Goal: Task Accomplishment & Management: Complete application form

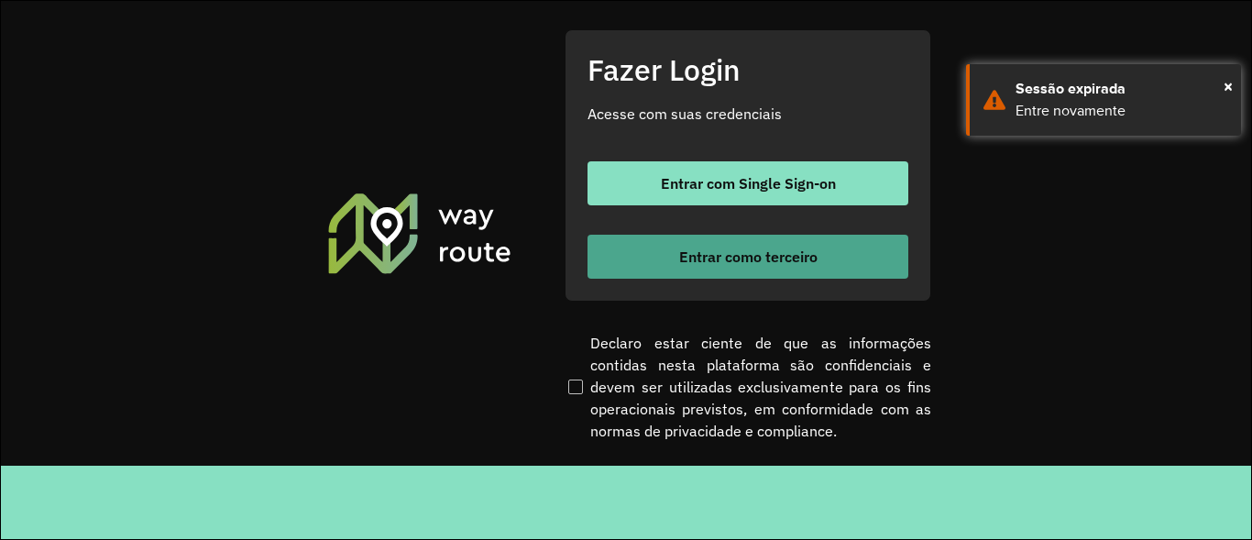
click at [728, 262] on span "Entrar como terceiro" at bounding box center [748, 256] width 138 height 15
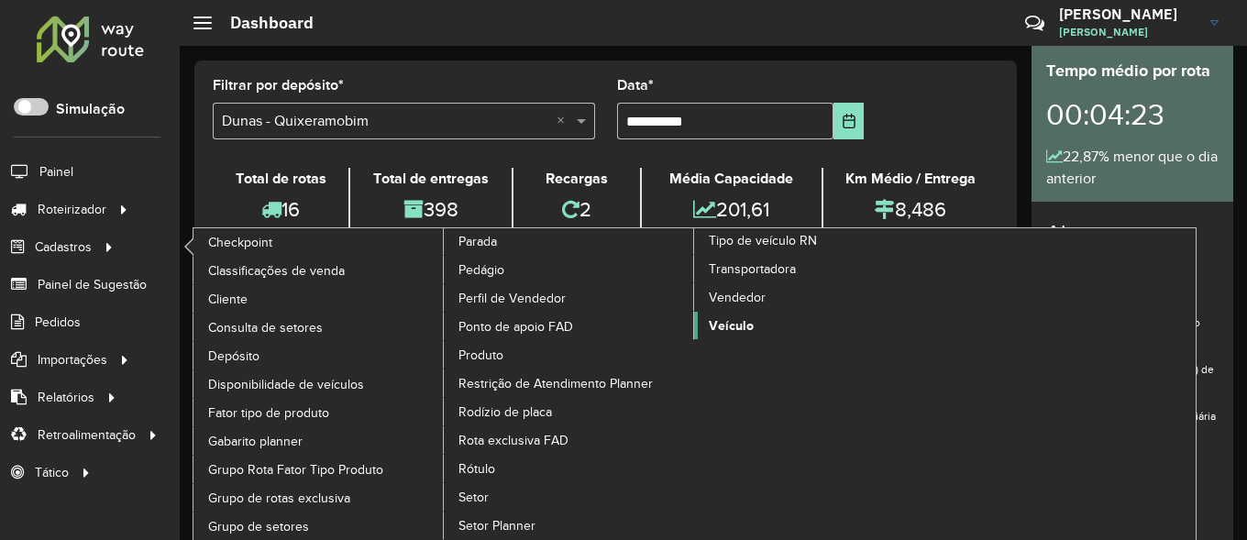
click at [733, 327] on span "Veículo" at bounding box center [731, 325] width 45 height 19
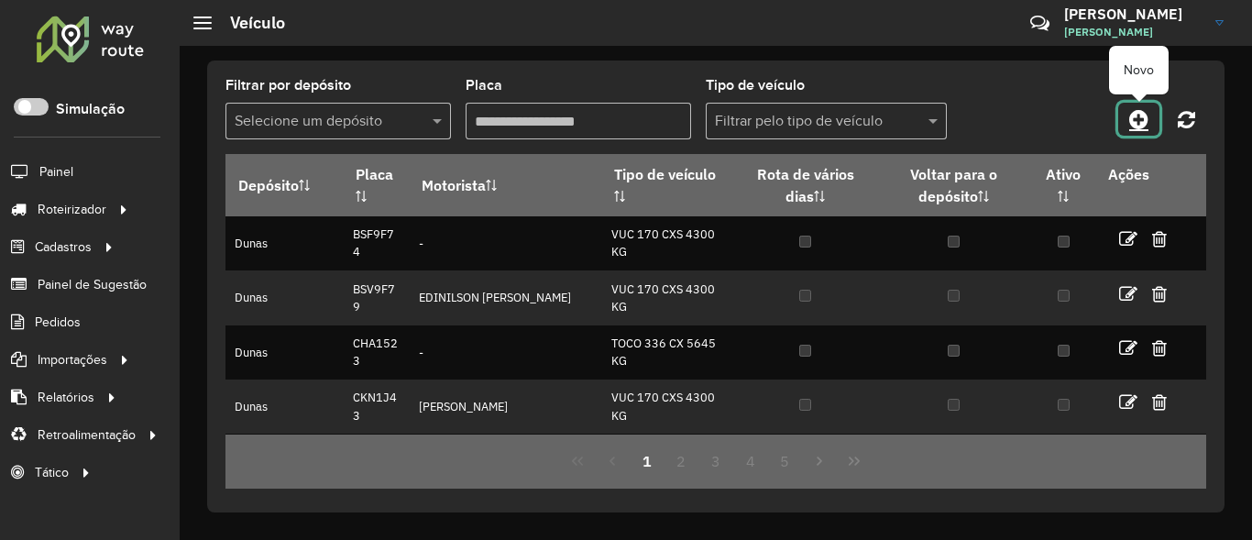
click at [1146, 124] on icon at bounding box center [1138, 119] width 19 height 22
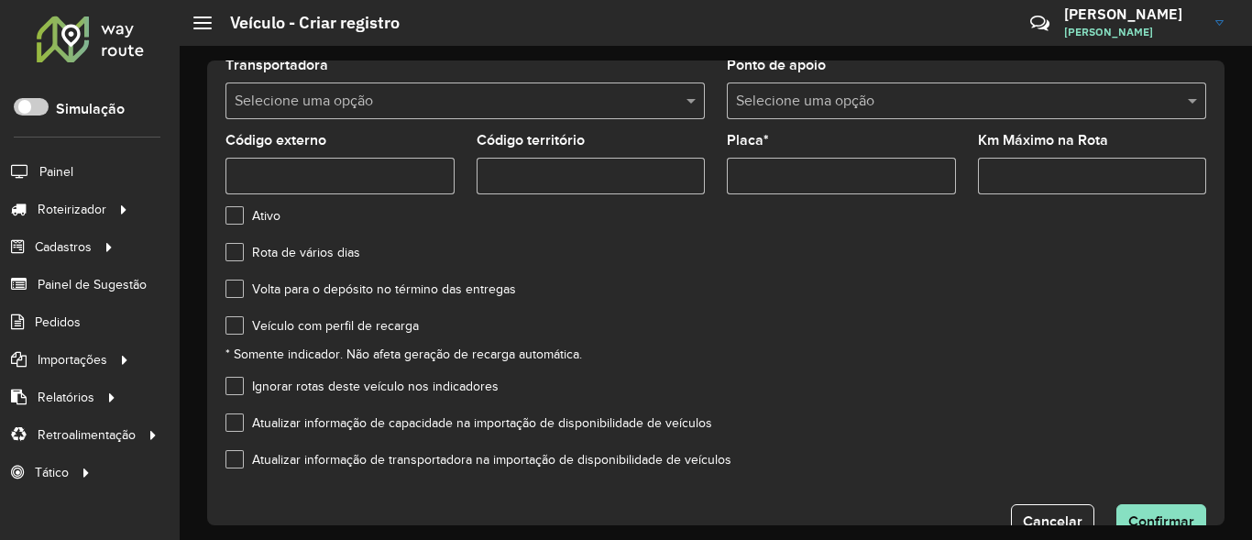
scroll to position [217, 0]
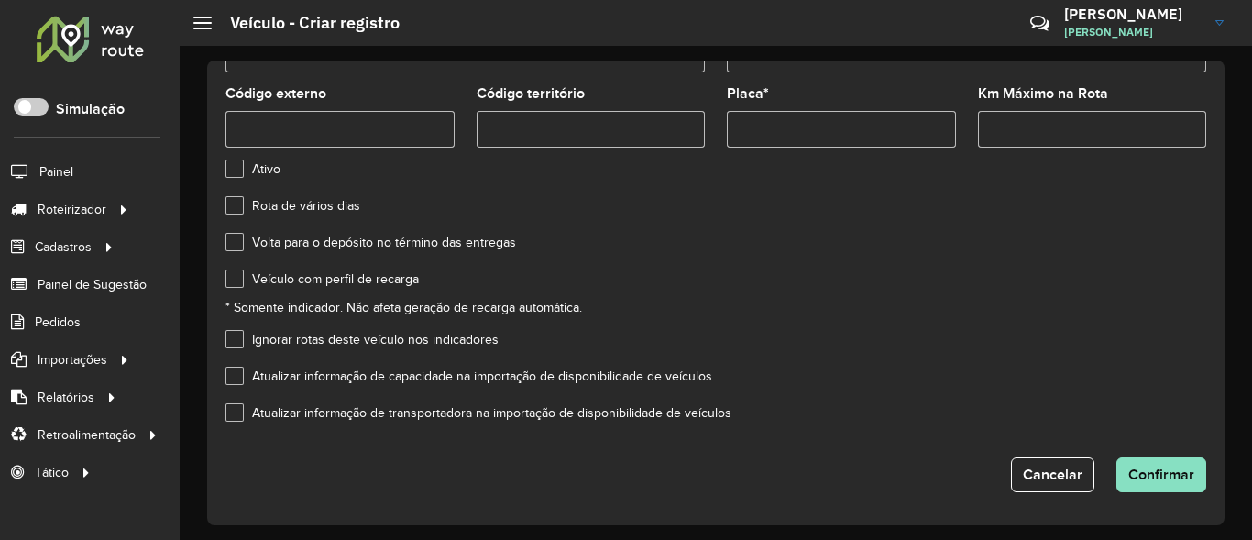
click at [242, 283] on label "Veículo com perfil de recarga" at bounding box center [321, 278] width 193 height 19
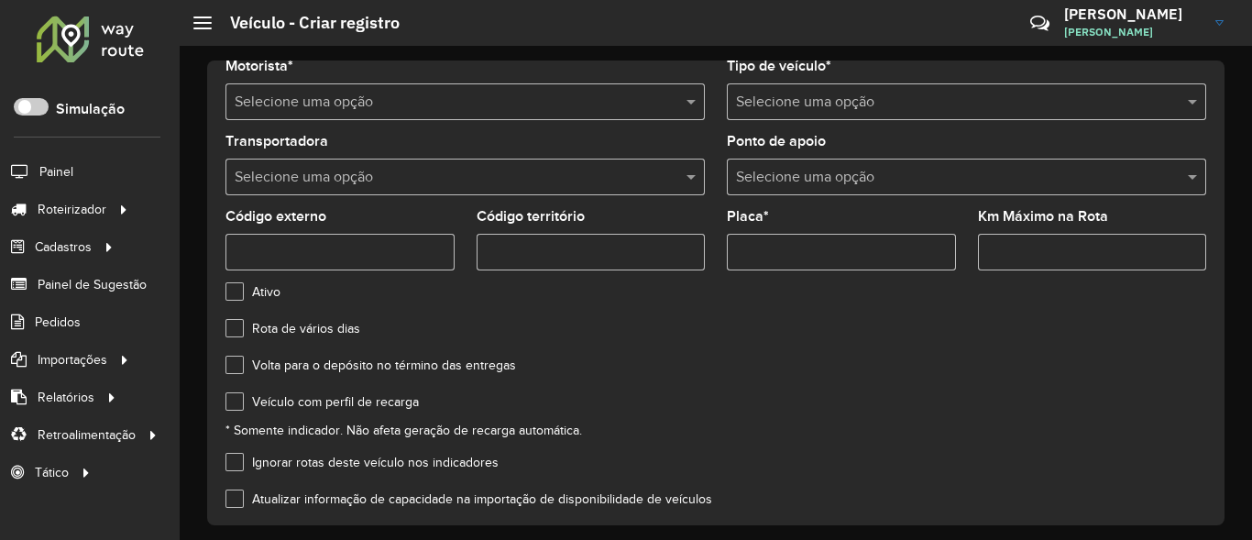
scroll to position [0, 0]
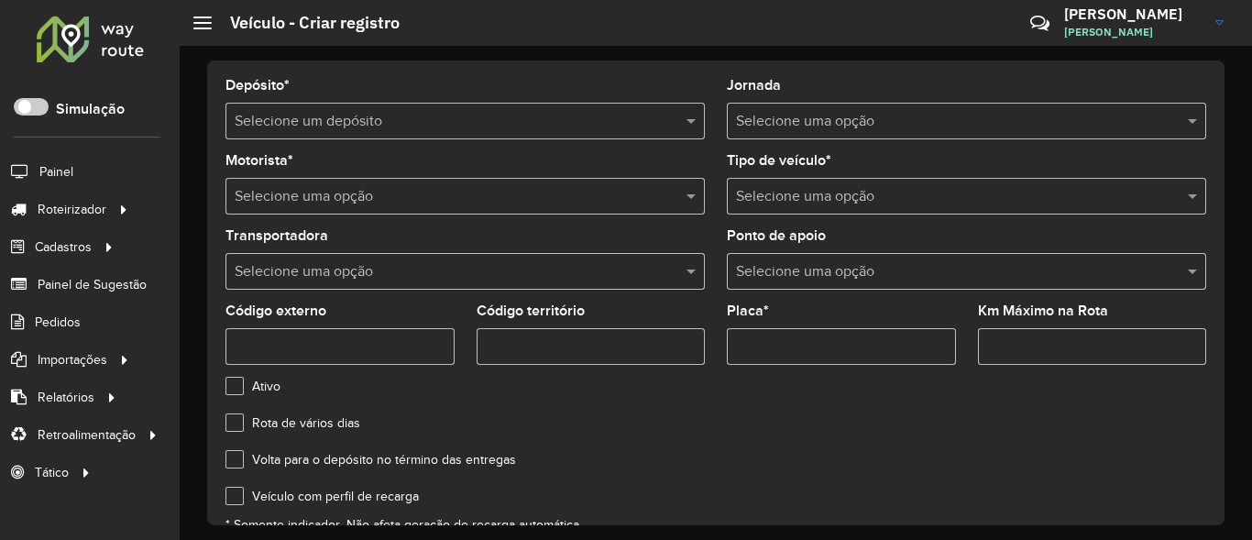
click at [459, 126] on input "text" at bounding box center [447, 122] width 424 height 22
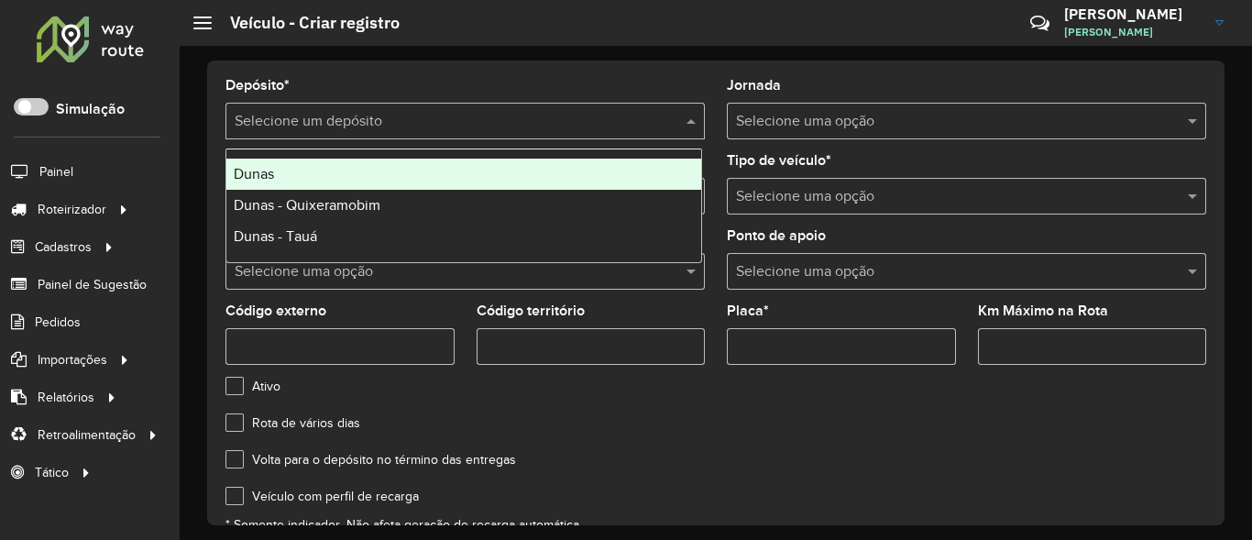
click at [301, 171] on div "Dunas" at bounding box center [463, 174] width 475 height 31
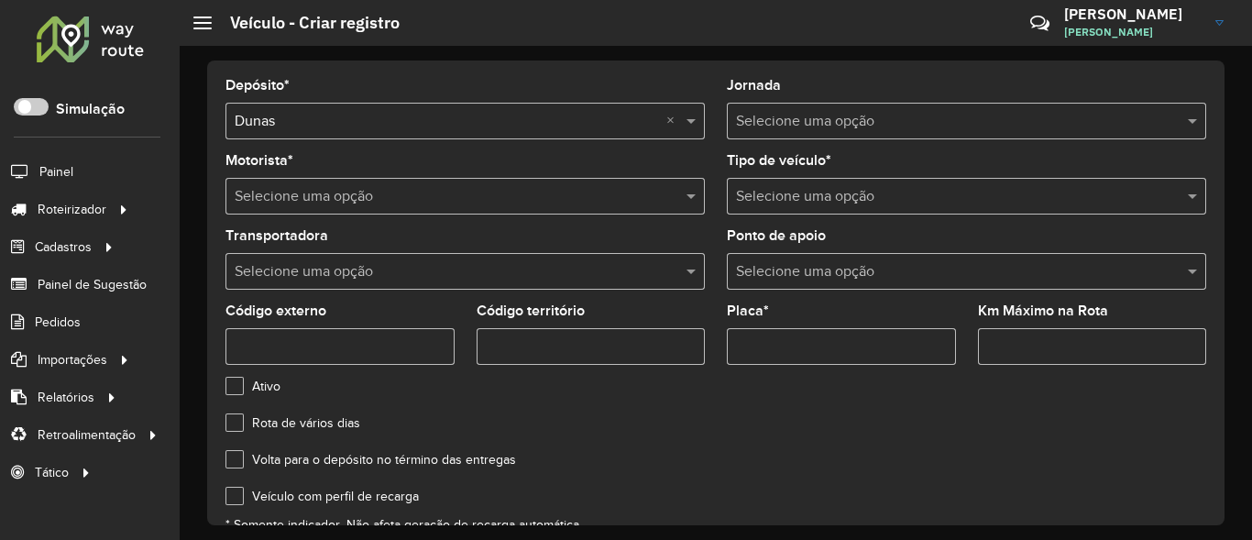
click at [886, 123] on input "text" at bounding box center [948, 122] width 424 height 22
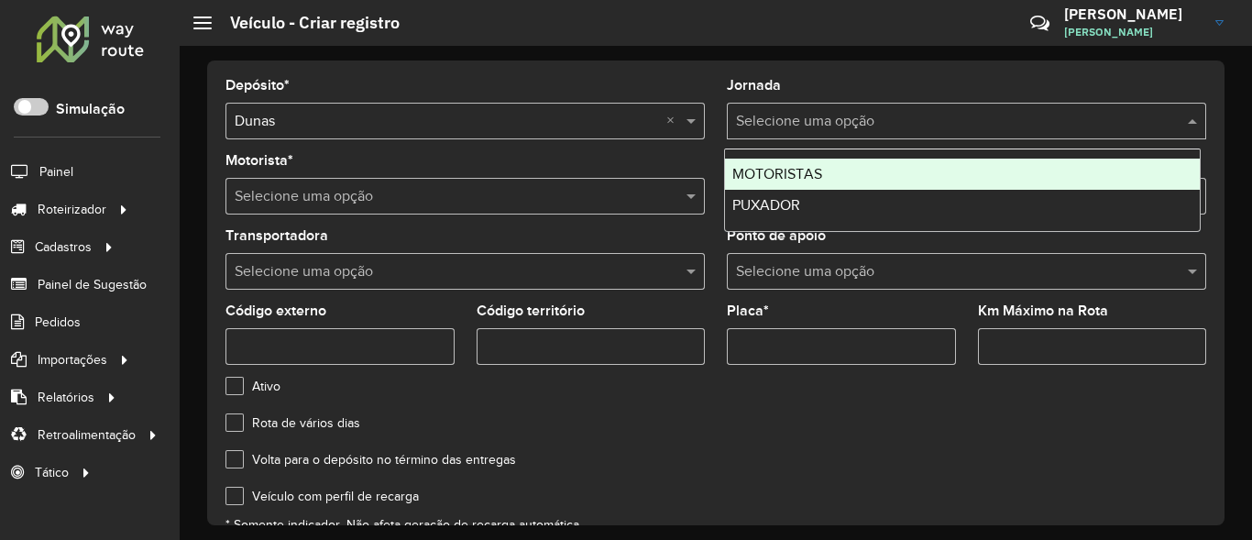
click at [763, 179] on span "MOTORISTAS" at bounding box center [777, 174] width 90 height 16
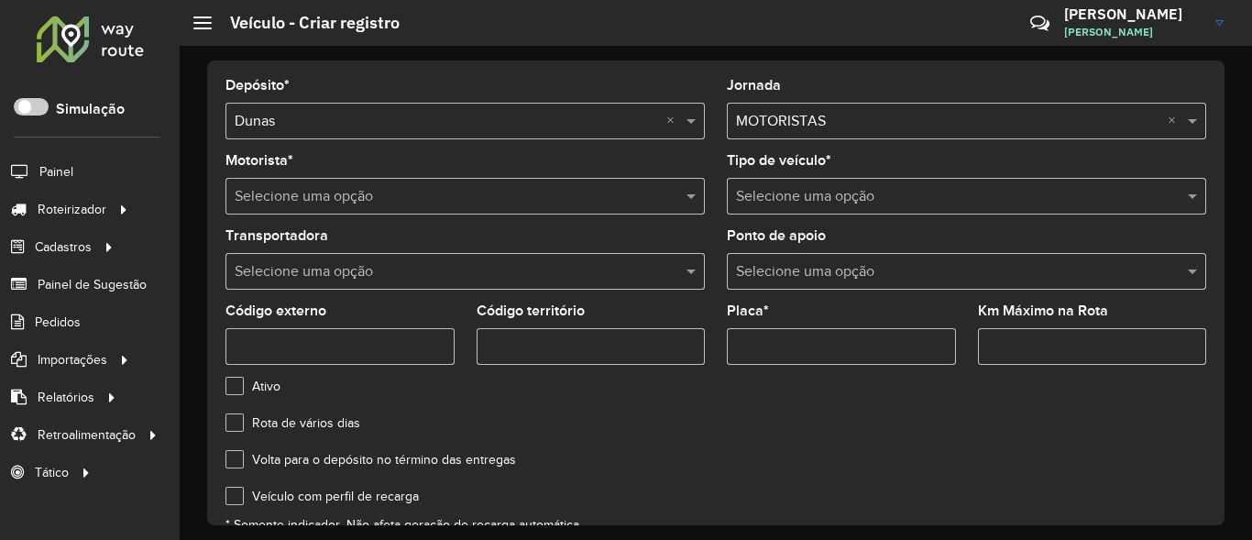
click at [652, 196] on input "text" at bounding box center [447, 197] width 424 height 22
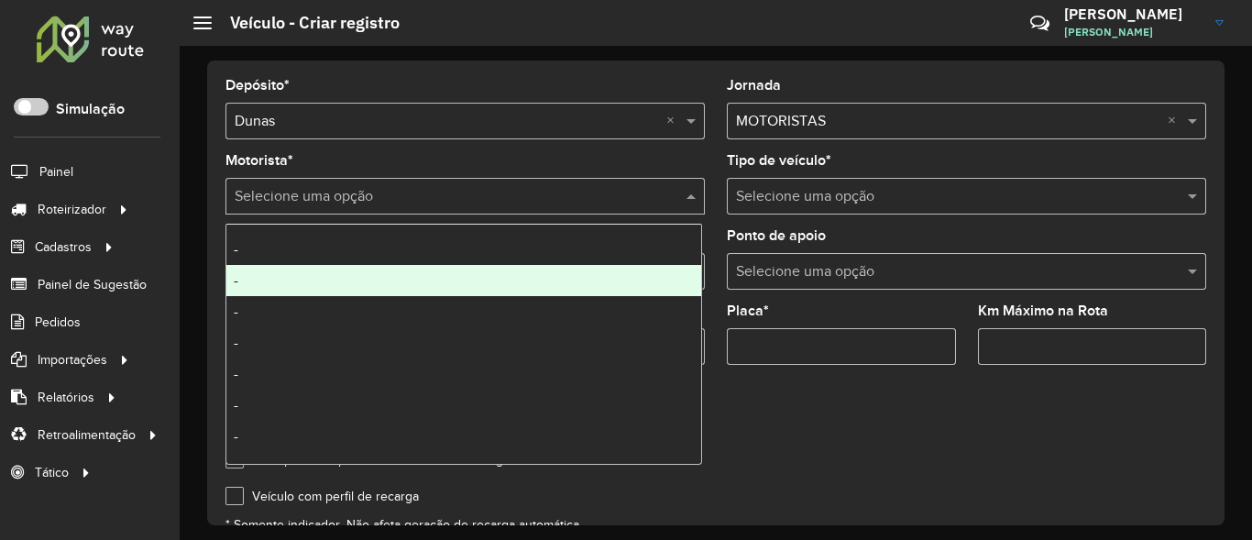
click at [282, 259] on div "-" at bounding box center [463, 249] width 475 height 31
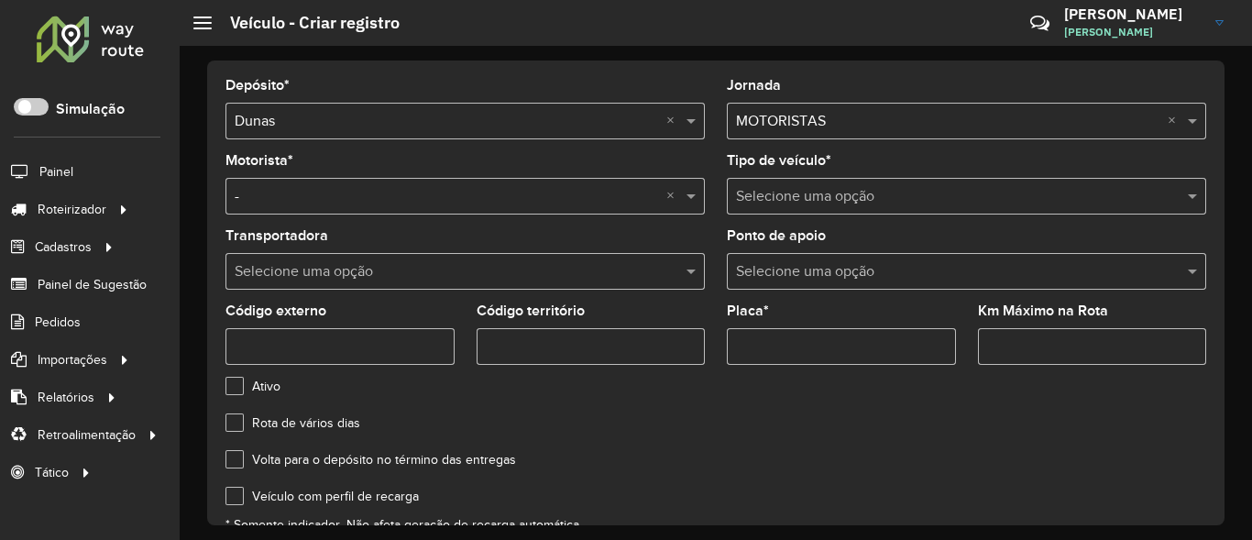
click at [798, 200] on input "text" at bounding box center [948, 197] width 424 height 22
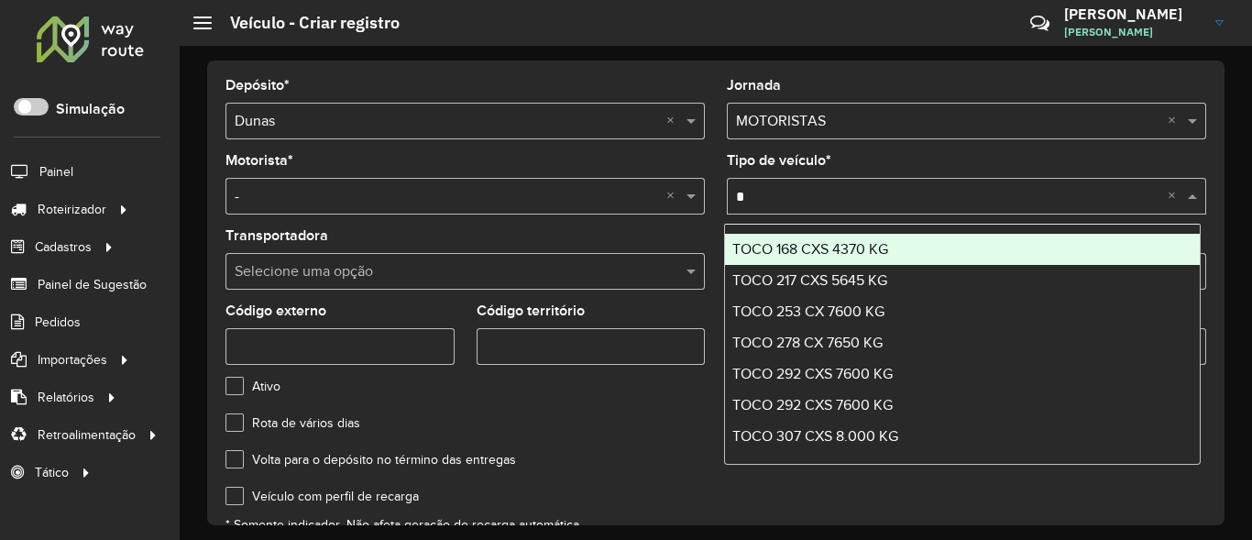
type input "**"
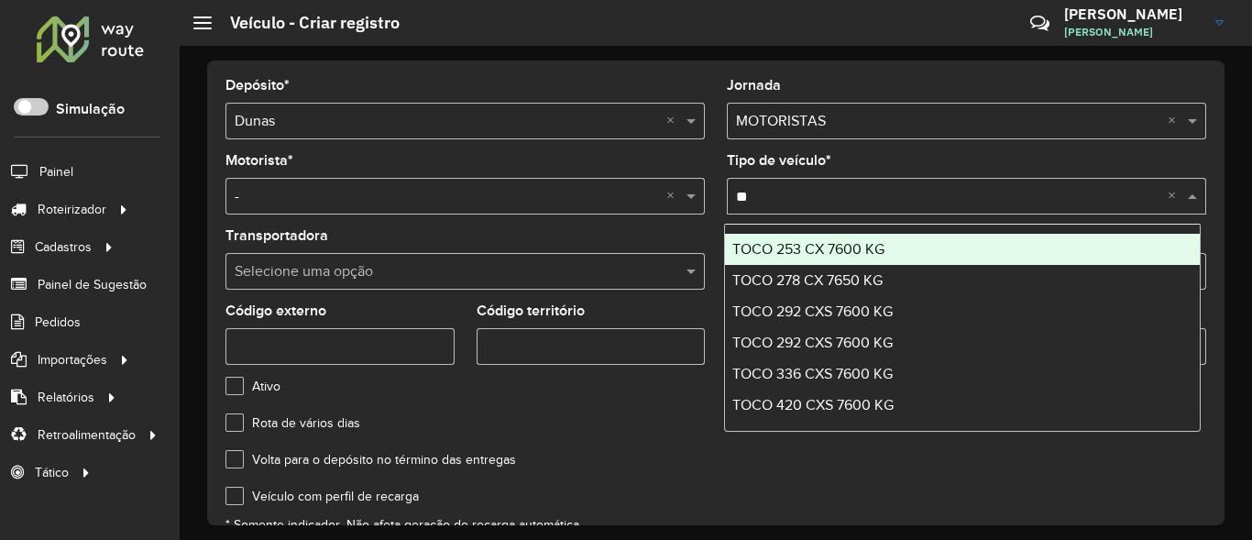
click at [852, 249] on span "TOCO 253 CX 7600 KG" at bounding box center [808, 249] width 152 height 16
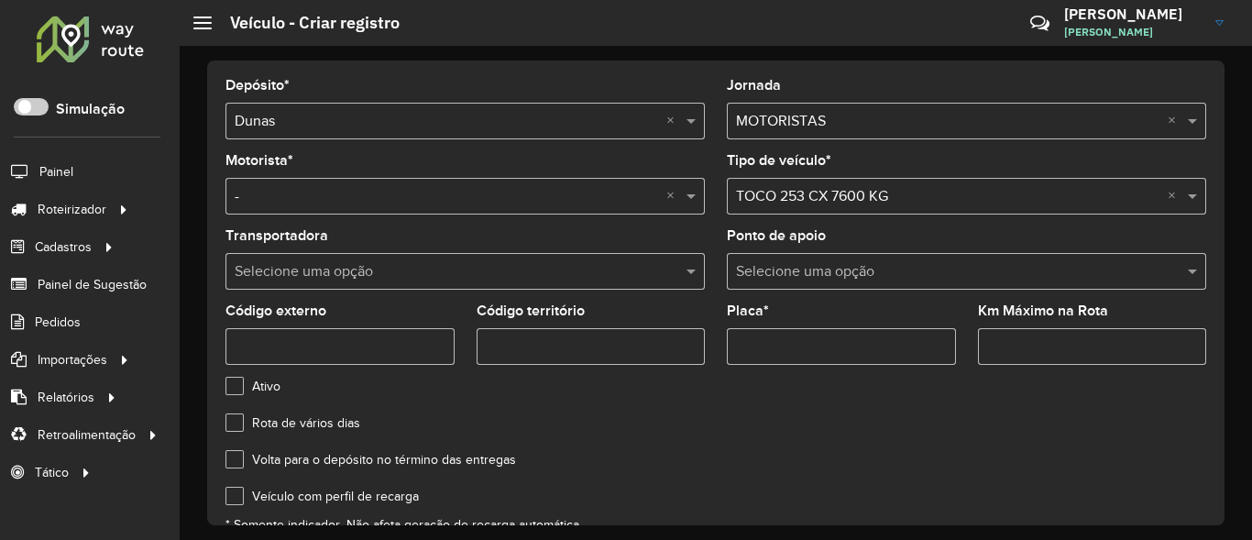
click at [807, 345] on input "Placa *" at bounding box center [841, 346] width 229 height 37
click at [828, 349] on input "Placa *" at bounding box center [841, 346] width 229 height 37
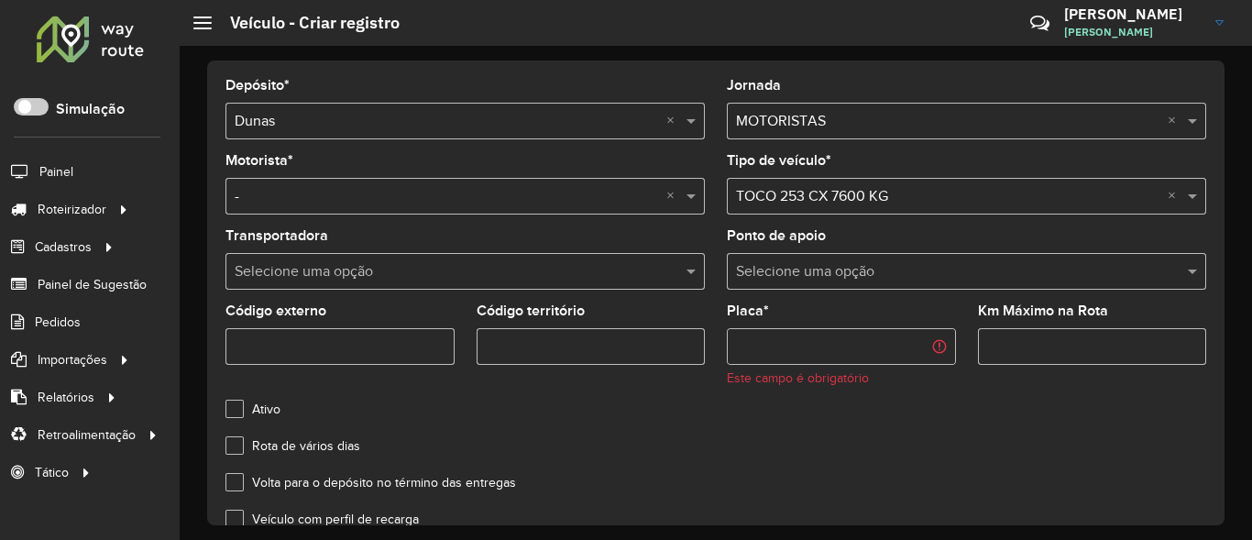
click at [804, 349] on input "Placa *" at bounding box center [841, 346] width 229 height 37
click at [875, 352] on input "Placa *" at bounding box center [841, 346] width 229 height 37
click at [840, 330] on input "Placa *" at bounding box center [841, 346] width 229 height 37
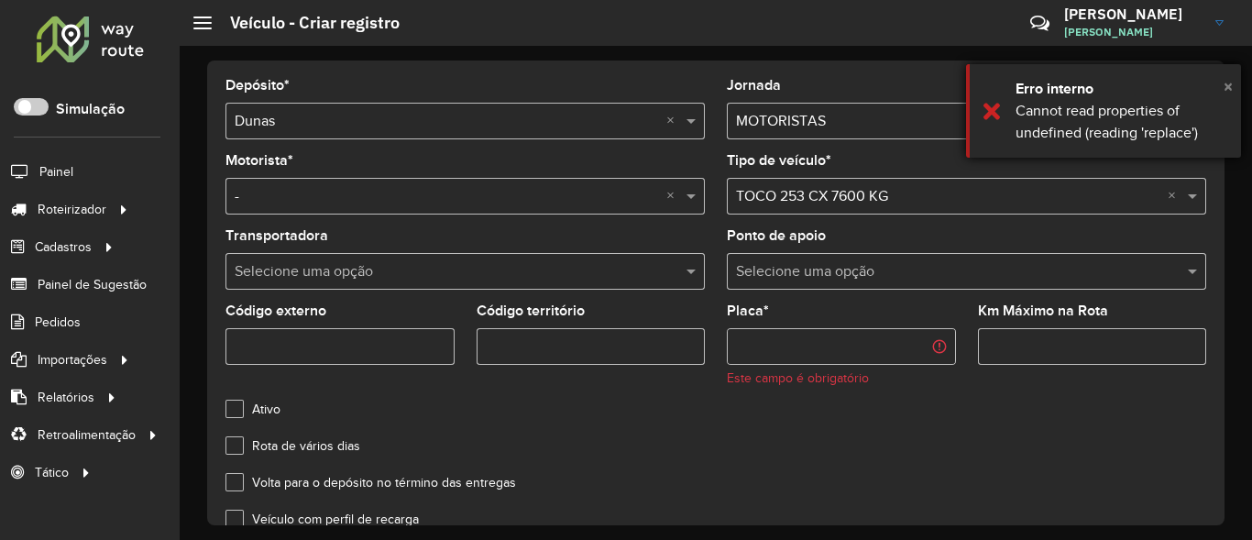
click at [1224, 86] on span "×" at bounding box center [1228, 86] width 9 height 20
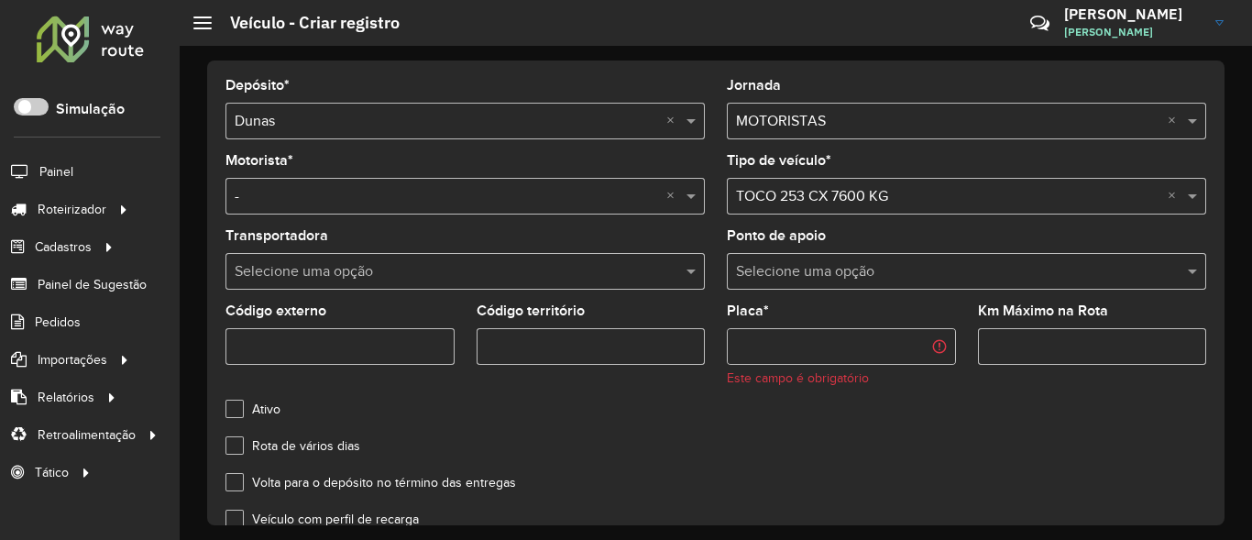
click at [832, 351] on input "Placa *" at bounding box center [841, 346] width 229 height 37
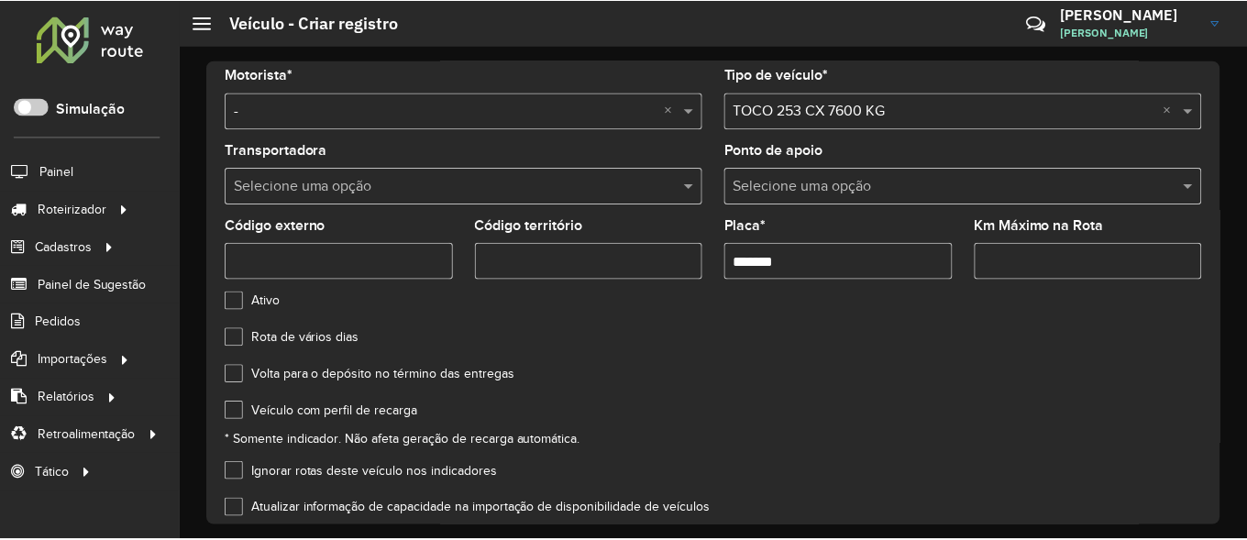
scroll to position [217, 0]
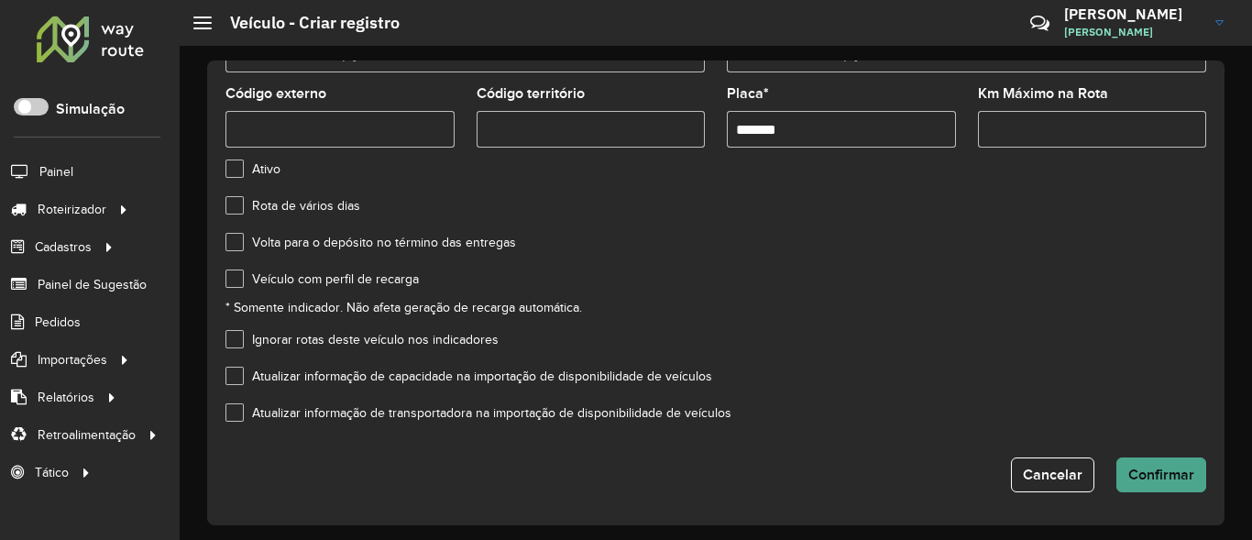
type input "*******"
click at [1162, 480] on span "Confirmar" at bounding box center [1161, 475] width 66 height 16
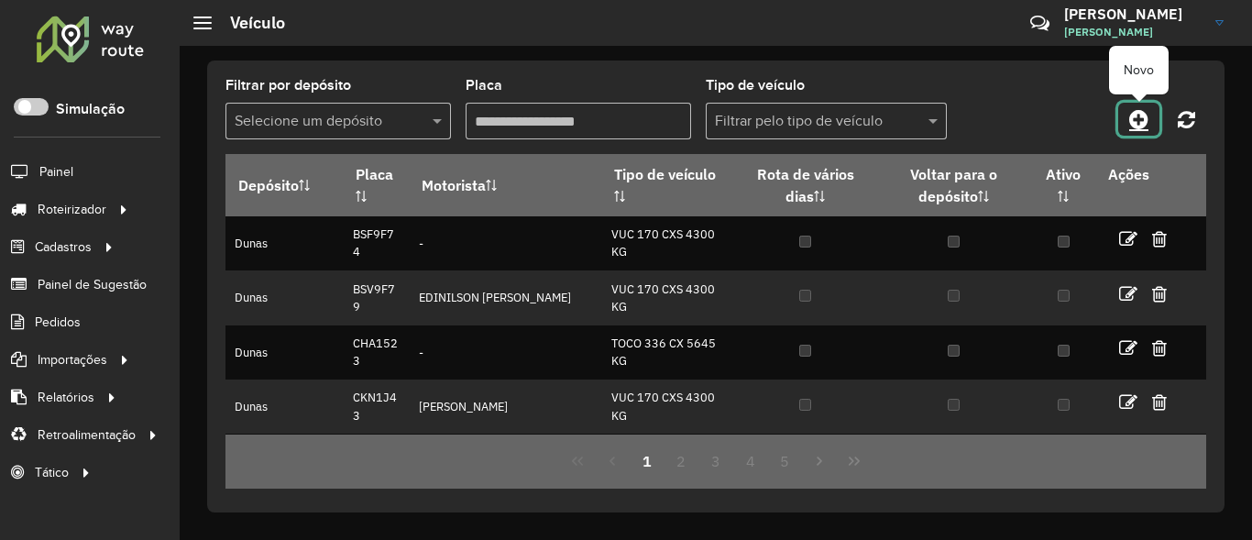
click at [1146, 122] on icon at bounding box center [1138, 119] width 19 height 22
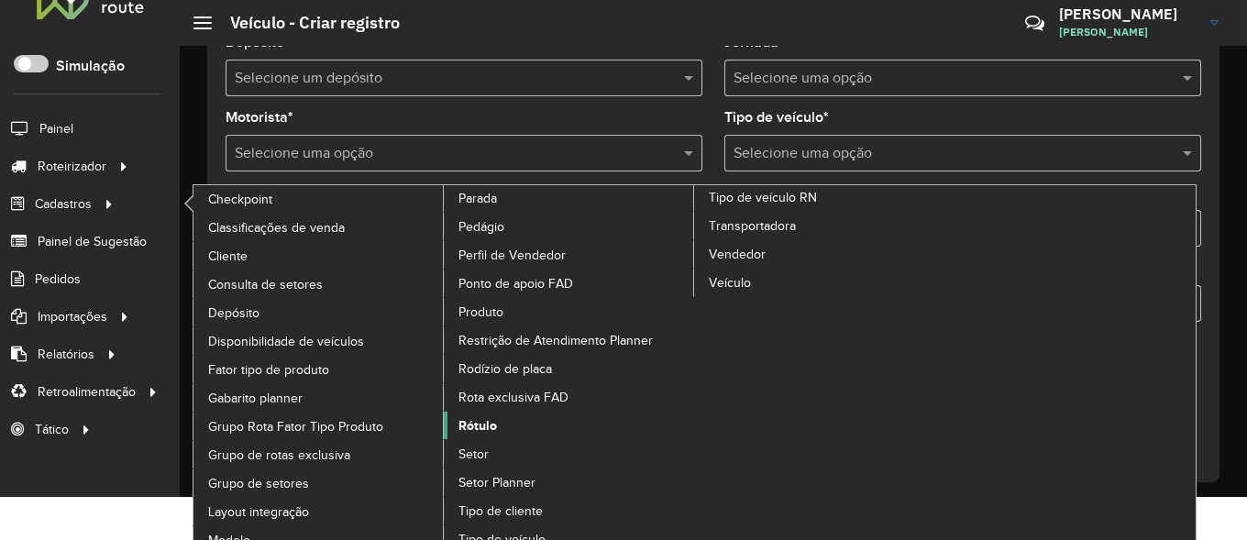
scroll to position [60, 0]
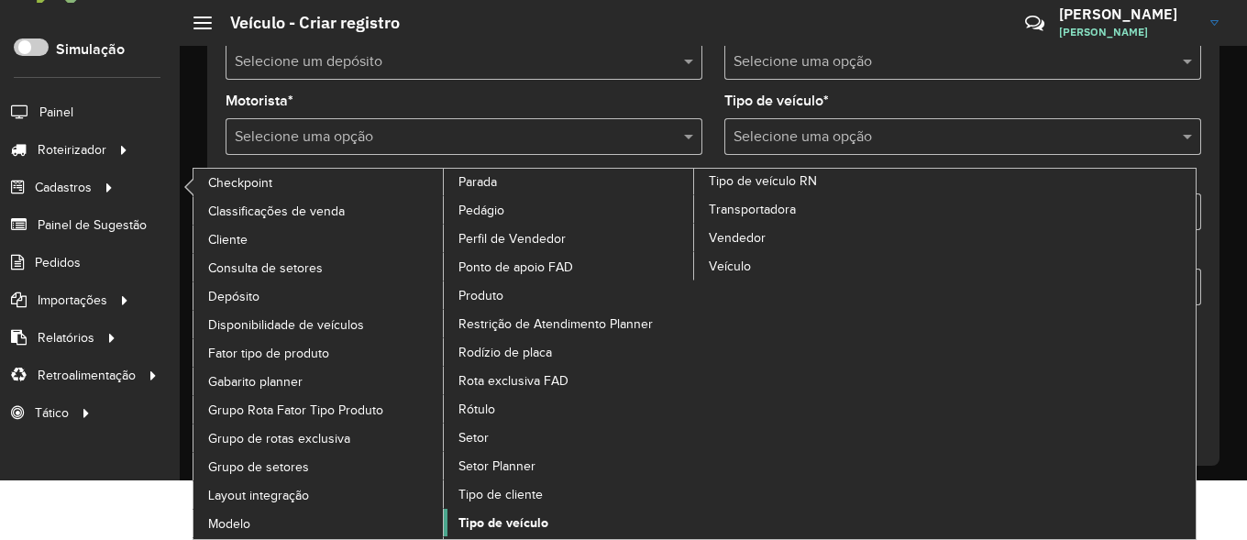
click at [500, 519] on span "Tipo de veículo" at bounding box center [503, 522] width 90 height 19
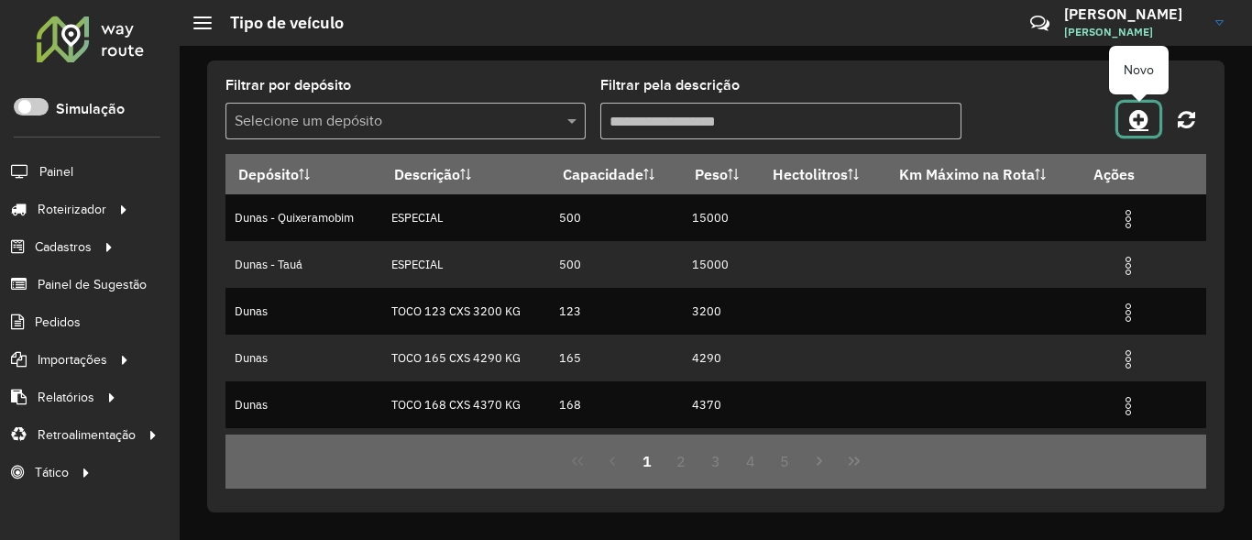
click at [1147, 112] on icon at bounding box center [1138, 119] width 19 height 22
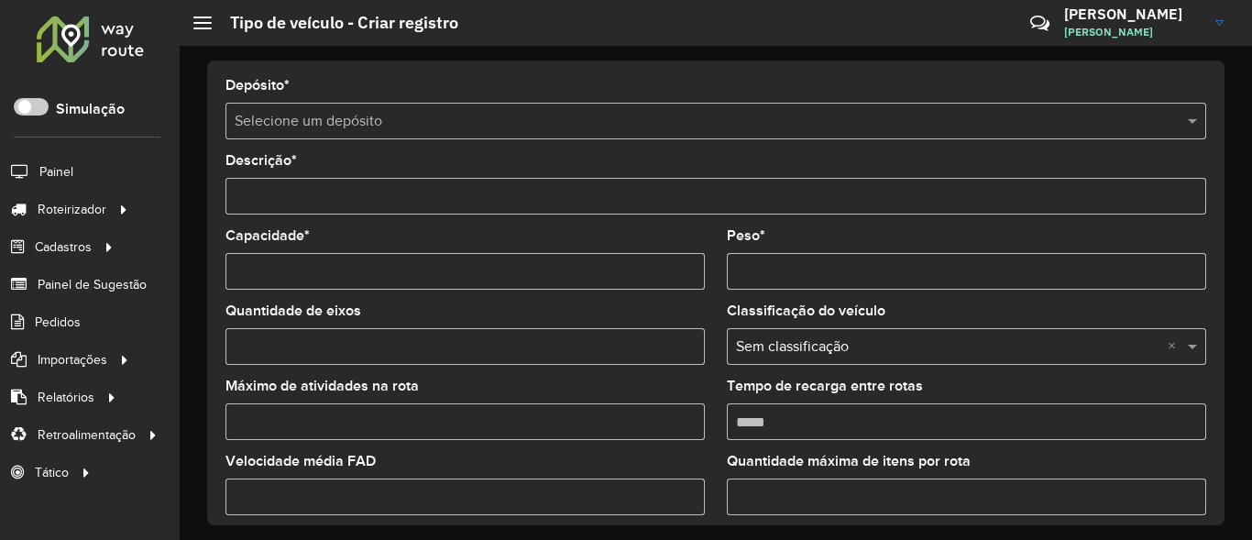
click at [462, 127] on input "text" at bounding box center [698, 122] width 926 height 22
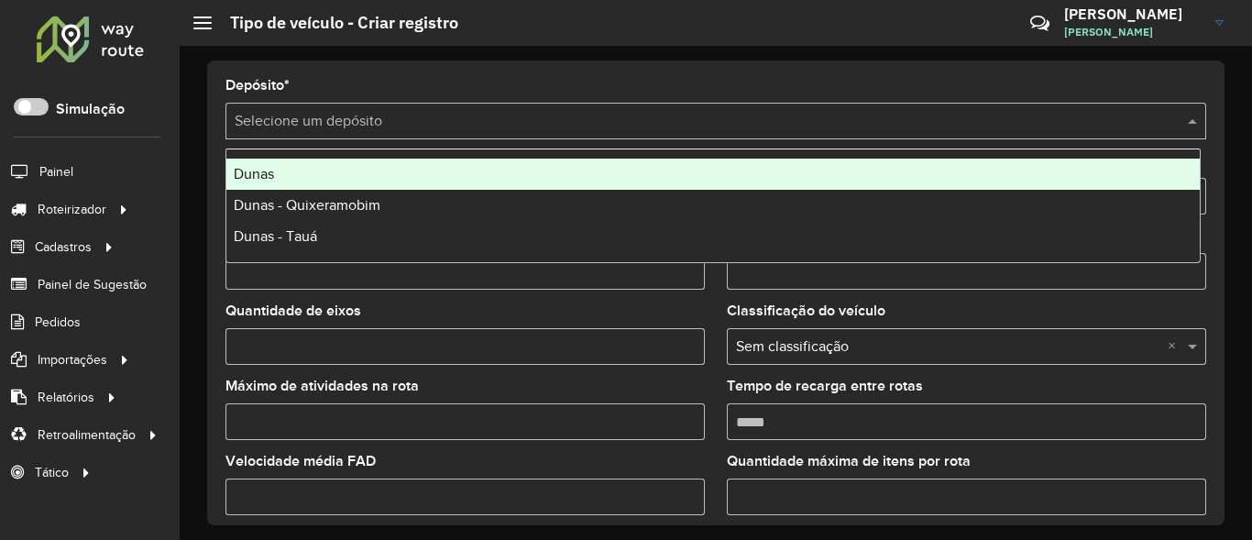
click at [303, 176] on div "Dunas" at bounding box center [712, 174] width 973 height 31
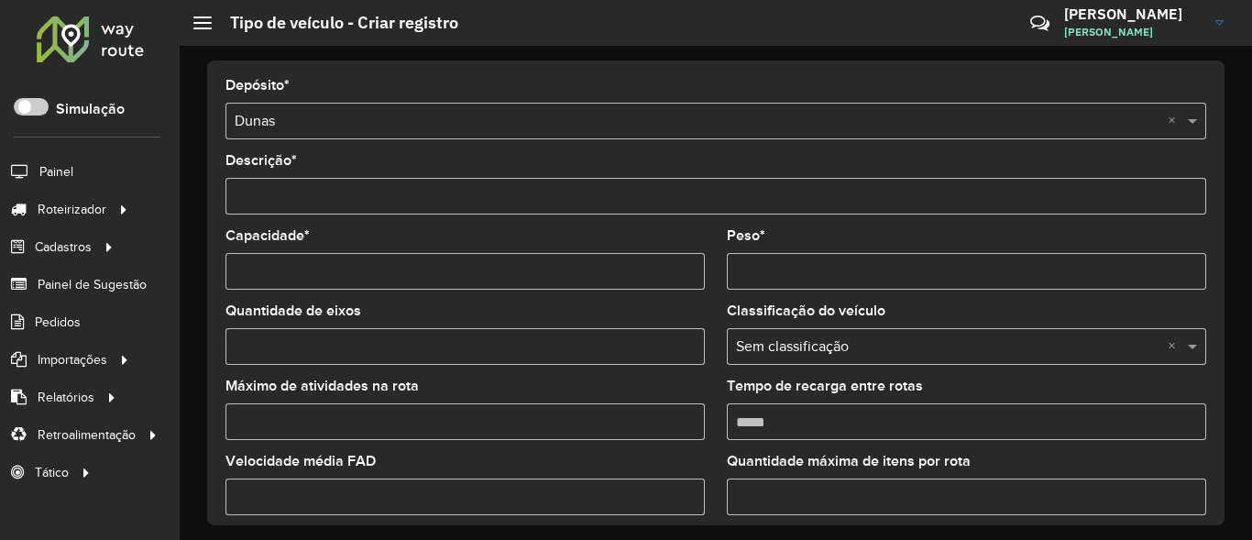
click at [374, 198] on input "Descrição *" at bounding box center [715, 196] width 981 height 37
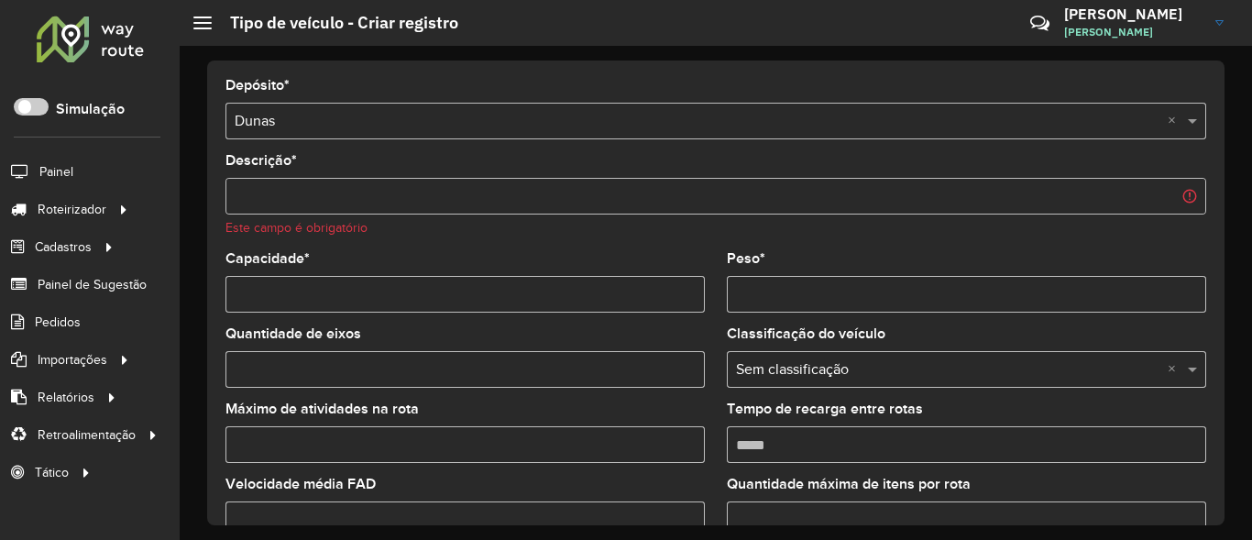
click at [379, 192] on input "Descrição *" at bounding box center [715, 196] width 981 height 37
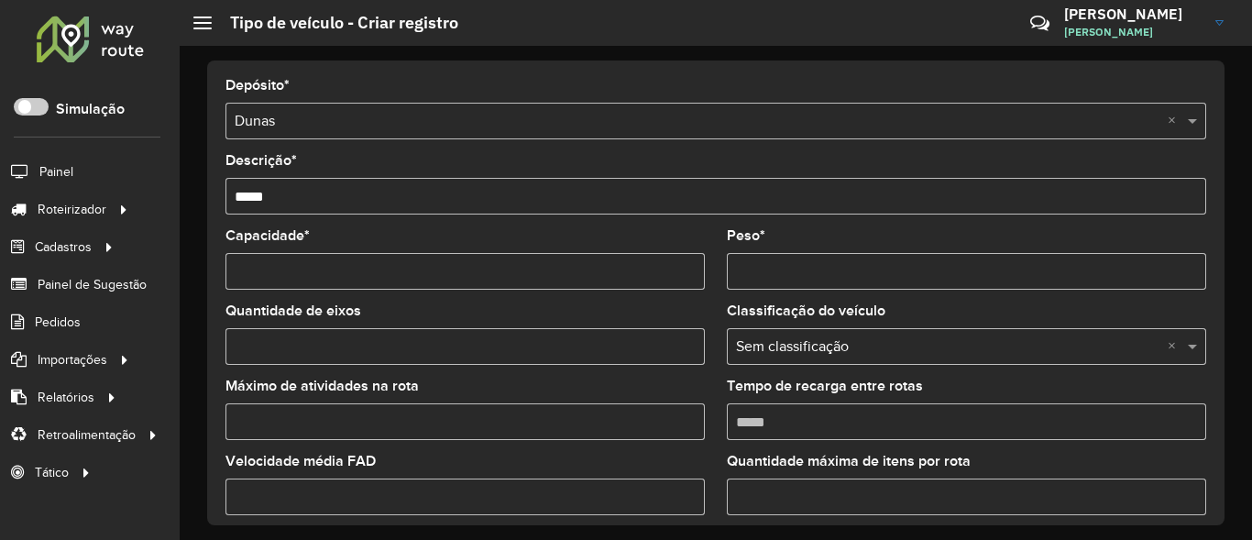
type input "****"
click at [786, 269] on input "Peso *" at bounding box center [966, 271] width 479 height 37
click at [636, 274] on input "Capacidade *" at bounding box center [464, 271] width 479 height 37
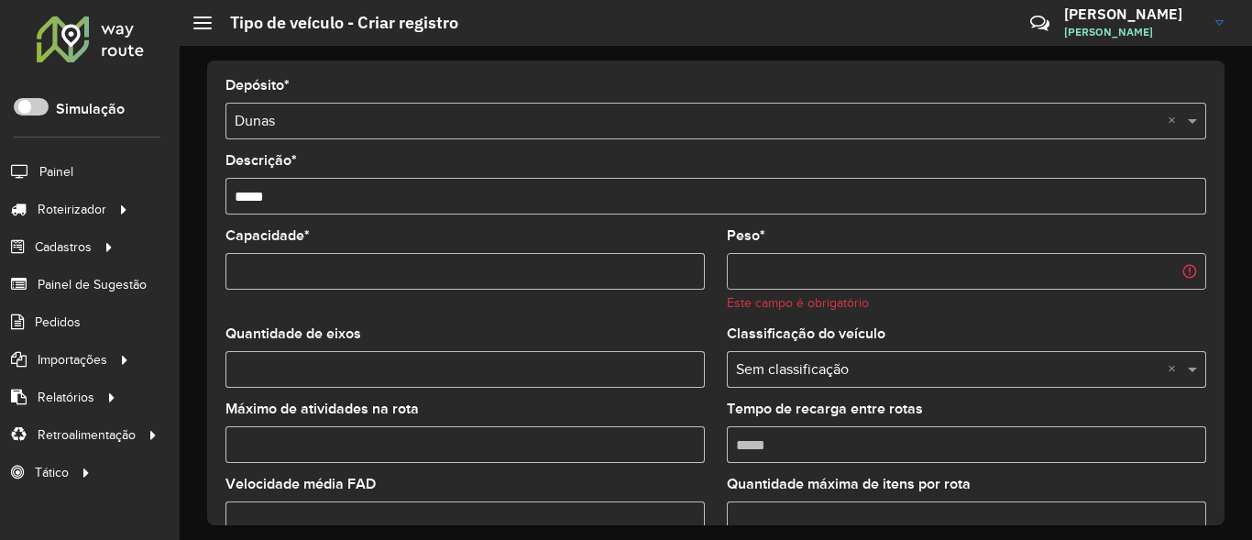
click at [777, 274] on input "Peso *" at bounding box center [966, 271] width 479 height 37
type input "********"
click at [352, 265] on input "Capacidade *" at bounding box center [464, 271] width 479 height 37
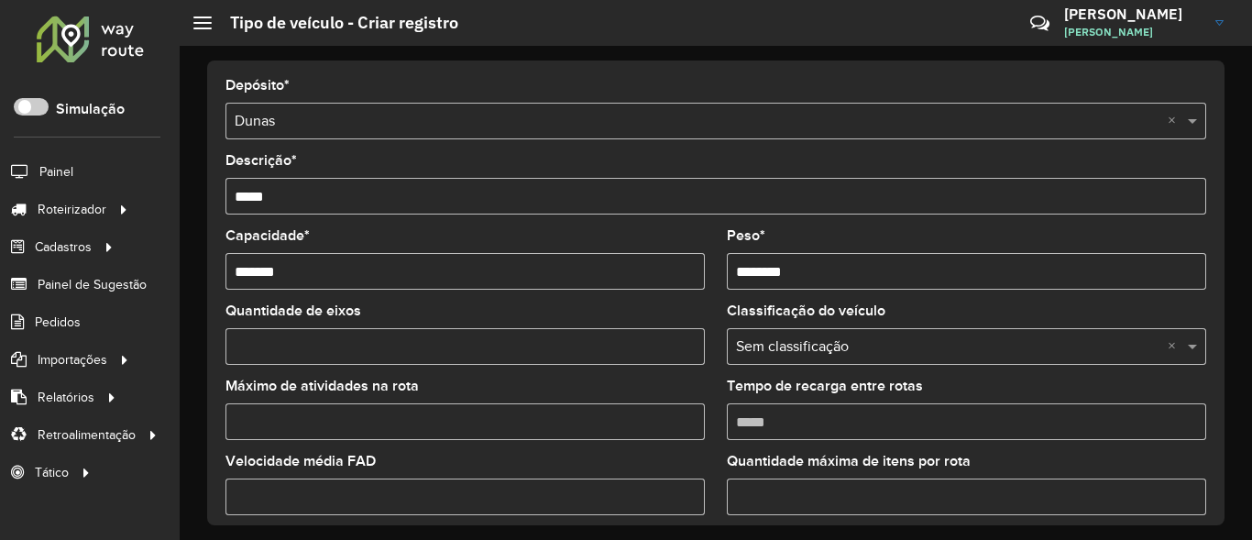
type input "*******"
click at [535, 355] on input "Quantidade de eixos" at bounding box center [464, 346] width 479 height 37
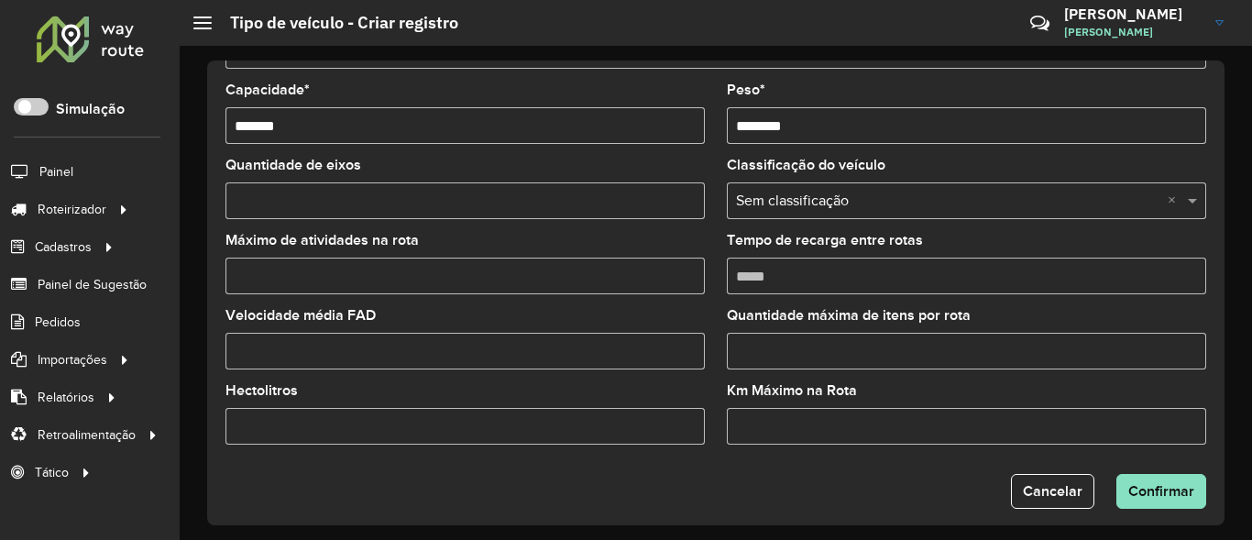
scroll to position [162, 0]
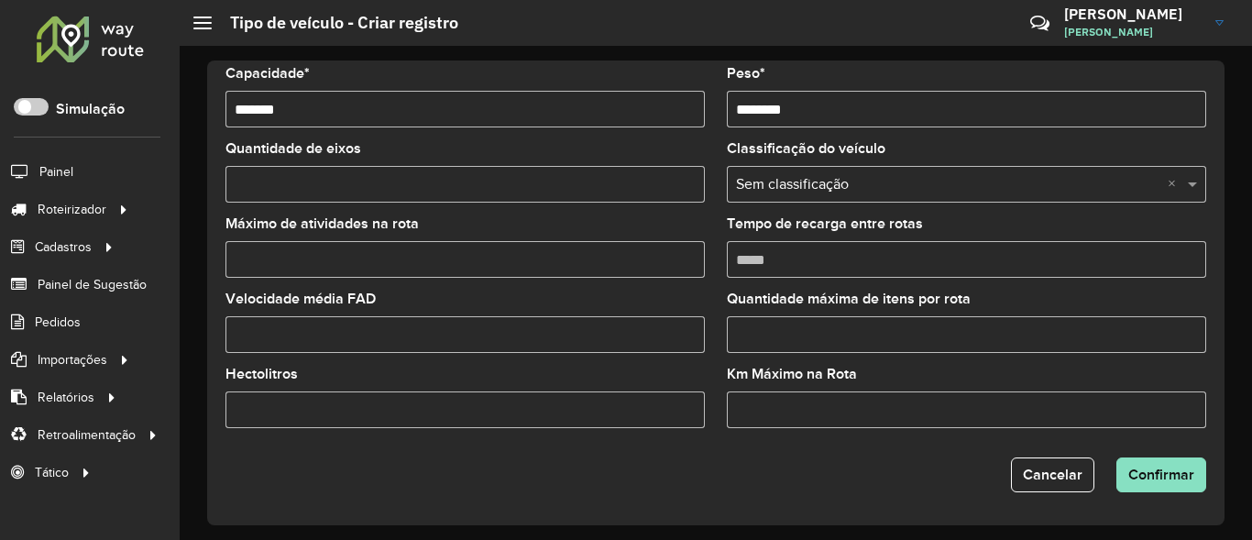
type input "*"
click at [976, 186] on input "text" at bounding box center [948, 185] width 424 height 22
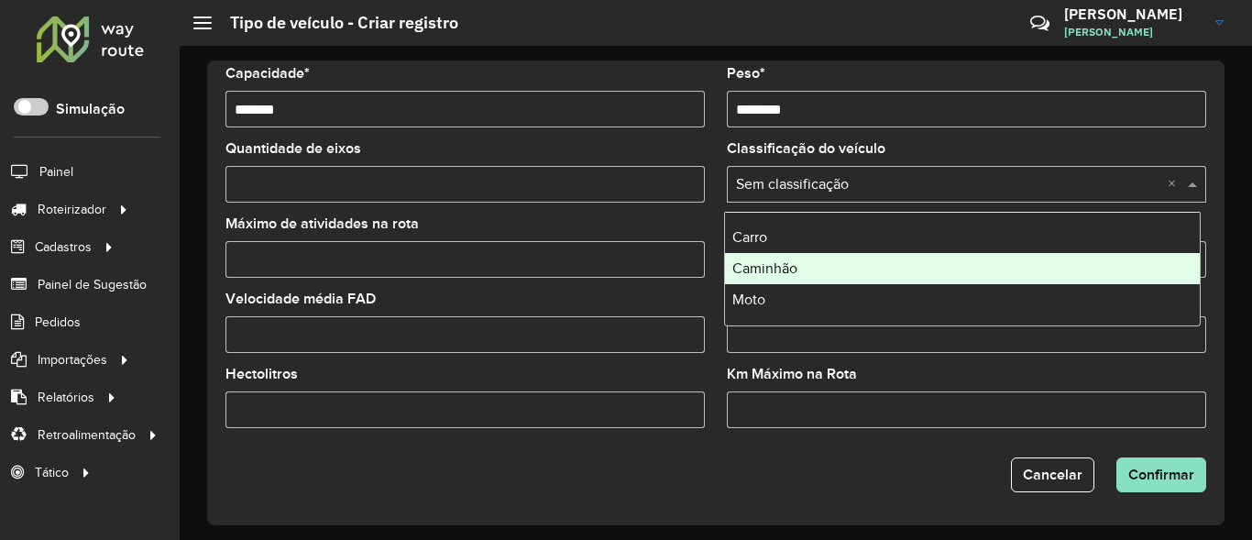
click at [790, 265] on span "Caminhão" at bounding box center [764, 268] width 65 height 16
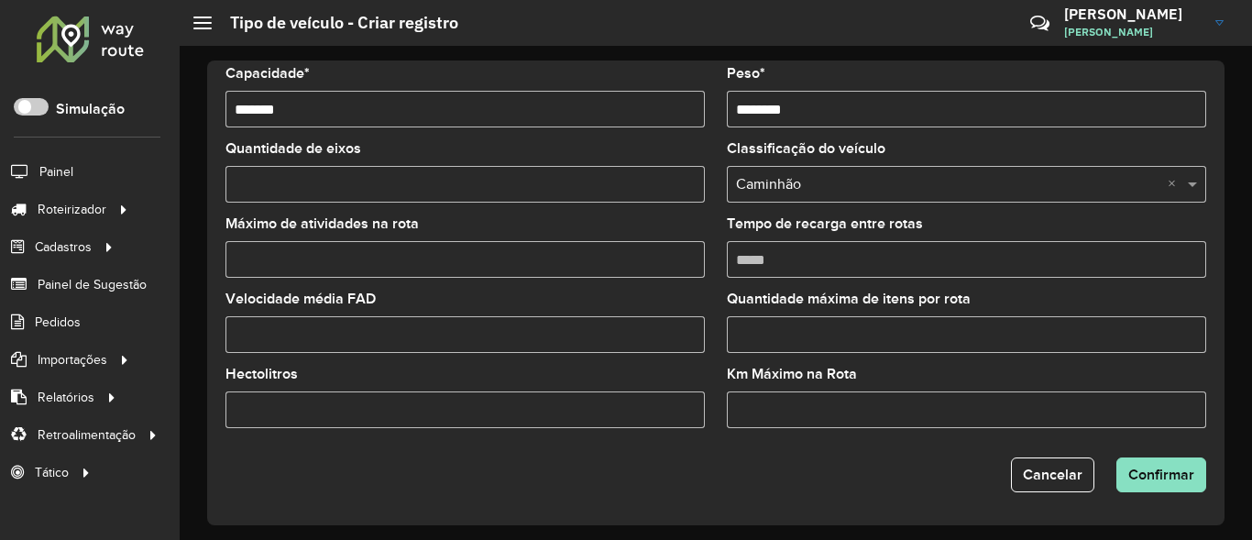
click at [1174, 500] on div "Depósito * Selecione um depósito × Dunas × Descrição * **** Capacidade * ******…" at bounding box center [715, 292] width 1017 height 465
click at [1165, 483] on button "Confirmar" at bounding box center [1161, 474] width 90 height 35
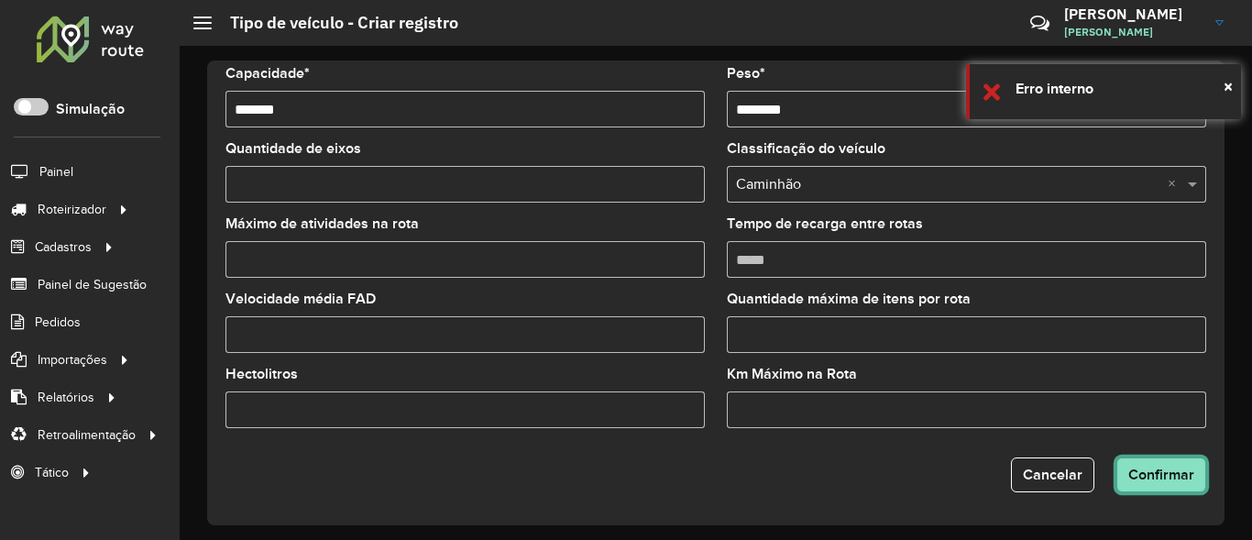
click at [1140, 462] on button "Confirmar" at bounding box center [1161, 474] width 90 height 35
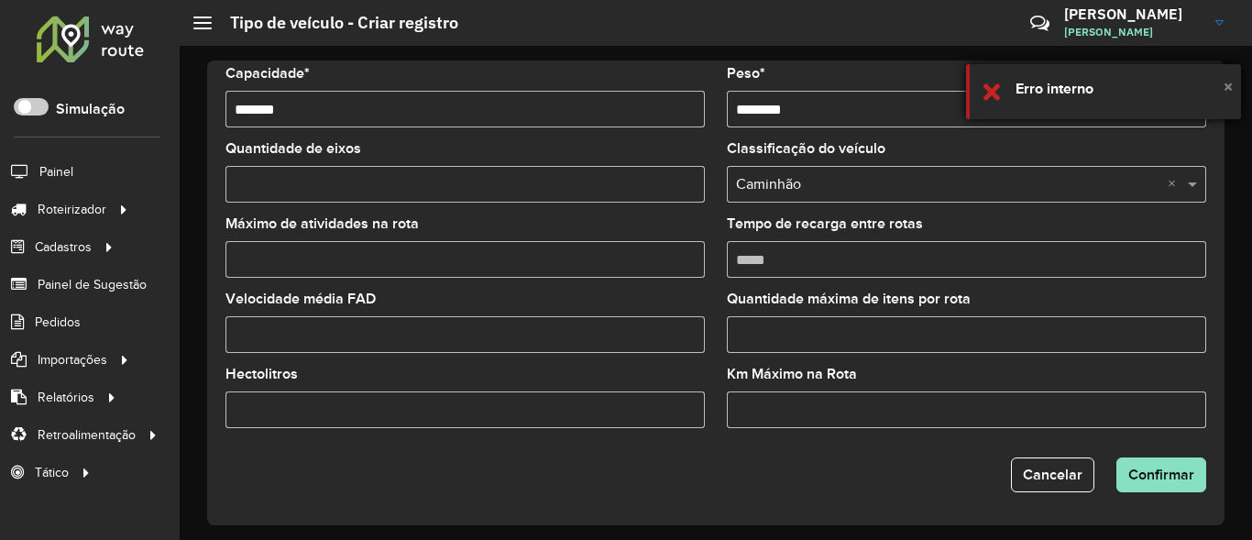
click at [1225, 85] on span "×" at bounding box center [1228, 86] width 9 height 20
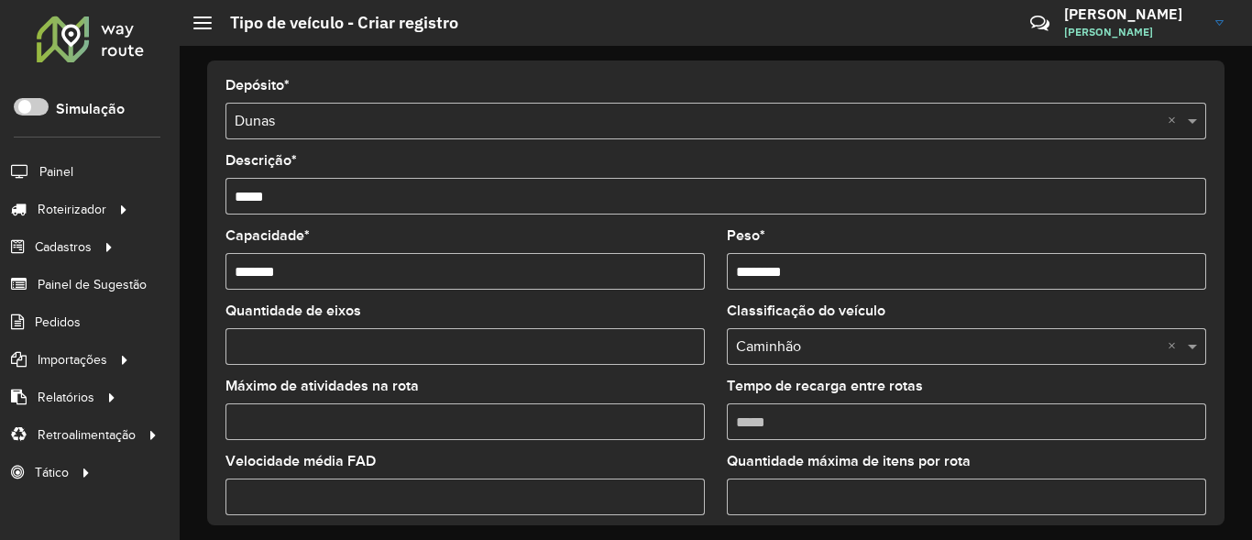
click at [558, 196] on input "****" at bounding box center [715, 196] width 981 height 37
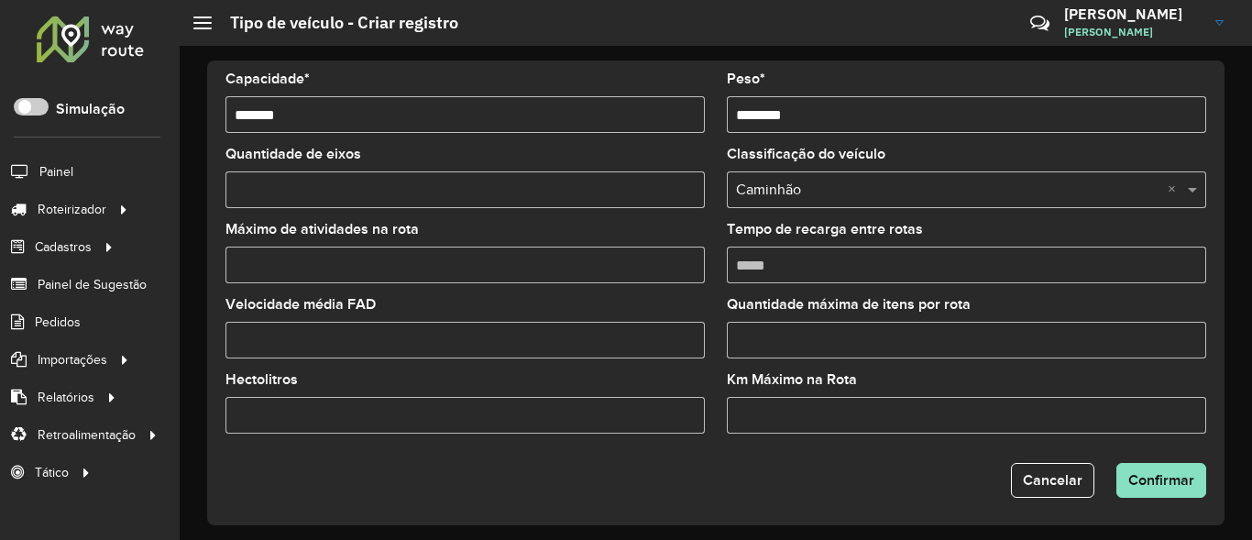
scroll to position [162, 0]
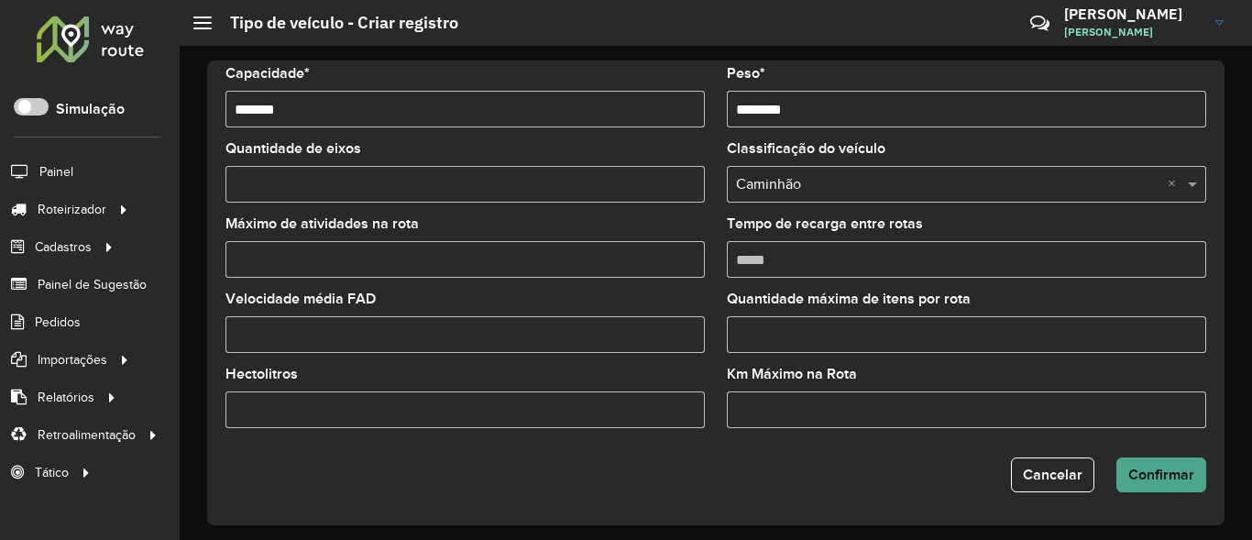
type input "**********"
click at [1157, 473] on span "Confirmar" at bounding box center [1161, 475] width 66 height 16
click at [1078, 88] on div "Erro interno" at bounding box center [1122, 89] width 212 height 22
click at [1148, 466] on button "Confirmar" at bounding box center [1161, 474] width 90 height 35
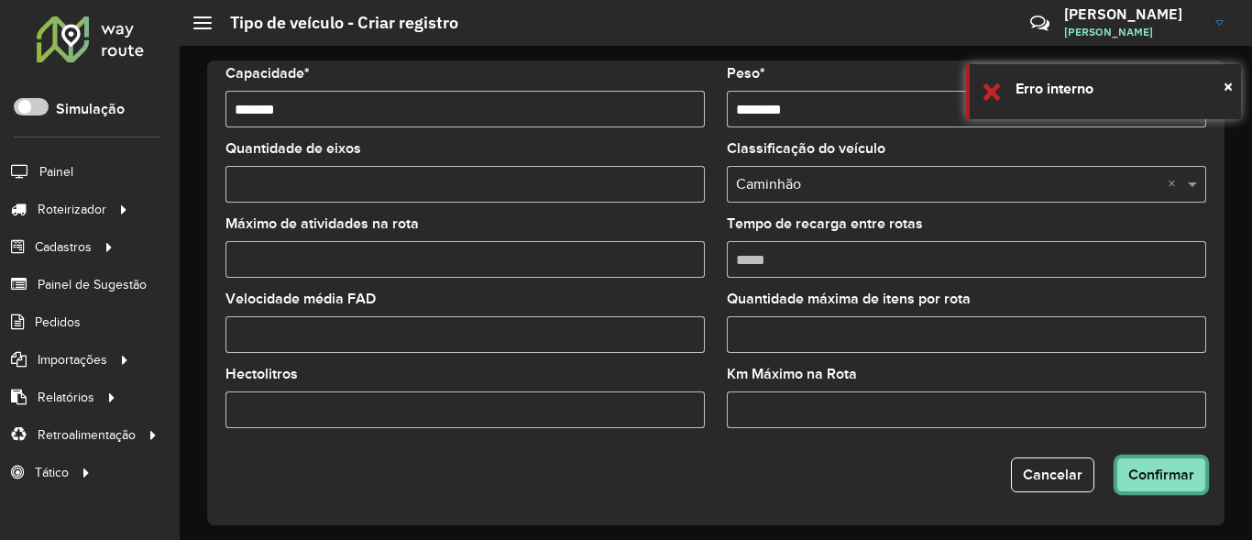
click at [1148, 466] on button "Confirmar" at bounding box center [1161, 474] width 90 height 35
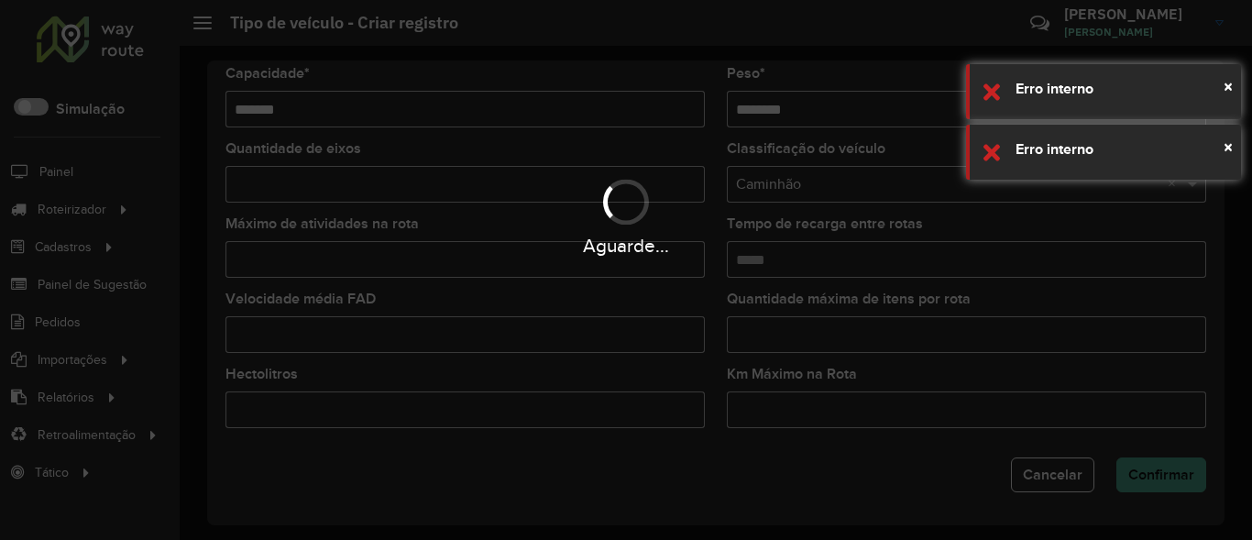
click at [1148, 466] on div "Aguarde..." at bounding box center [626, 270] width 1252 height 540
click at [1148, 466] on hb-app "Aguarde... Pop-up bloqueado! Seu navegador bloqueou automáticamente a abertura …" at bounding box center [626, 270] width 1252 height 540
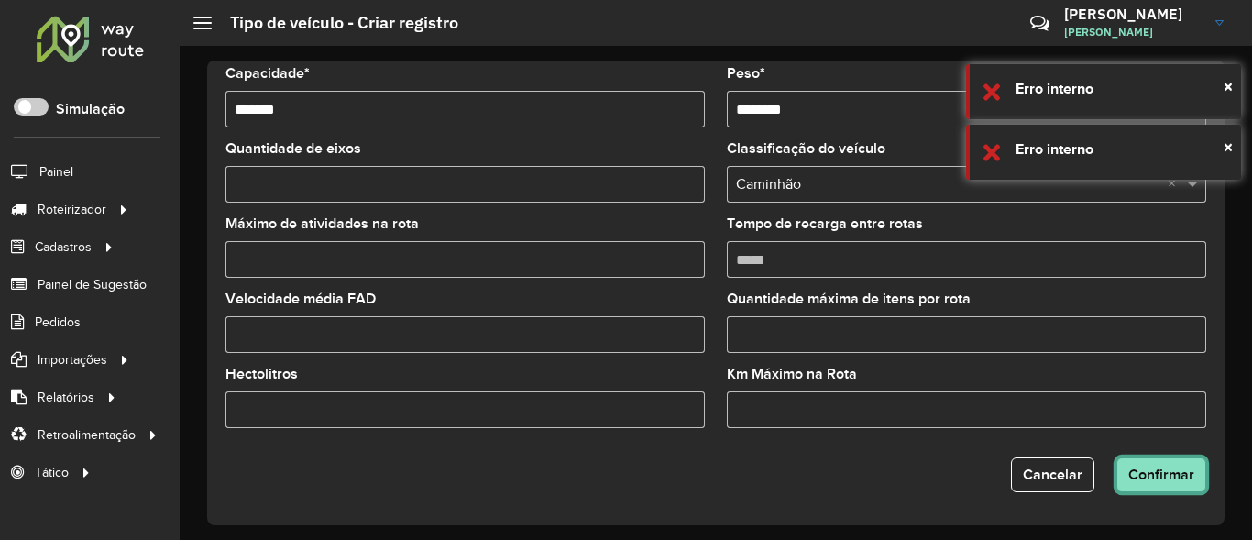
click at [1148, 466] on button "Confirmar" at bounding box center [1161, 474] width 90 height 35
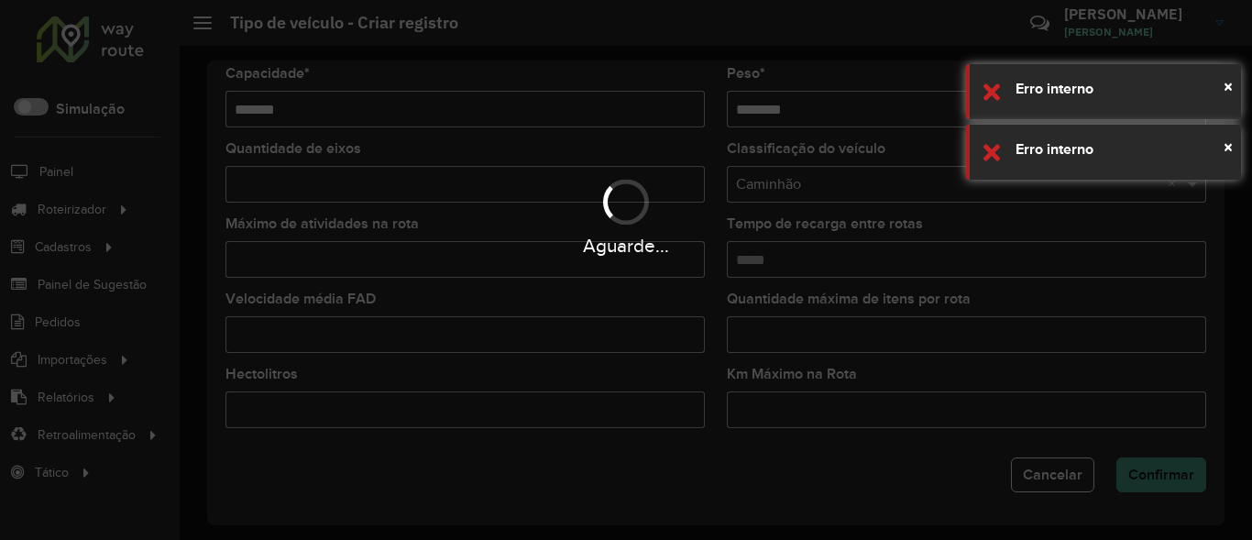
click at [1148, 466] on div "Aguarde..." at bounding box center [626, 270] width 1252 height 540
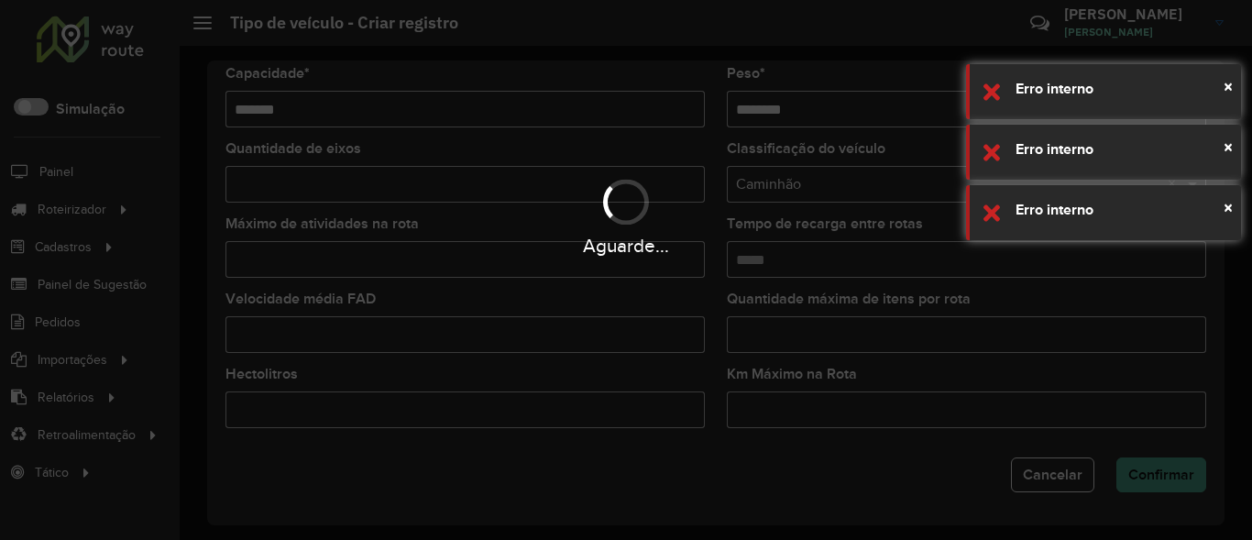
click at [1148, 466] on div "Aguarde..." at bounding box center [626, 270] width 1252 height 540
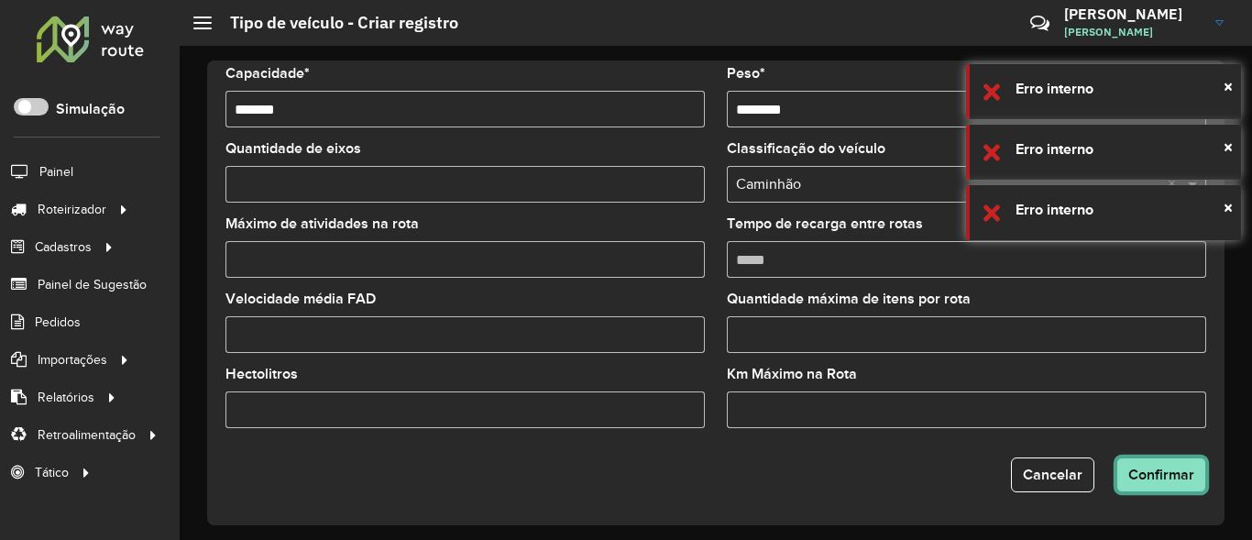
click at [1148, 466] on button "Confirmar" at bounding box center [1161, 474] width 90 height 35
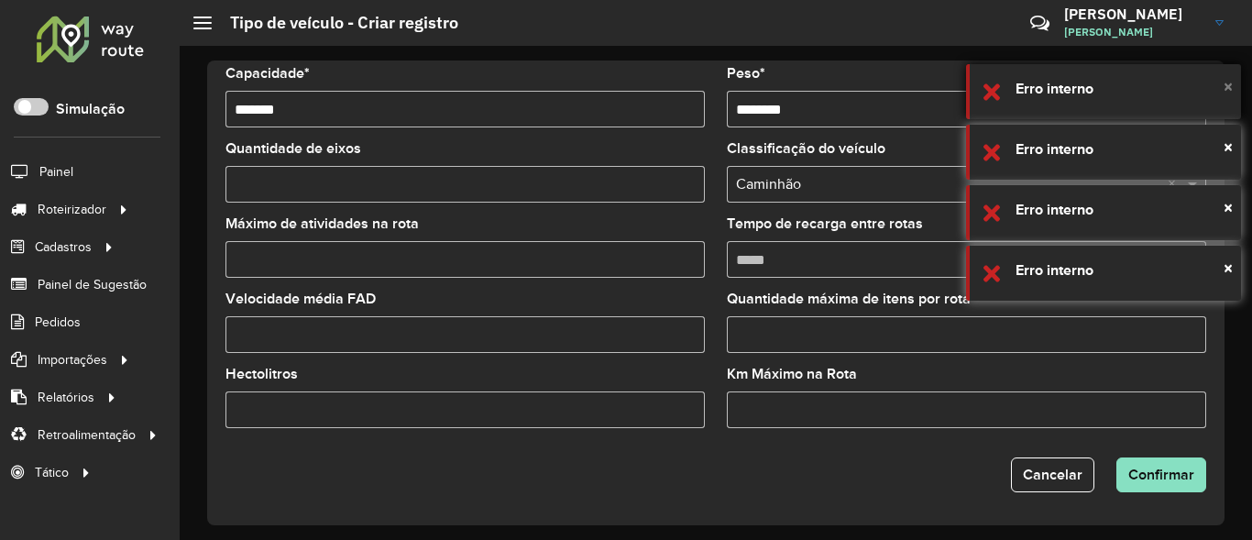
click at [1226, 82] on span "×" at bounding box center [1228, 86] width 9 height 20
click at [1228, 82] on span "×" at bounding box center [1228, 86] width 9 height 20
click at [1228, 137] on span "×" at bounding box center [1228, 147] width 9 height 20
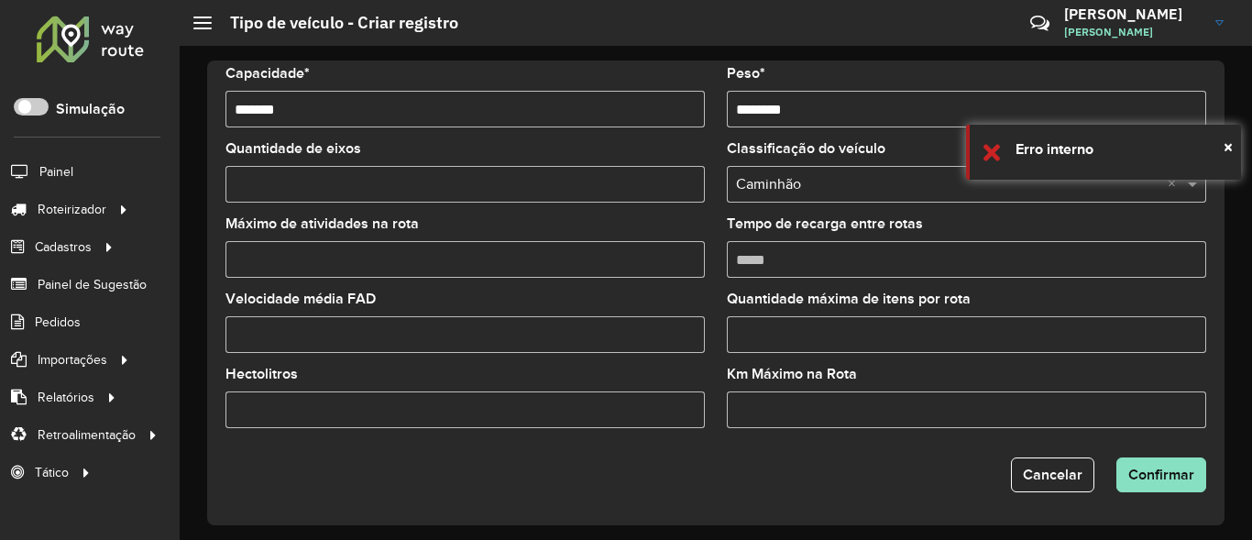
click at [1228, 82] on span "×" at bounding box center [1228, 86] width 9 height 20
click at [1228, 82] on div "**********" at bounding box center [716, 293] width 1072 height 494
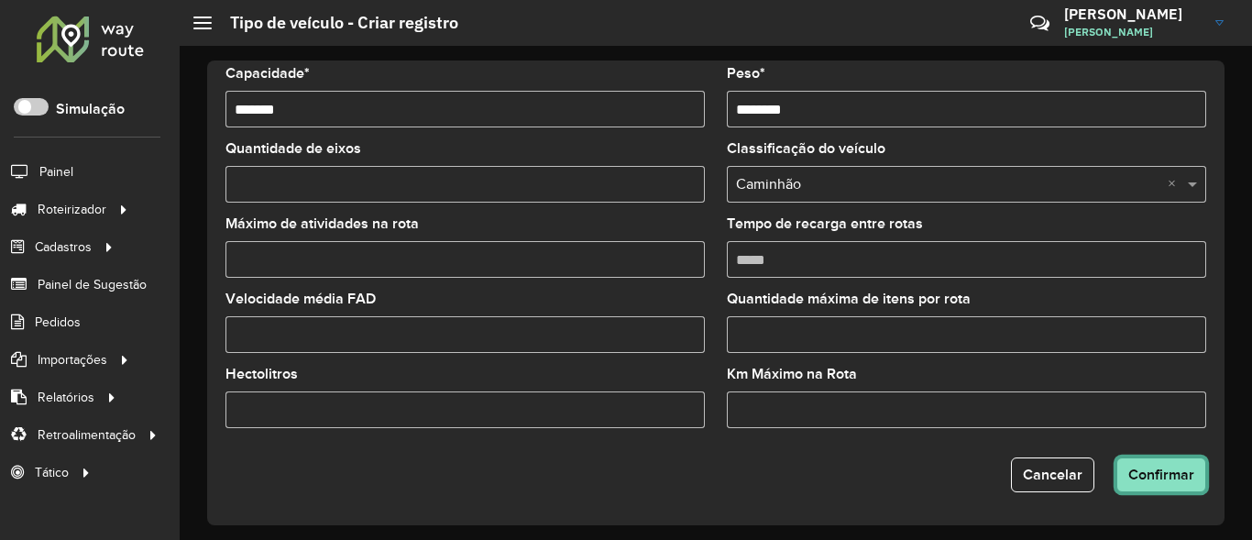
click at [1130, 466] on button "Confirmar" at bounding box center [1161, 474] width 90 height 35
click at [1229, 94] on span "×" at bounding box center [1228, 86] width 9 height 20
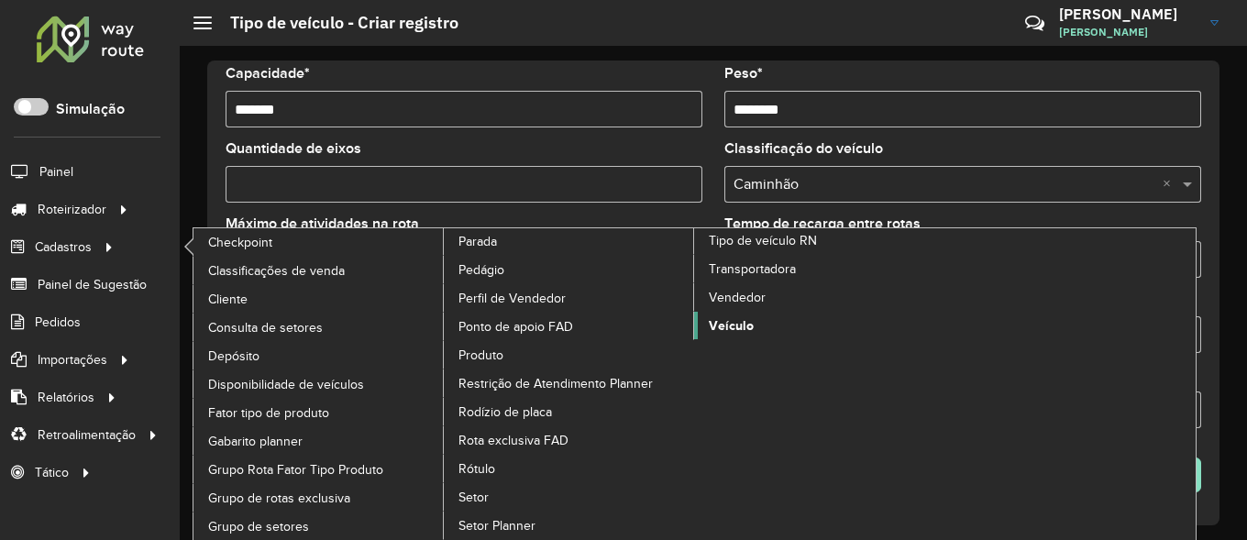
click at [746, 327] on span "Veículo" at bounding box center [731, 325] width 45 height 19
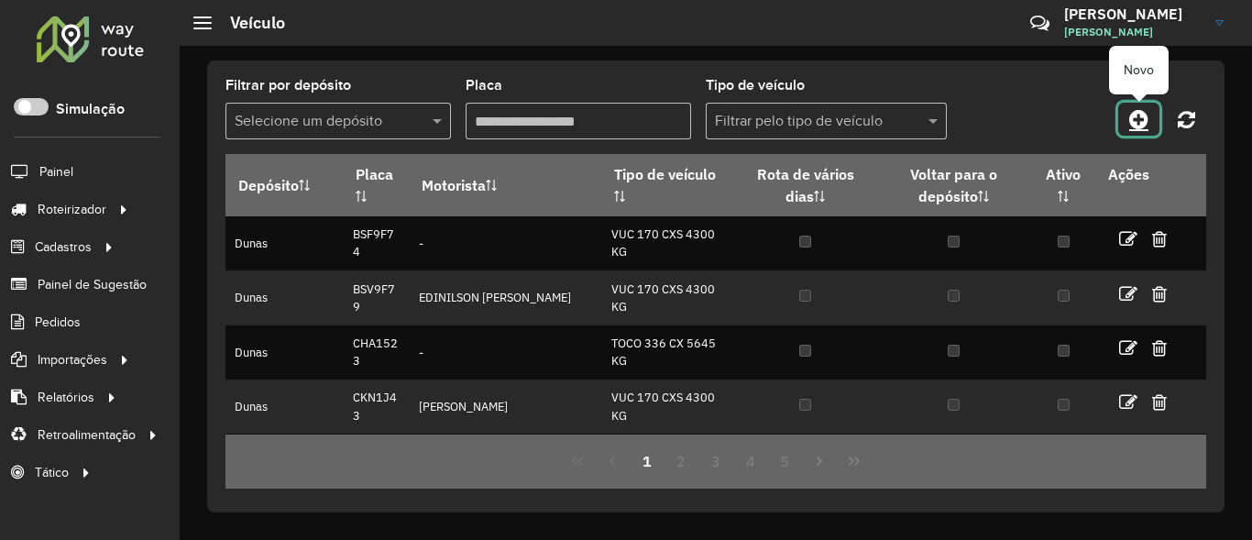
click at [1130, 119] on icon at bounding box center [1138, 119] width 19 height 22
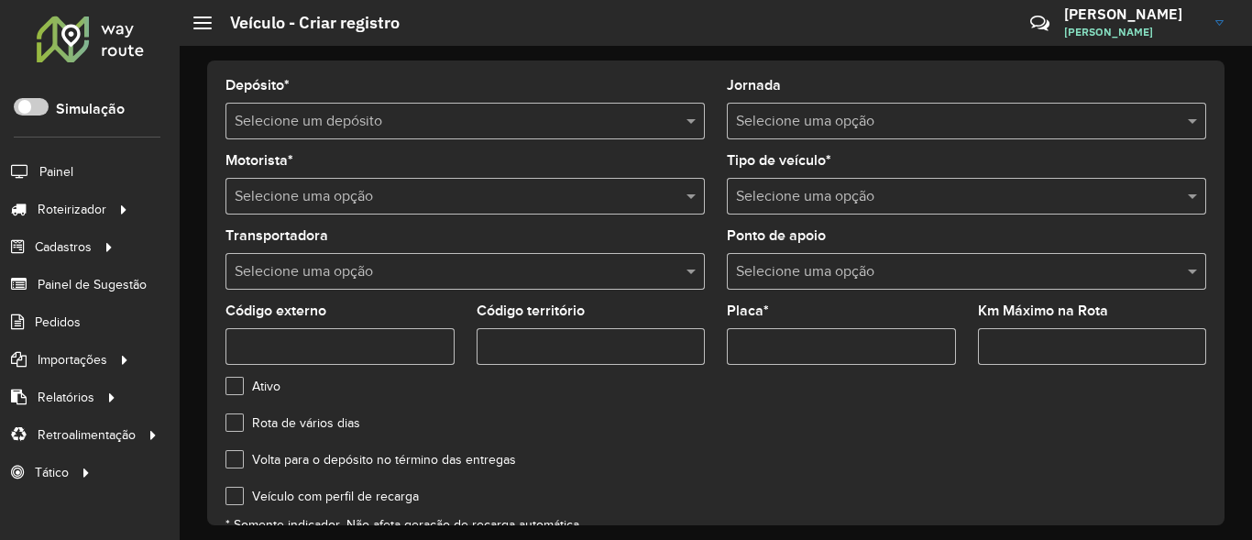
drag, startPoint x: 1107, startPoint y: 104, endPoint x: 807, endPoint y: 88, distance: 301.1
click at [807, 88] on div "Jornada Selecione uma opção" at bounding box center [966, 109] width 479 height 60
click at [845, 120] on input "text" at bounding box center [948, 122] width 424 height 22
click at [959, 123] on input "text" at bounding box center [948, 122] width 424 height 22
click at [1208, 121] on formly-field "Jornada Selecione uma opção" at bounding box center [966, 116] width 501 height 75
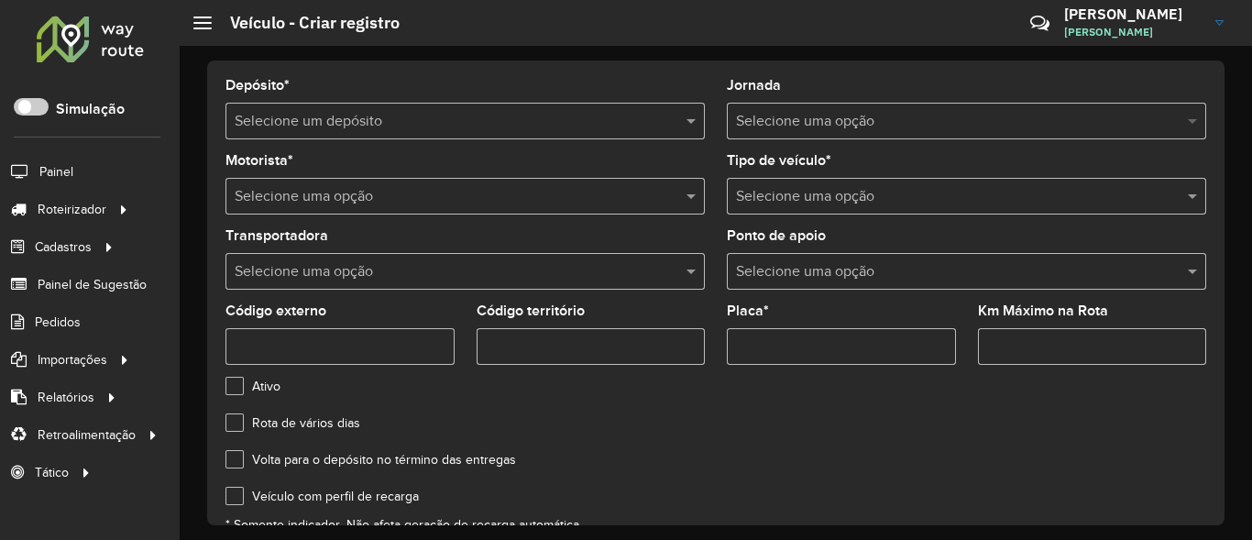
click at [1190, 125] on span at bounding box center [1194, 121] width 23 height 22
click at [414, 133] on div "Selecione um depósito" at bounding box center [464, 121] width 479 height 37
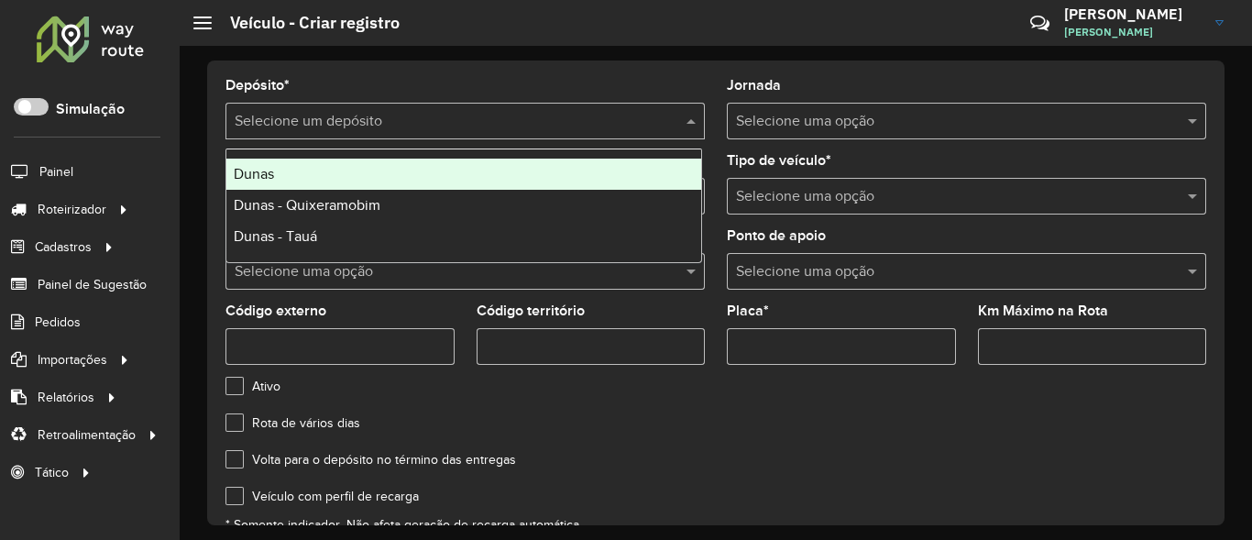
click at [315, 183] on div "Dunas" at bounding box center [463, 174] width 475 height 31
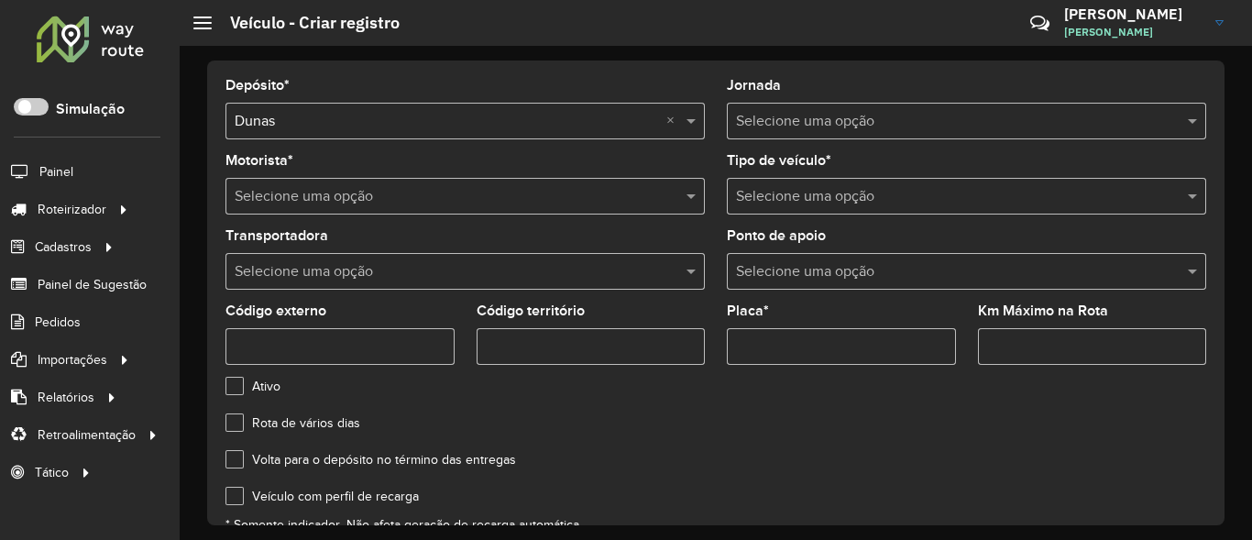
click at [1011, 115] on input "text" at bounding box center [948, 122] width 424 height 22
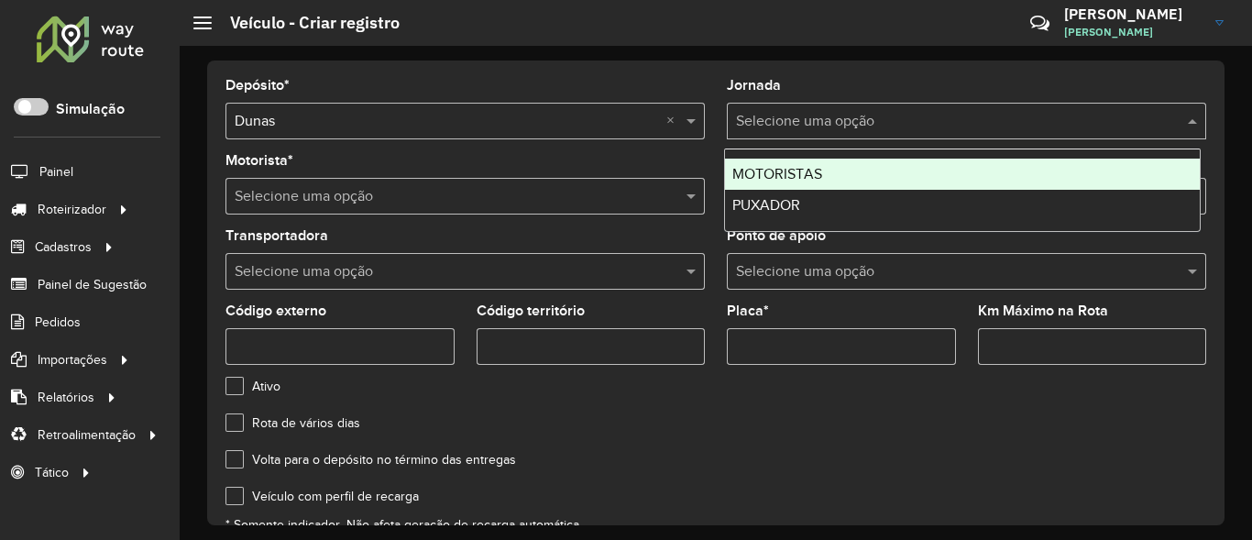
click at [751, 168] on span "MOTORISTAS" at bounding box center [777, 174] width 90 height 16
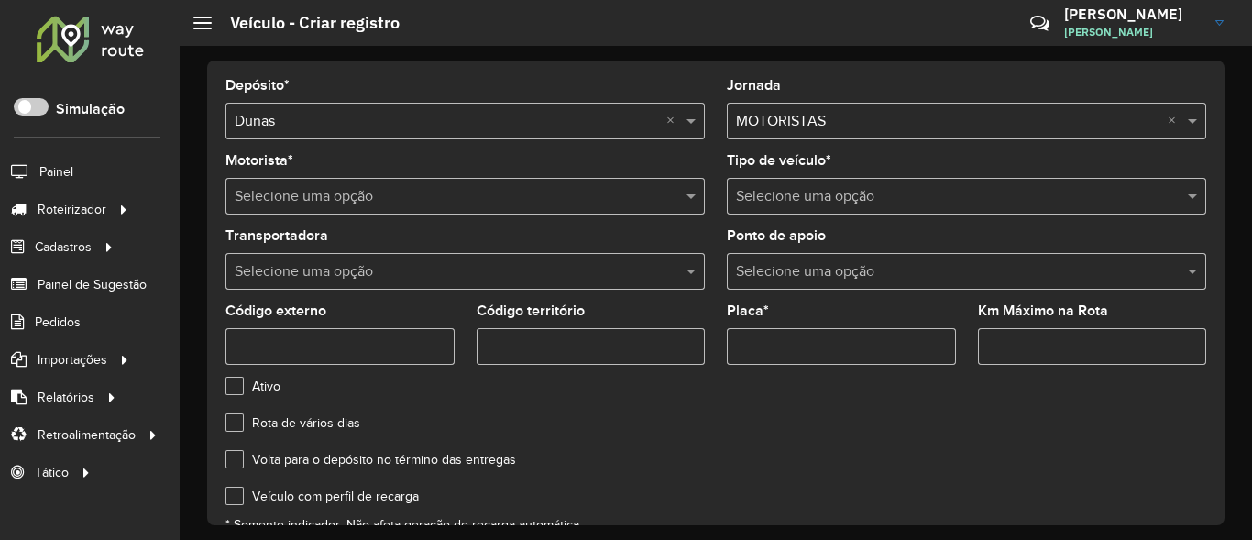
click at [642, 200] on input "text" at bounding box center [447, 197] width 424 height 22
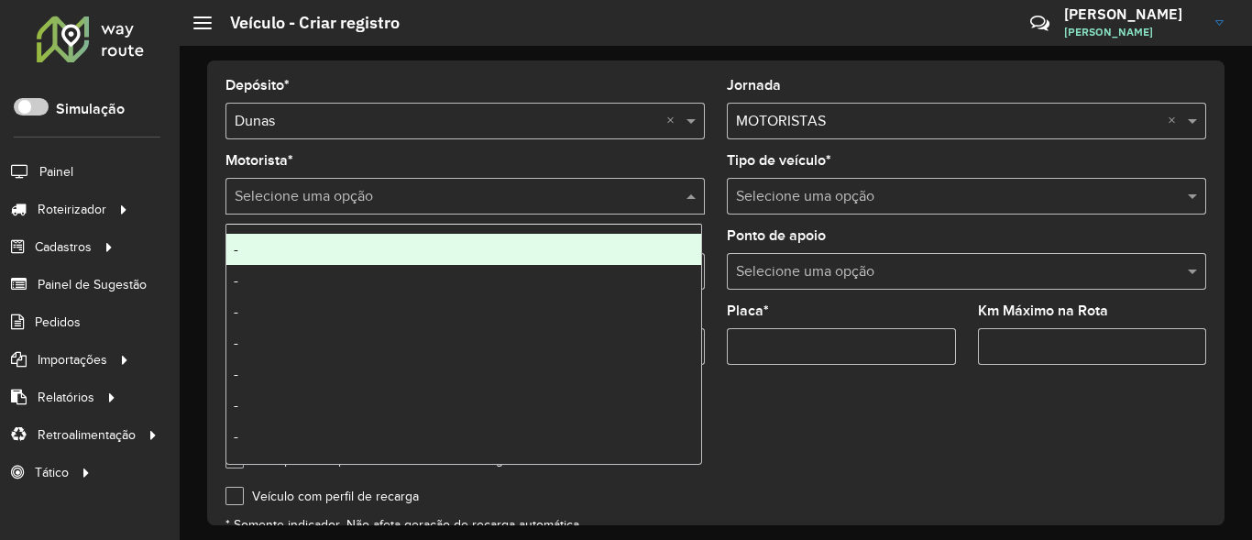
click at [337, 247] on div "-" at bounding box center [463, 249] width 475 height 31
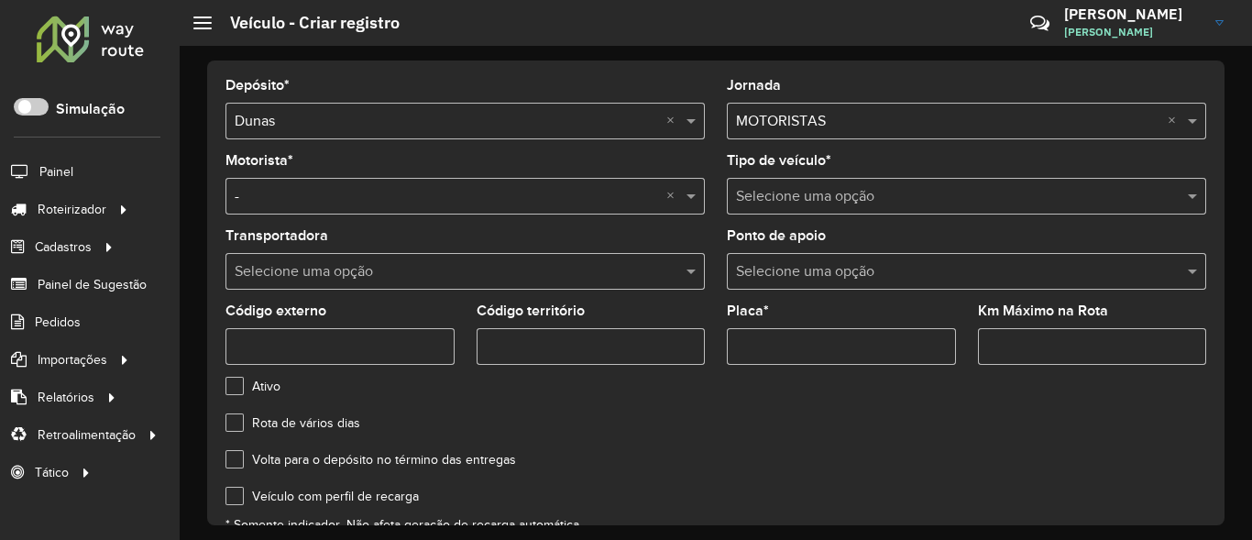
click at [913, 194] on input "text" at bounding box center [948, 197] width 424 height 22
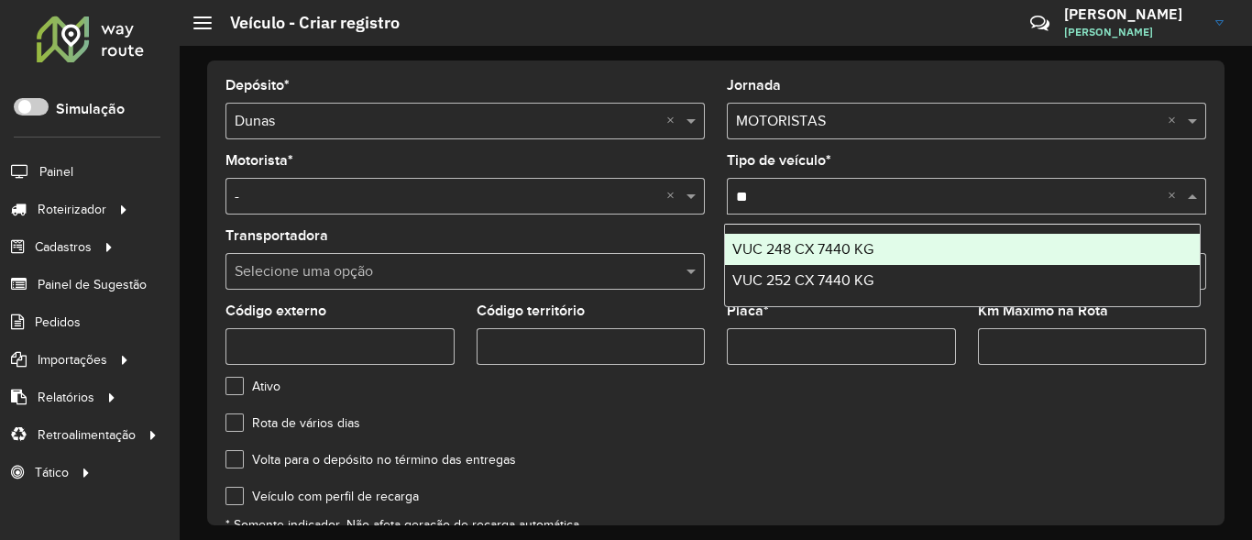
click at [822, 200] on input "**" at bounding box center [948, 197] width 424 height 22
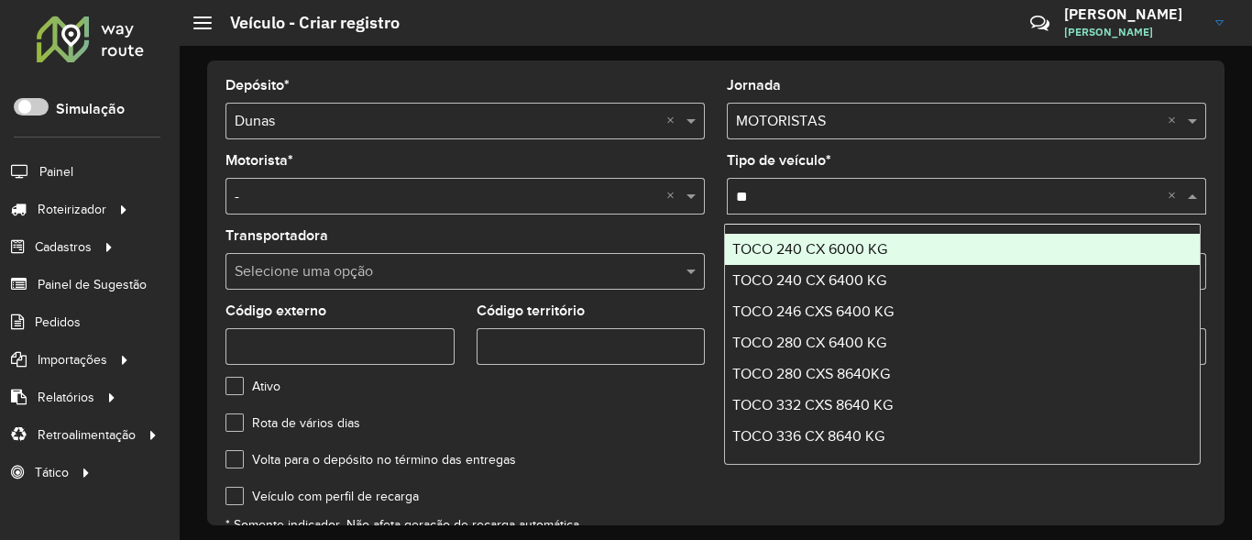
type input "*"
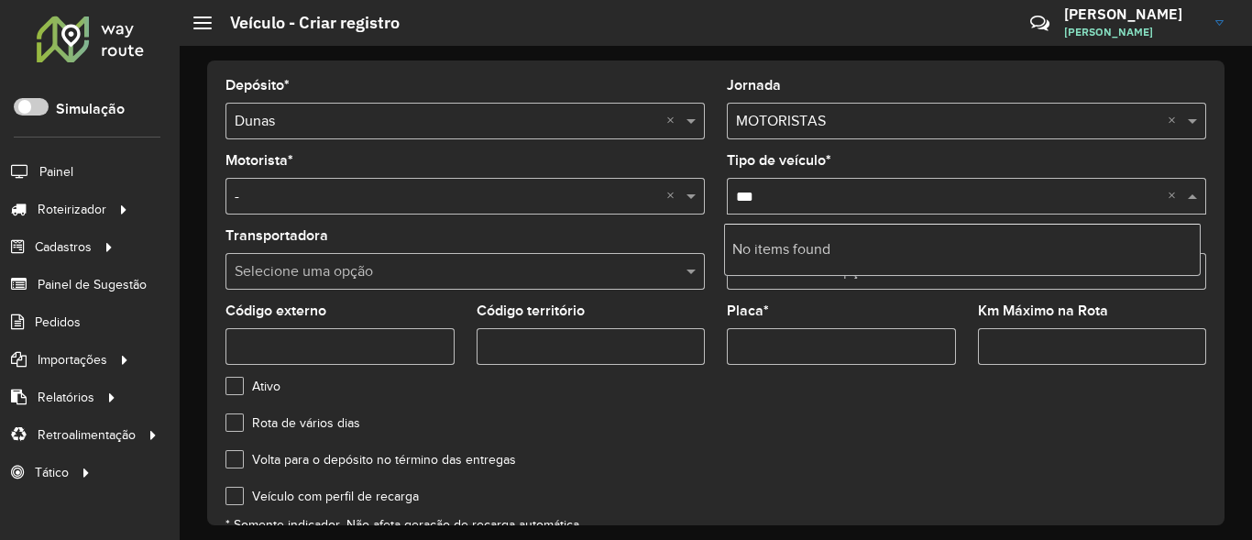
type input "**"
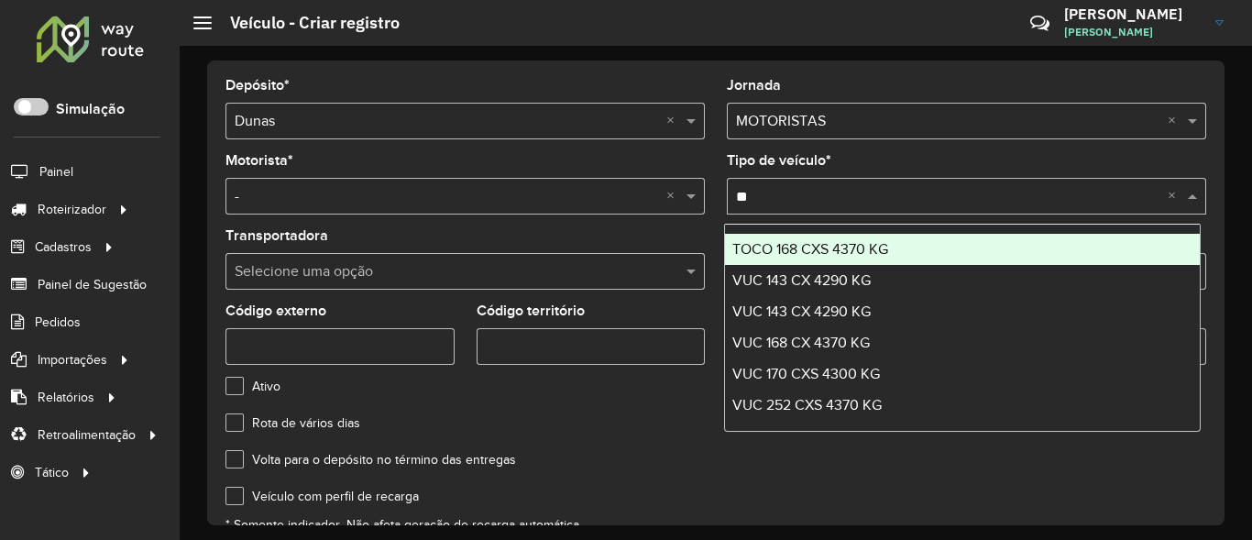
click at [912, 249] on div "TOCO 168 CXS 4370 KG" at bounding box center [962, 249] width 475 height 31
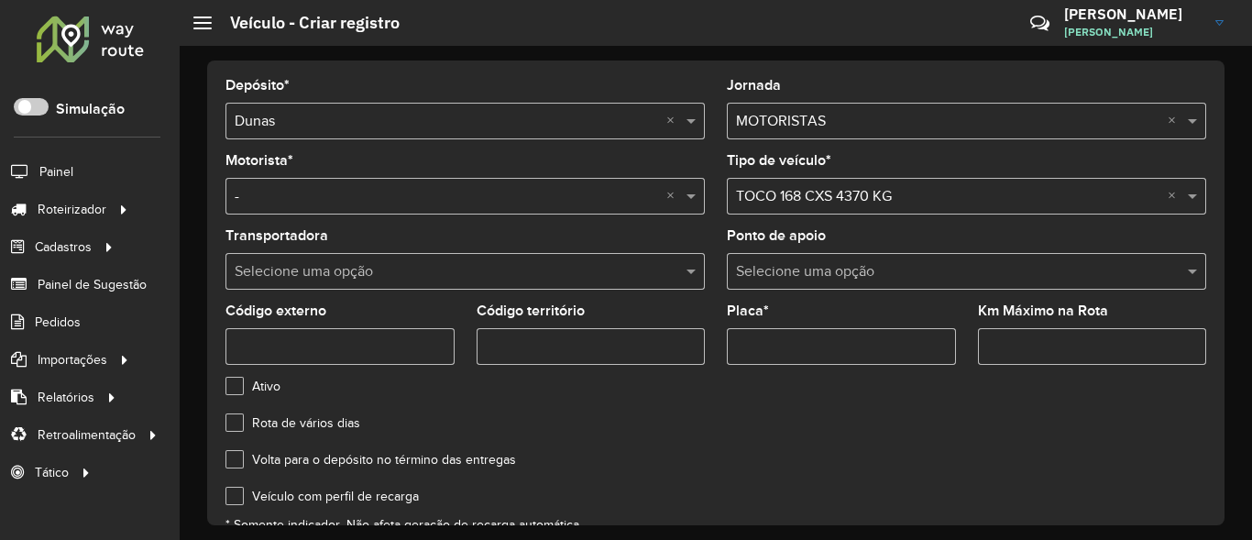
click at [830, 197] on input "text" at bounding box center [948, 197] width 424 height 22
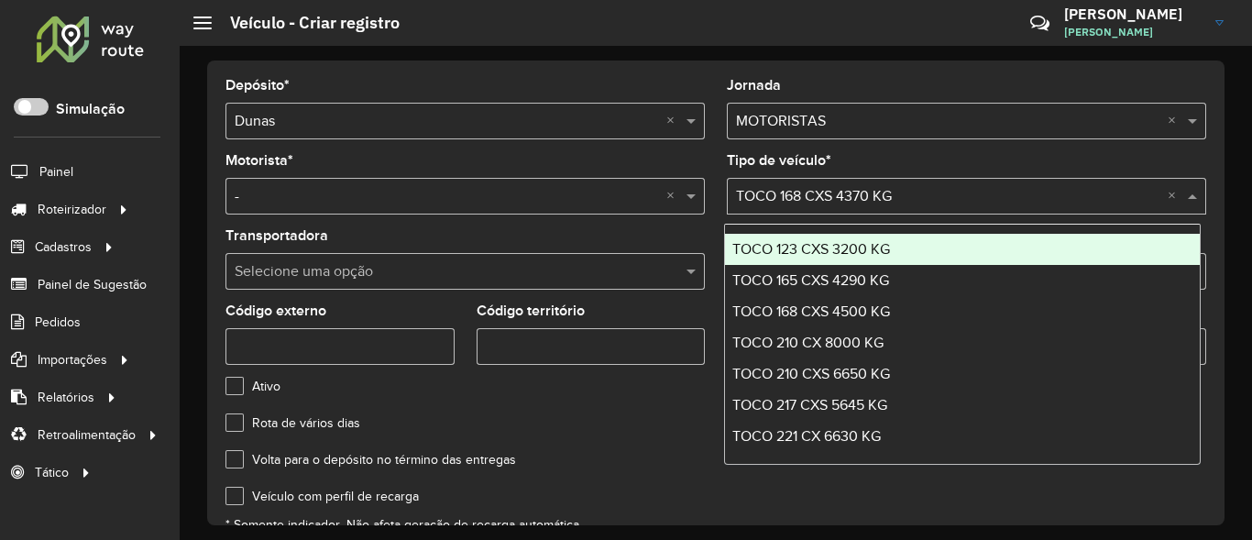
click at [831, 196] on input "text" at bounding box center [948, 197] width 424 height 22
click at [1185, 200] on span at bounding box center [1194, 196] width 23 height 22
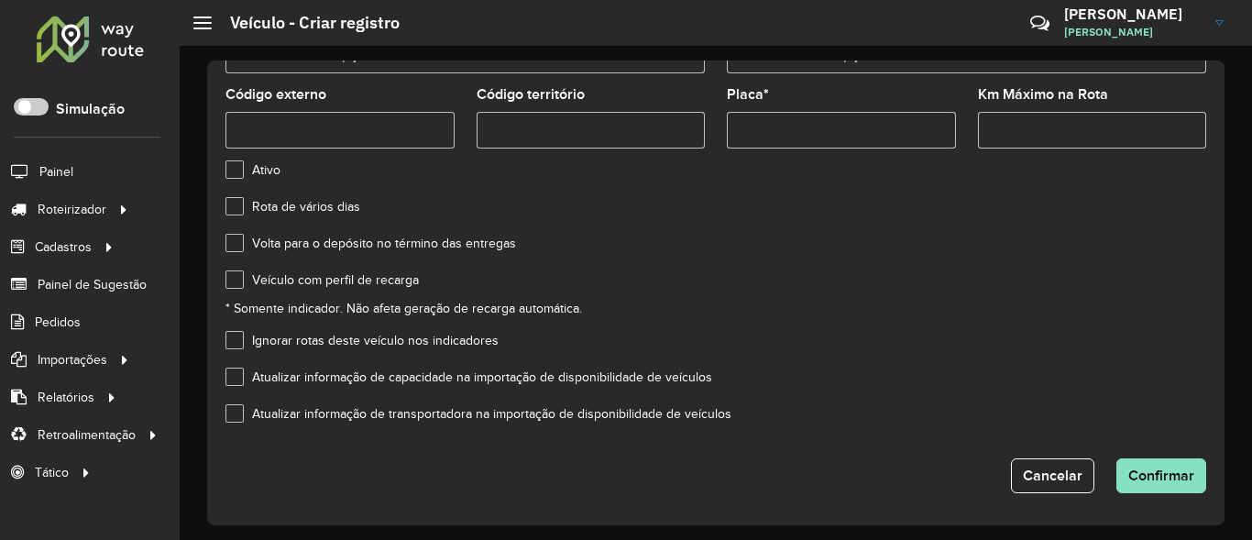
scroll to position [217, 0]
click at [235, 275] on label "Veículo com perfil de recarga" at bounding box center [321, 278] width 193 height 19
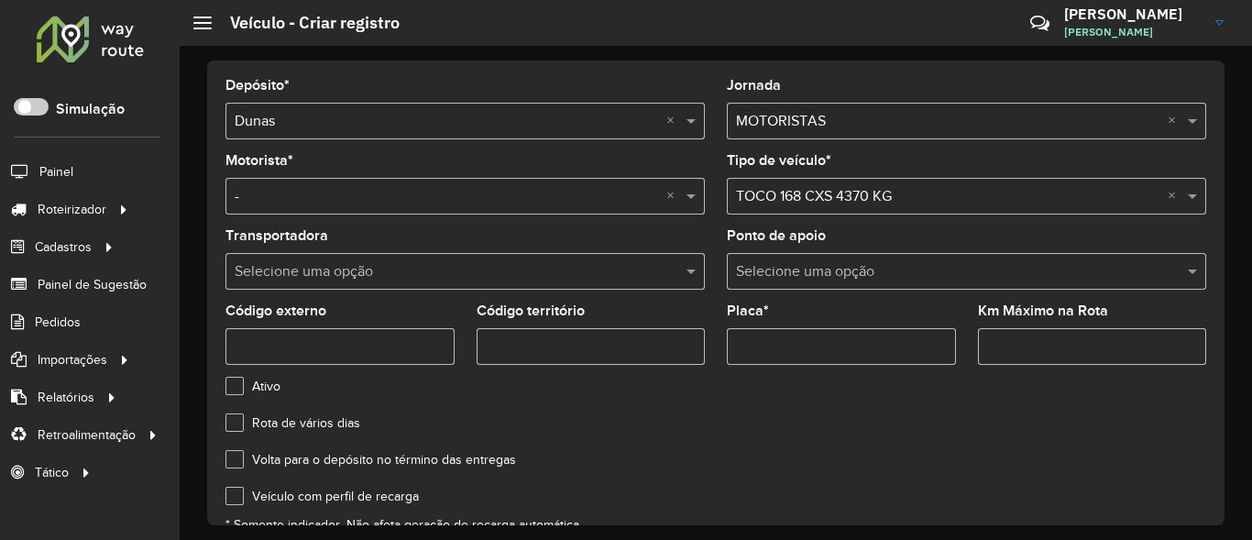
click at [815, 340] on input "Placa *" at bounding box center [841, 346] width 229 height 37
click at [829, 347] on input "Placa *" at bounding box center [841, 346] width 229 height 37
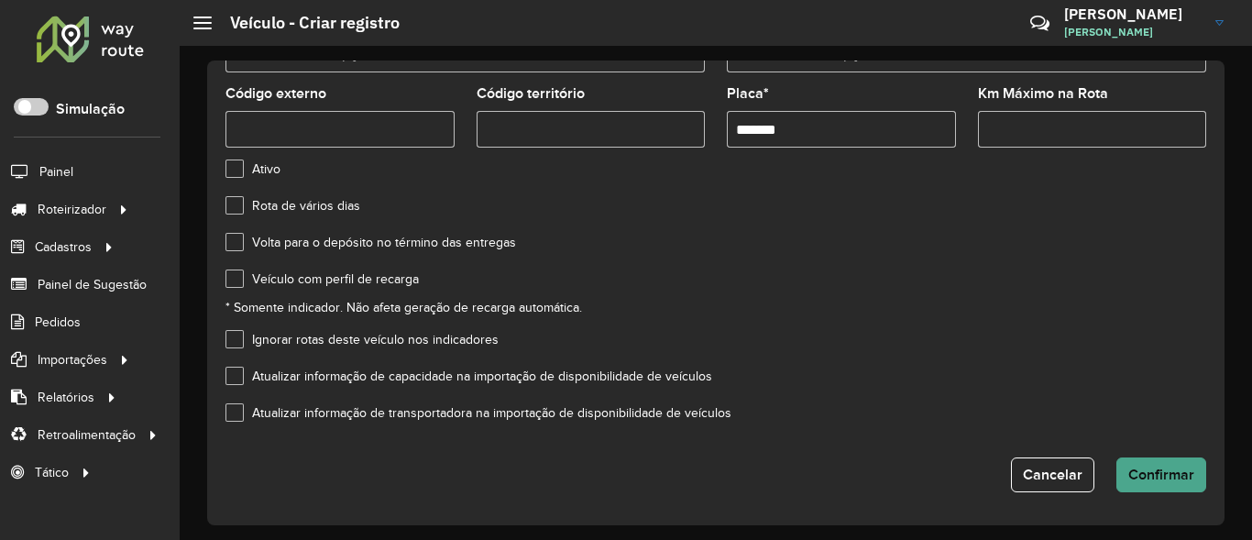
type input "*******"
click at [1163, 478] on span "Confirmar" at bounding box center [1161, 475] width 66 height 16
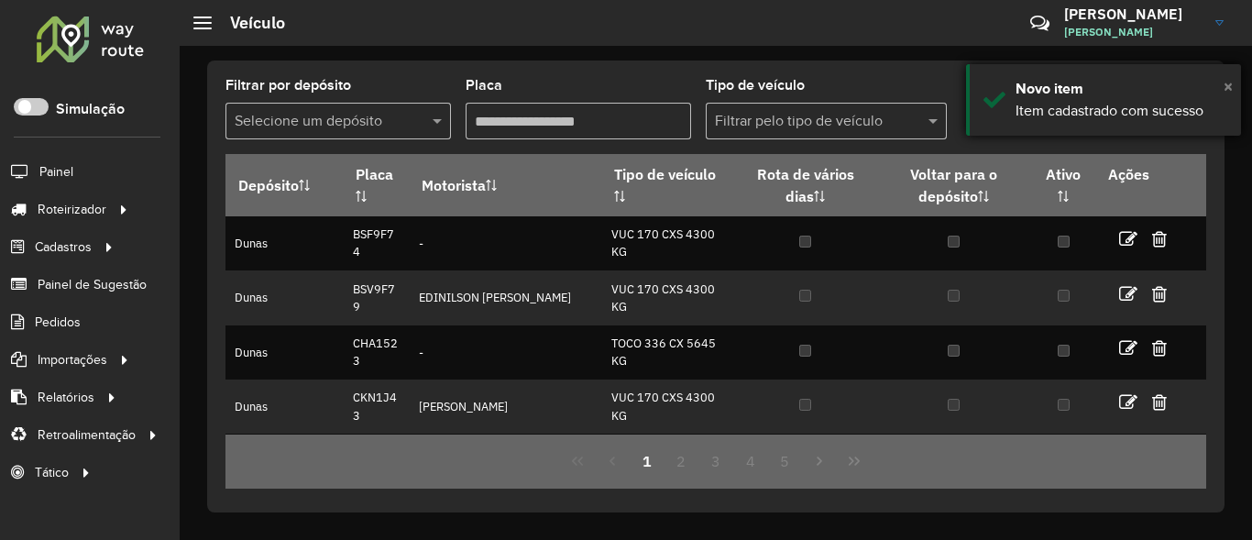
click at [1229, 87] on span "×" at bounding box center [1228, 86] width 9 height 20
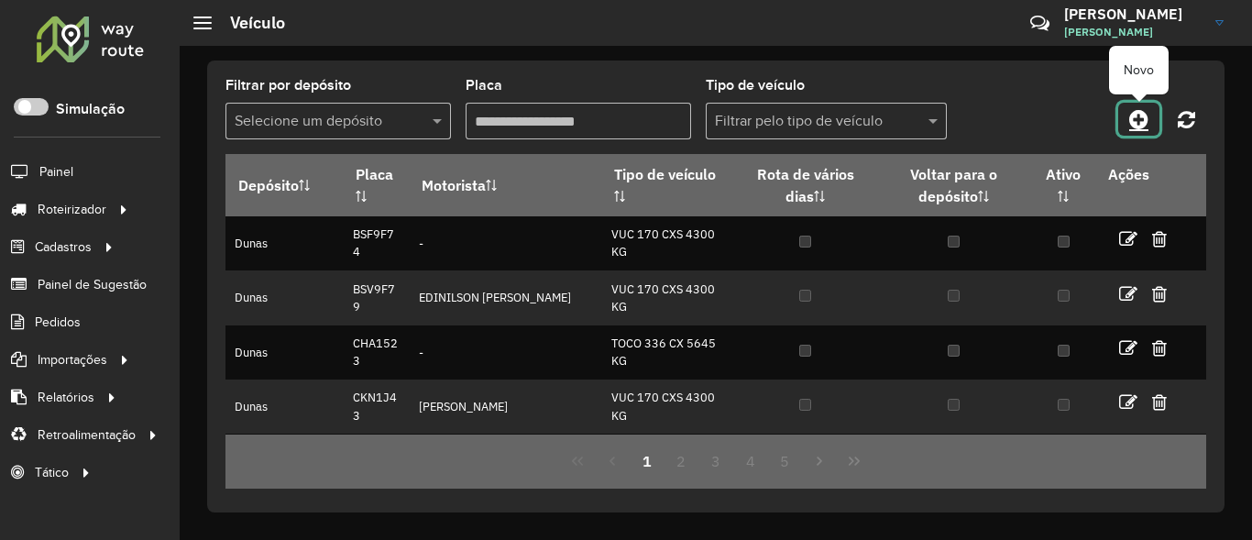
click at [1142, 120] on icon at bounding box center [1138, 119] width 19 height 22
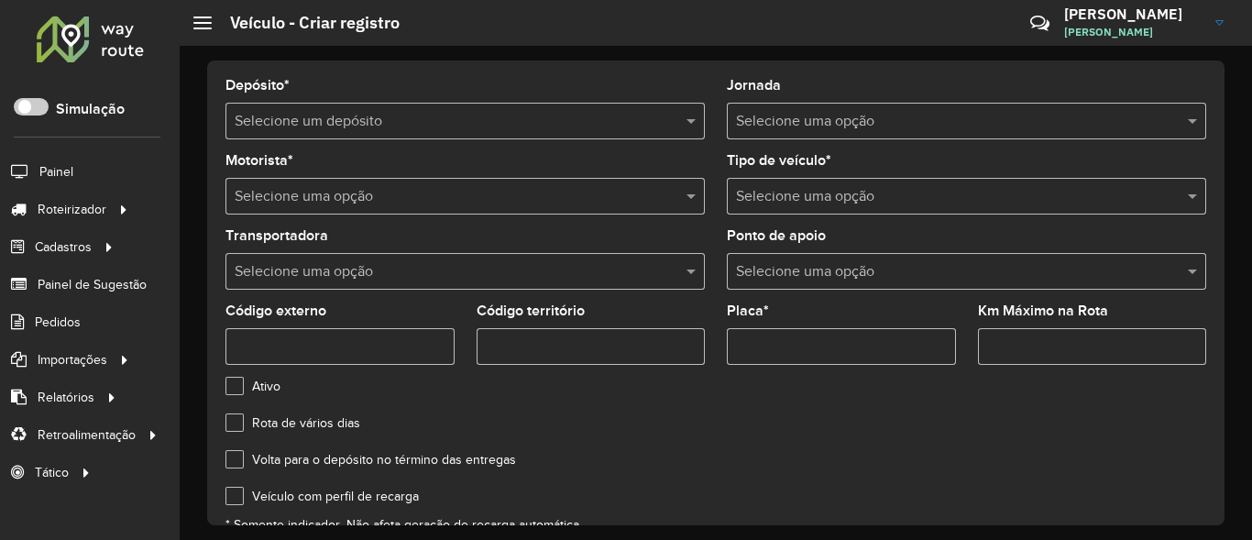
click at [411, 123] on input "text" at bounding box center [447, 122] width 424 height 22
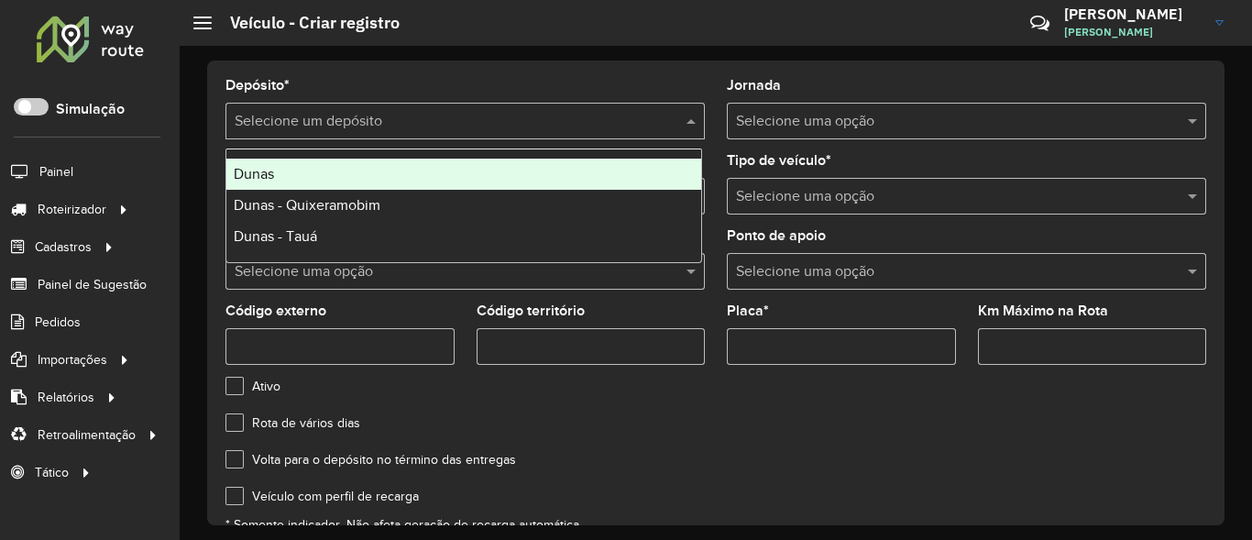
click at [302, 175] on div "Dunas" at bounding box center [463, 174] width 475 height 31
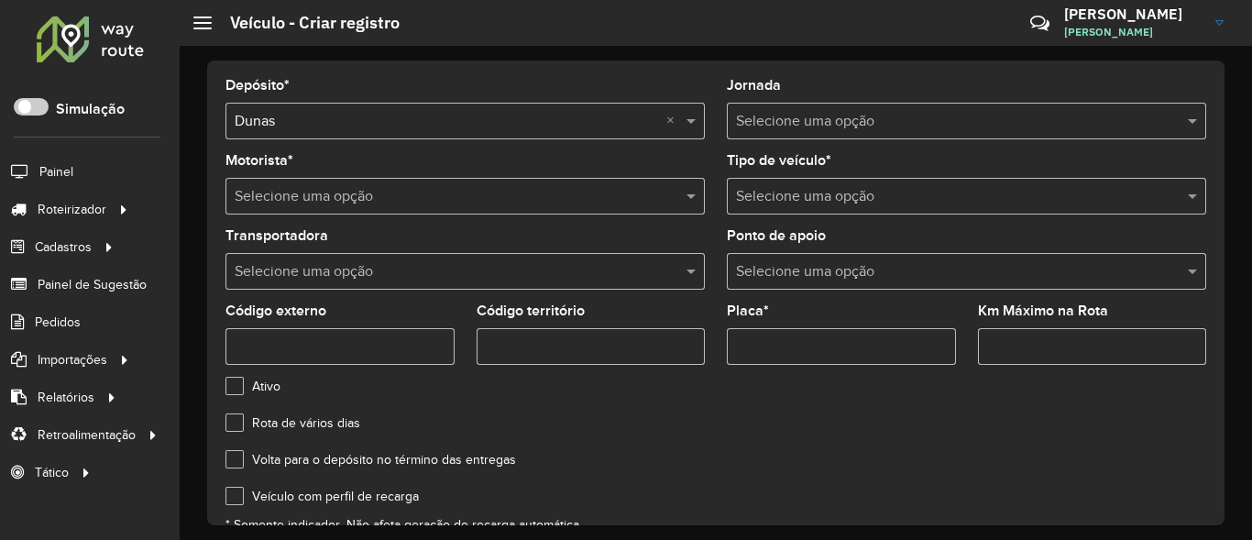
click at [798, 122] on input "text" at bounding box center [948, 122] width 424 height 22
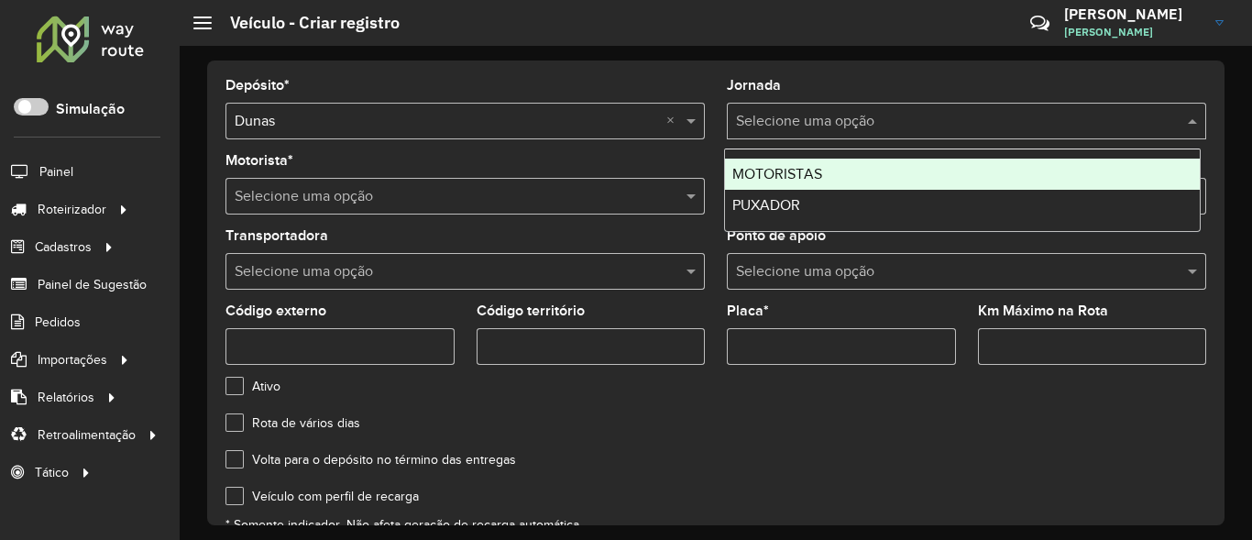
click at [786, 169] on span "MOTORISTAS" at bounding box center [777, 174] width 90 height 16
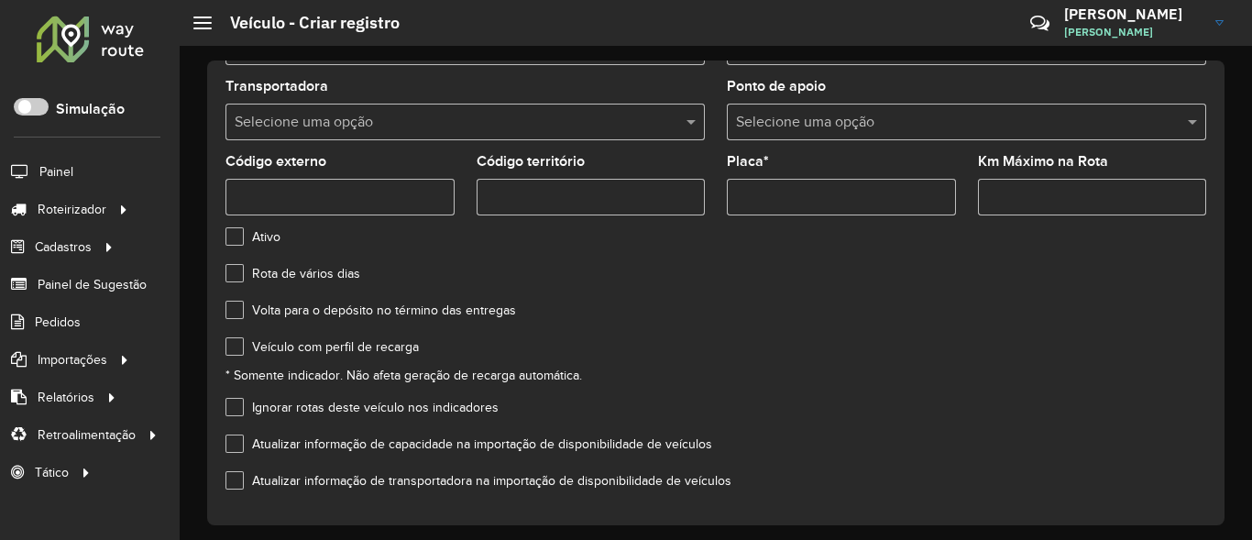
scroll to position [217, 0]
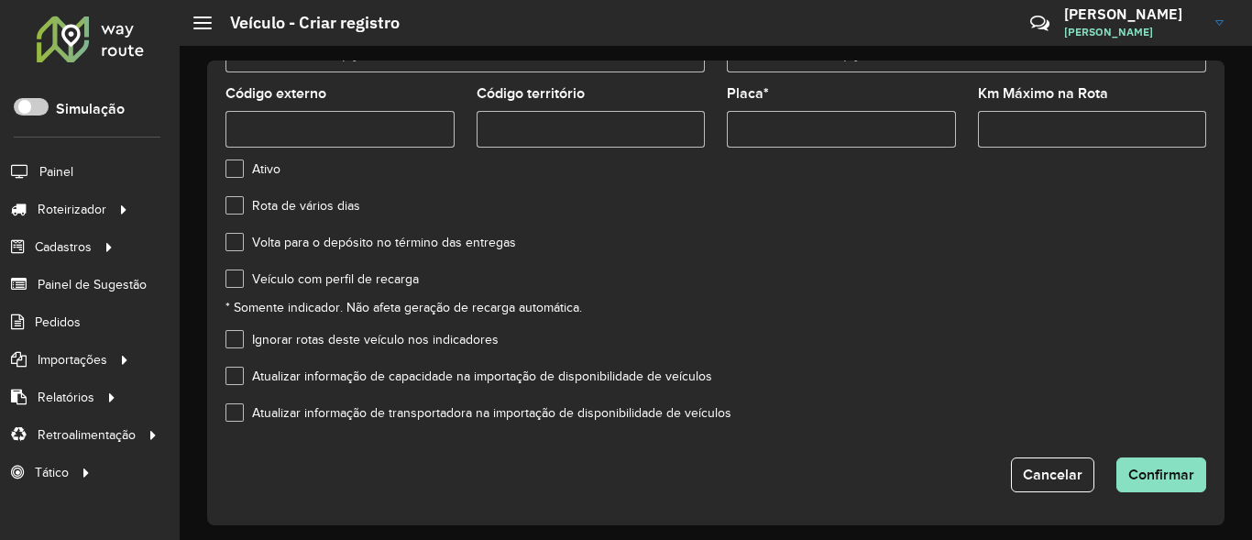
click at [239, 287] on label "Veículo com perfil de recarga" at bounding box center [321, 278] width 193 height 19
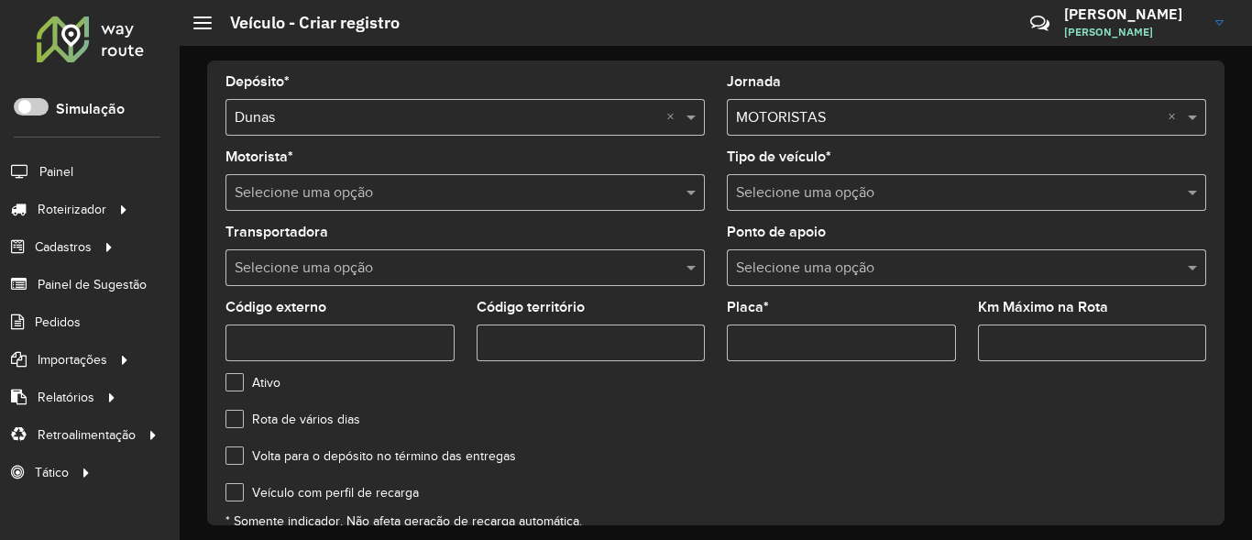
scroll to position [0, 0]
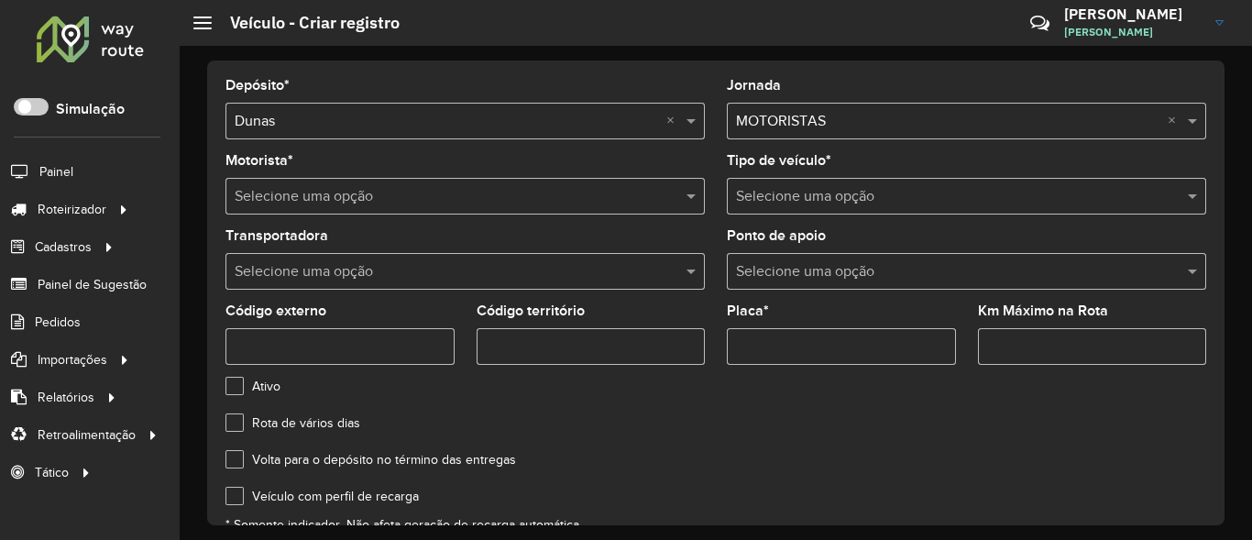
click at [498, 210] on div "Selecione uma opção" at bounding box center [464, 196] width 479 height 37
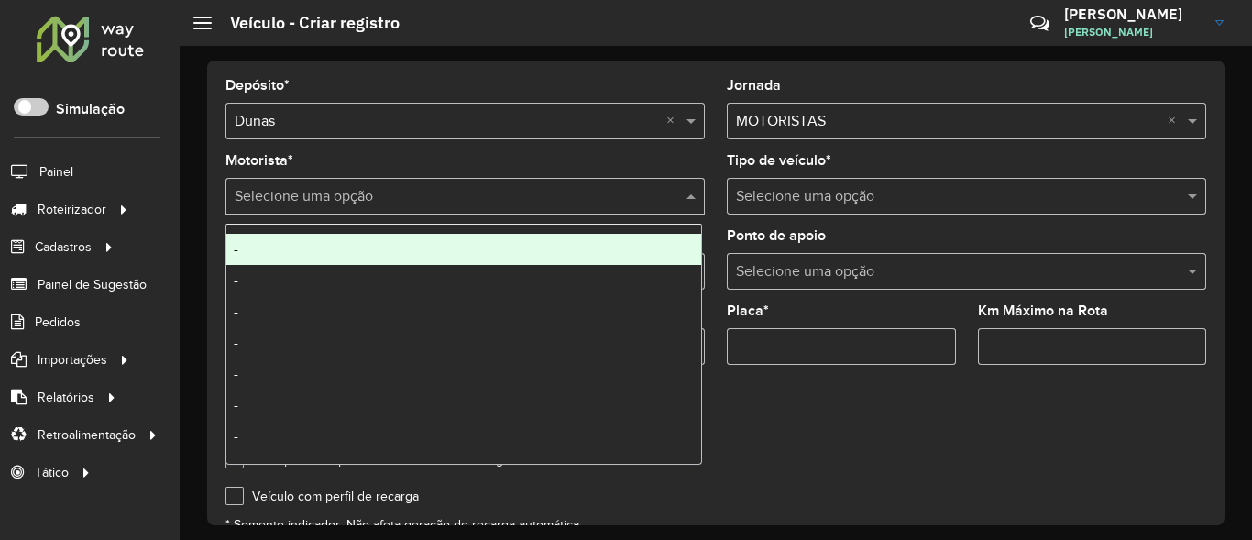
click at [352, 249] on div "-" at bounding box center [463, 249] width 475 height 31
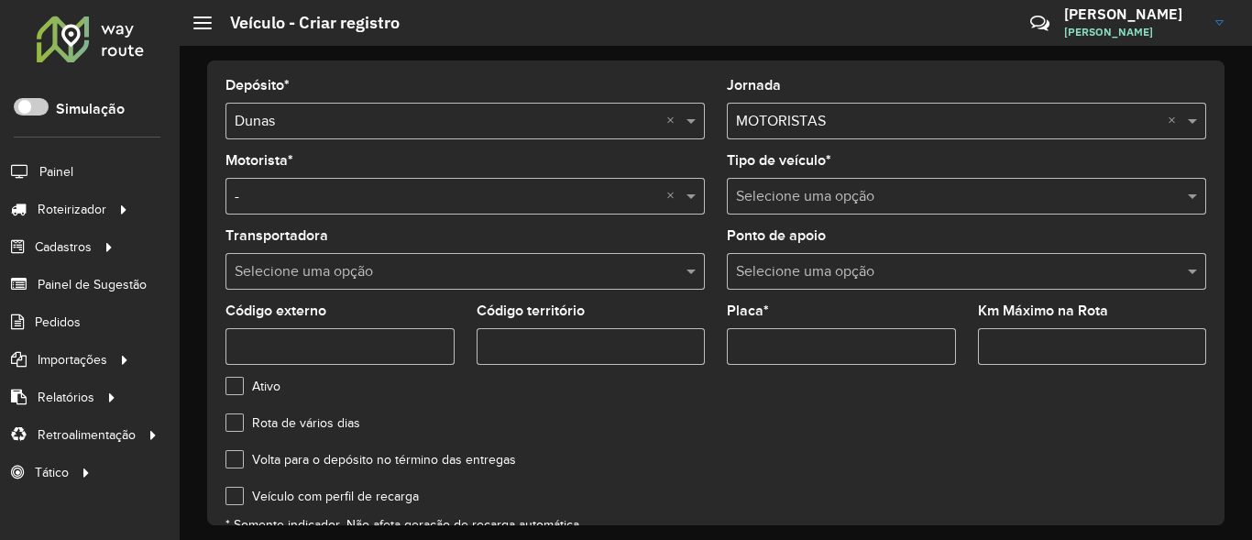
click at [863, 348] on input "Placa *" at bounding box center [841, 346] width 229 height 37
click at [807, 151] on label "Tipo de veículo *" at bounding box center [779, 160] width 104 height 22
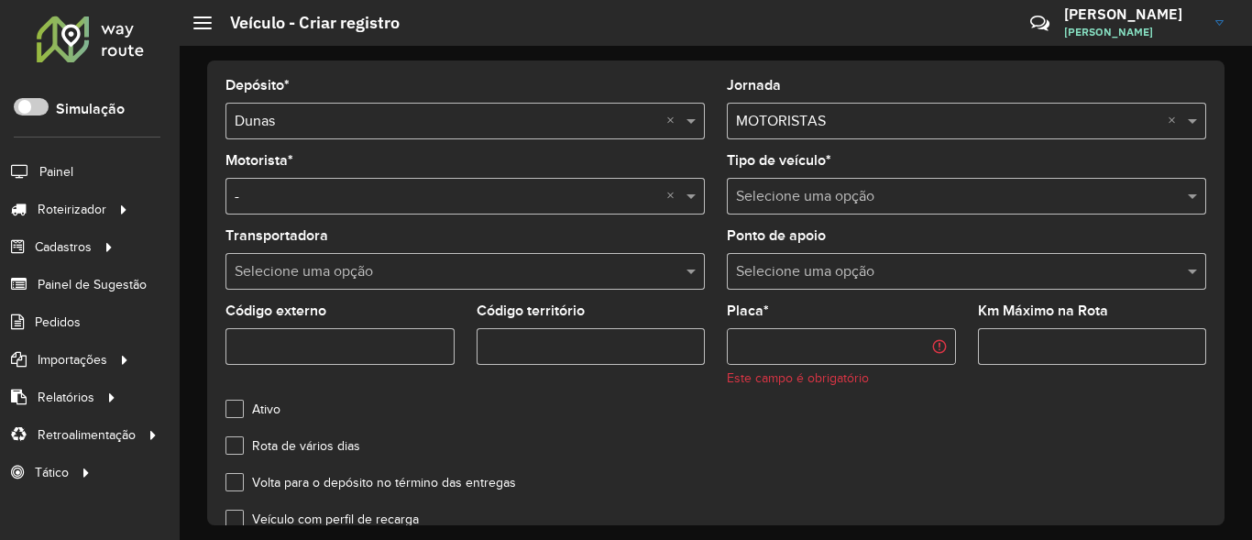
click at [803, 197] on input "text" at bounding box center [948, 197] width 424 height 22
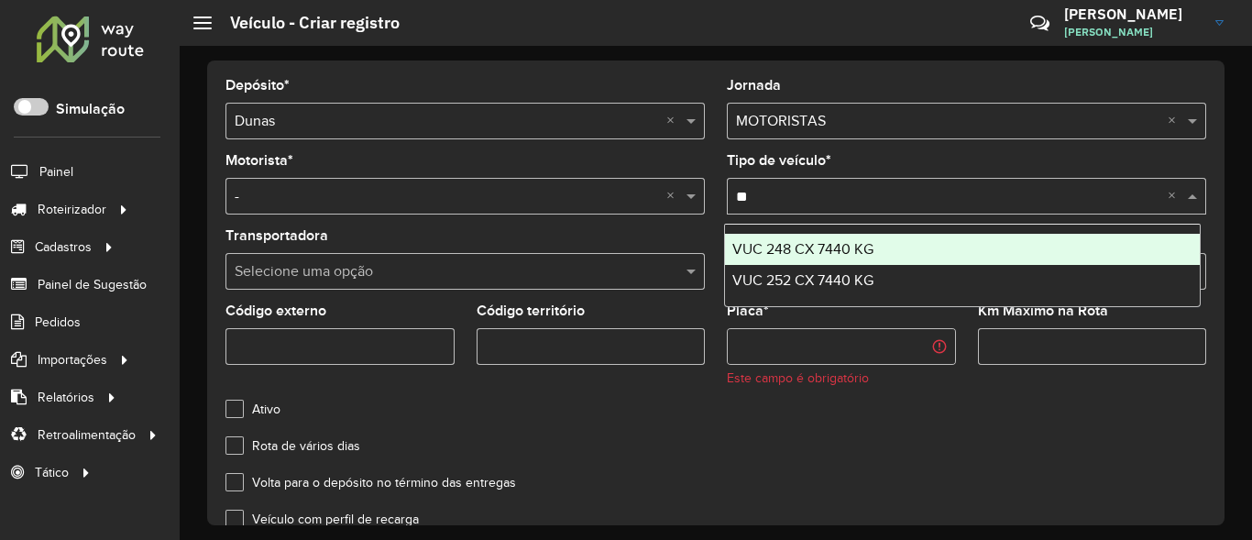
type input "*"
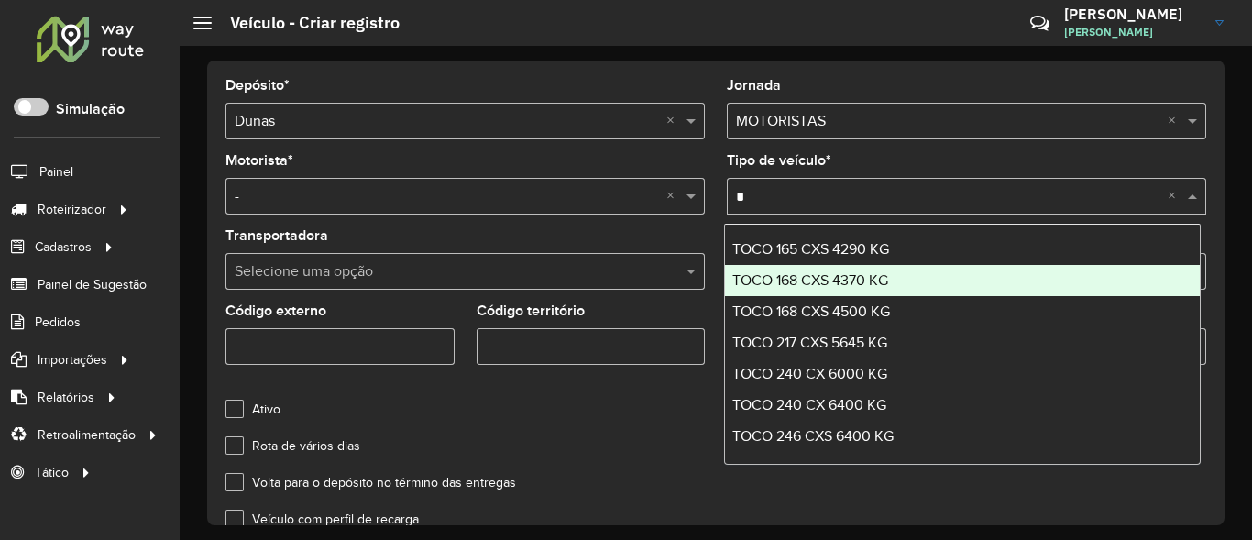
click at [860, 284] on span "TOCO 168 CXS 4370 KG" at bounding box center [810, 280] width 156 height 16
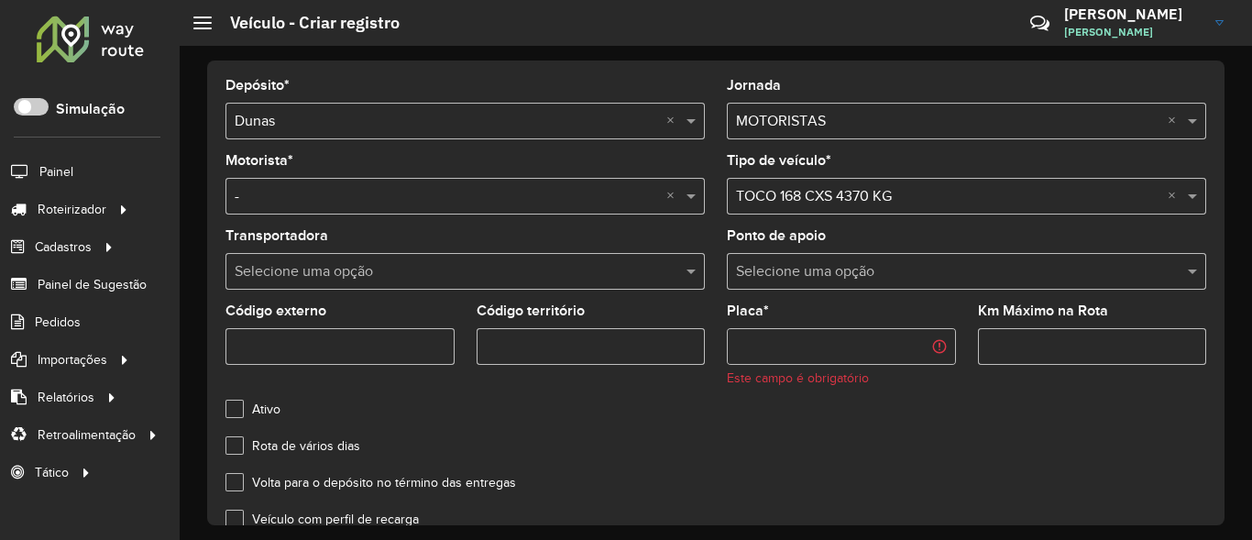
click at [808, 352] on input "Placa *" at bounding box center [841, 346] width 229 height 37
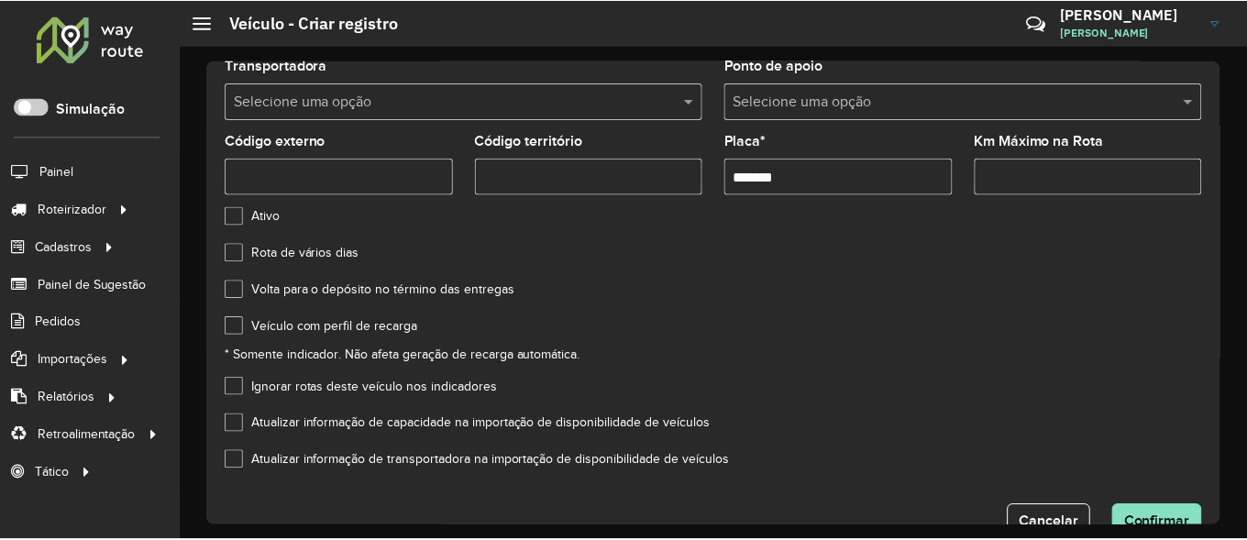
scroll to position [217, 0]
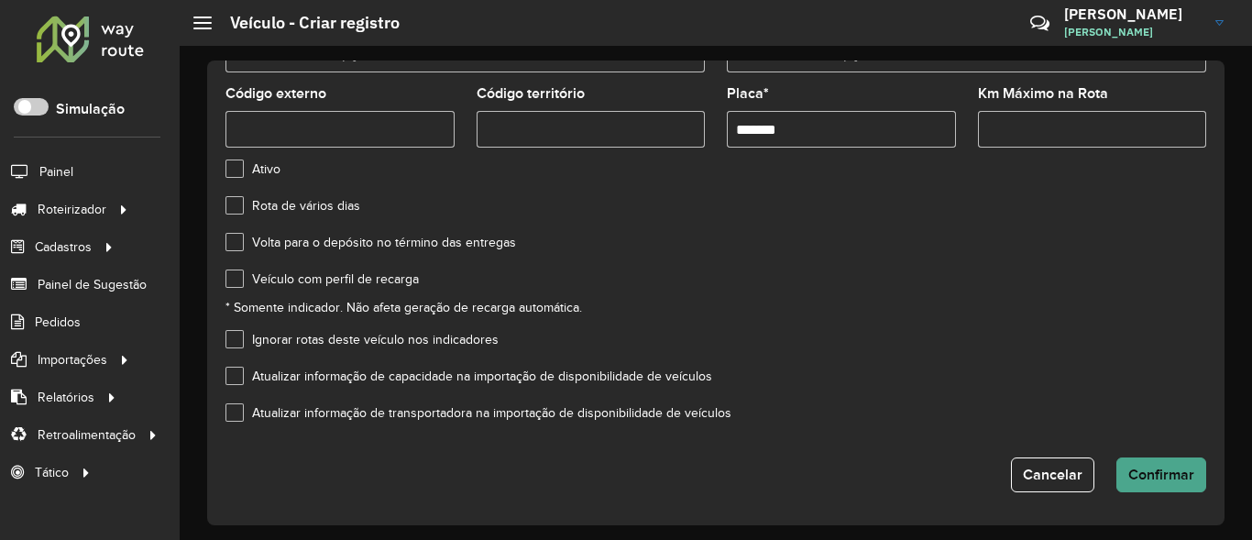
type input "*******"
click at [1128, 464] on button "Confirmar" at bounding box center [1161, 474] width 90 height 35
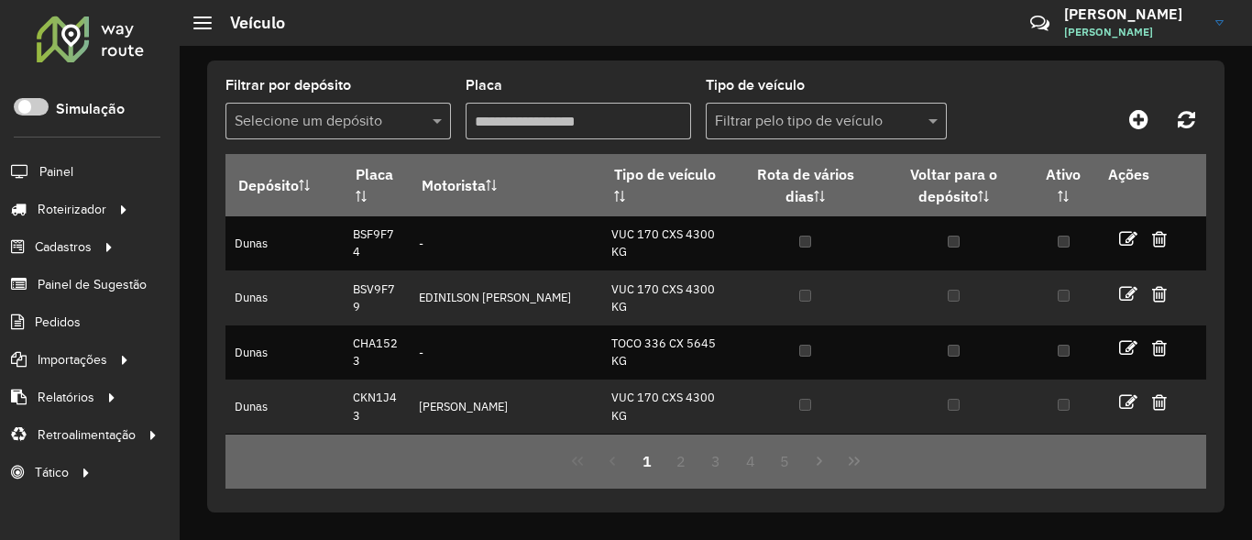
click at [412, 124] on div at bounding box center [337, 121] width 225 height 23
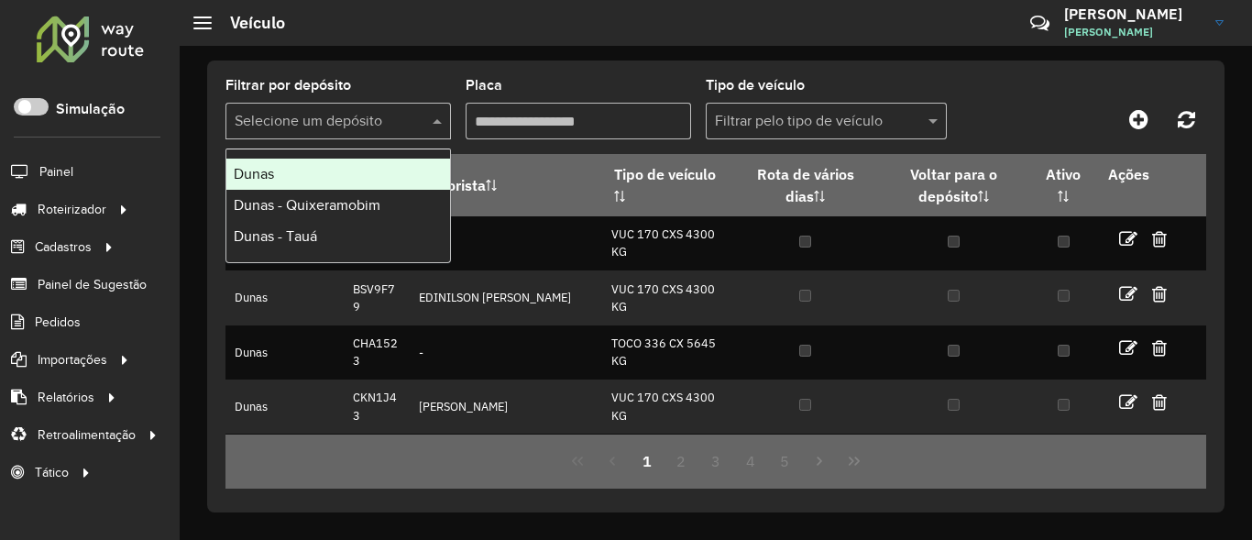
click at [310, 166] on div "Dunas" at bounding box center [338, 174] width 224 height 31
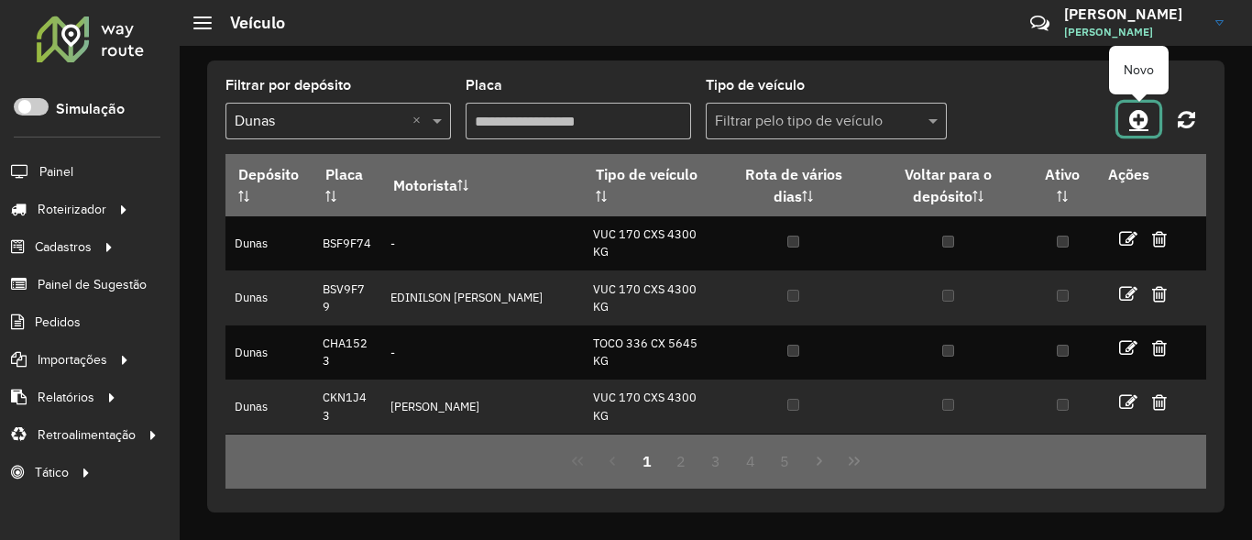
click at [1127, 118] on link at bounding box center [1138, 119] width 41 height 33
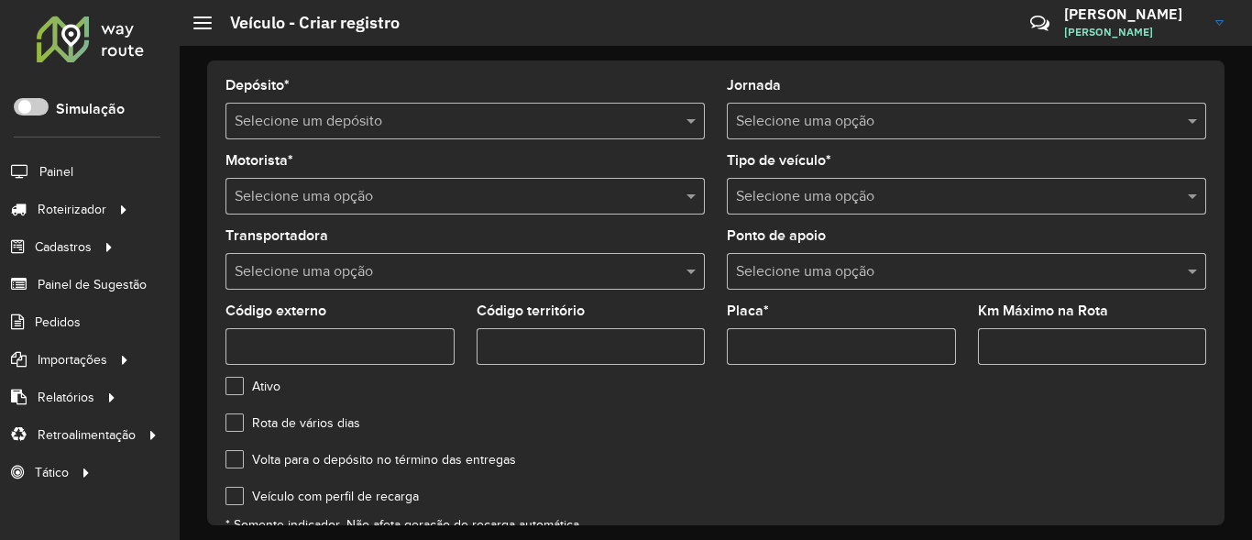
click at [397, 96] on div "Depósito * Selecione um depósito" at bounding box center [464, 109] width 479 height 60
click at [397, 113] on input "text" at bounding box center [447, 122] width 424 height 22
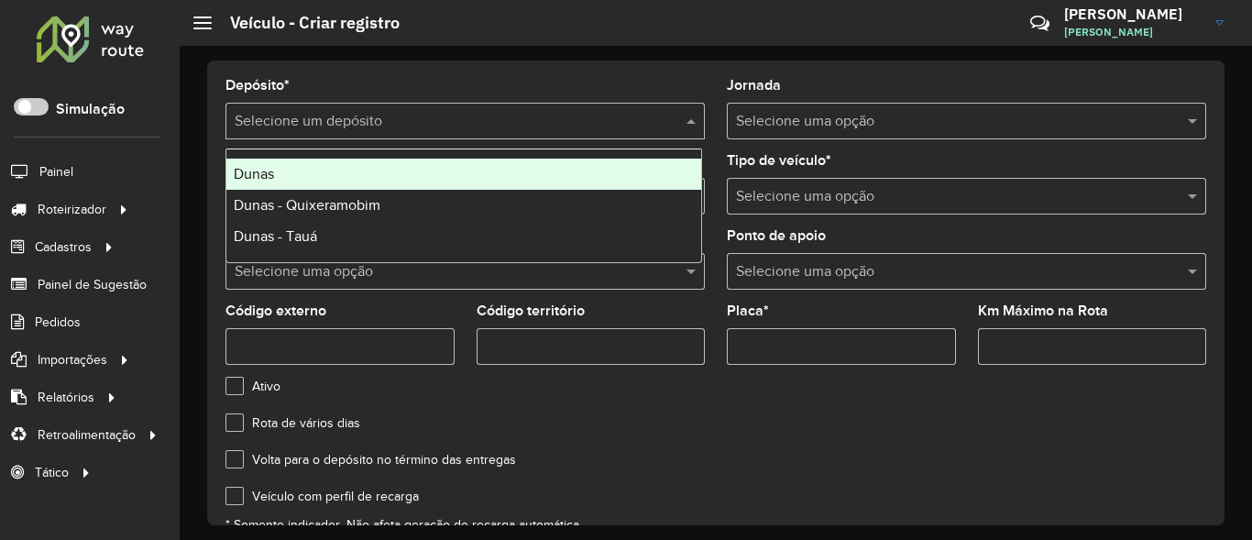
click at [290, 183] on div "Dunas" at bounding box center [463, 174] width 475 height 31
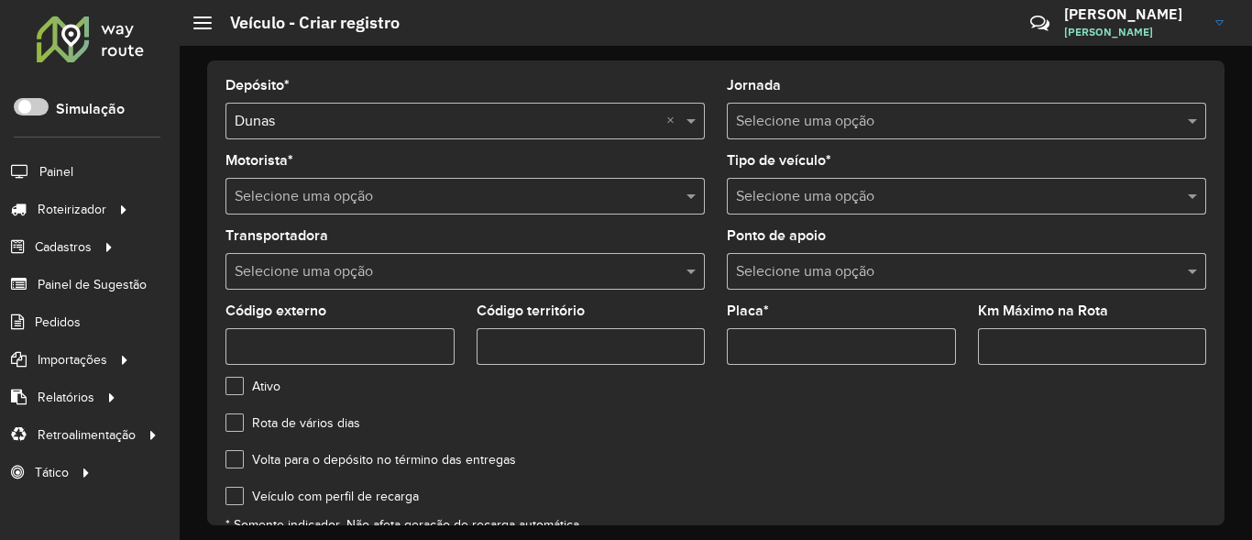
click at [830, 124] on input "text" at bounding box center [948, 122] width 424 height 22
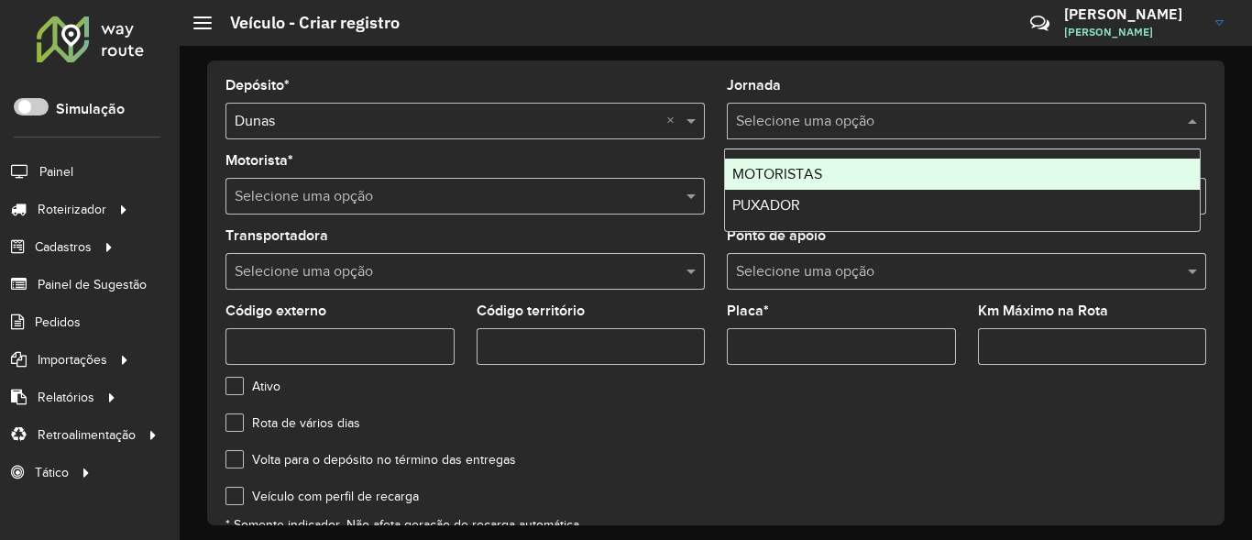
click at [808, 170] on span "MOTORISTAS" at bounding box center [777, 174] width 90 height 16
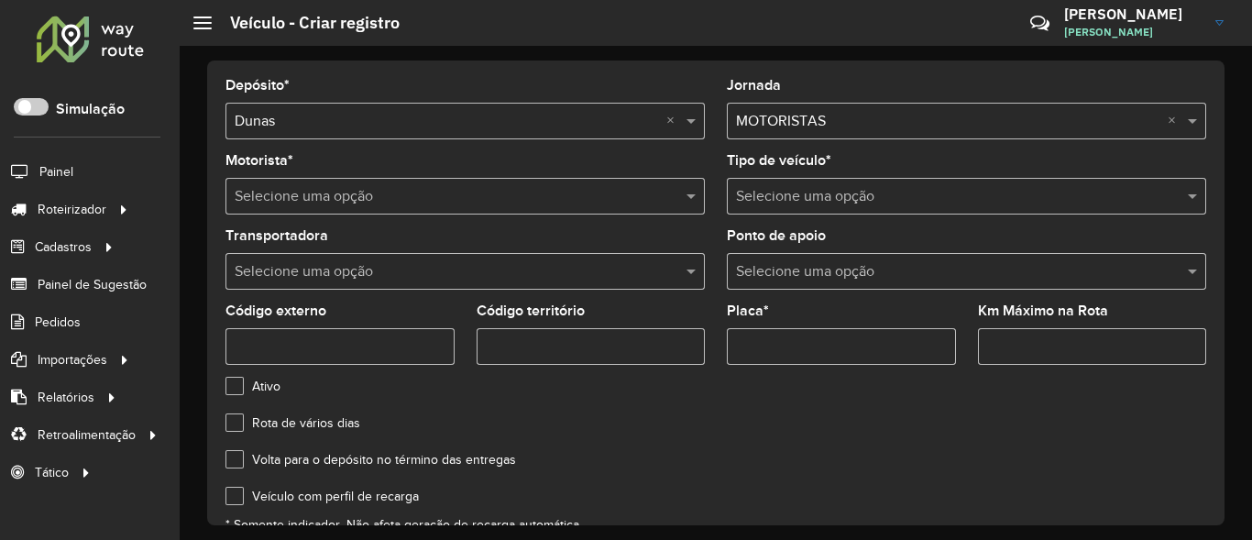
click at [448, 204] on input "text" at bounding box center [447, 197] width 424 height 22
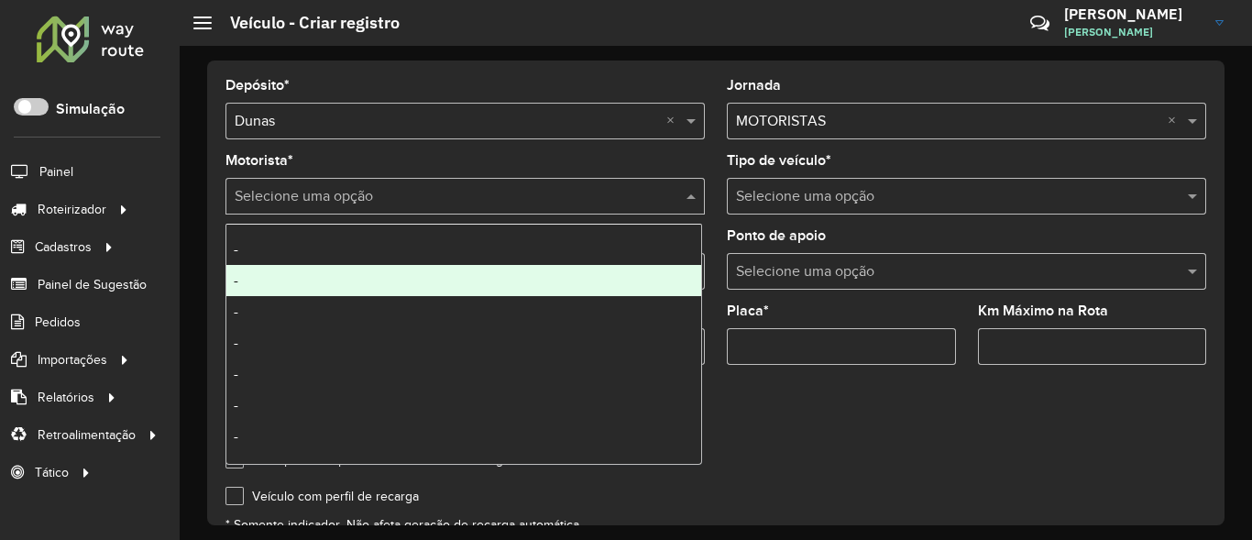
click at [354, 266] on div "-" at bounding box center [463, 280] width 475 height 31
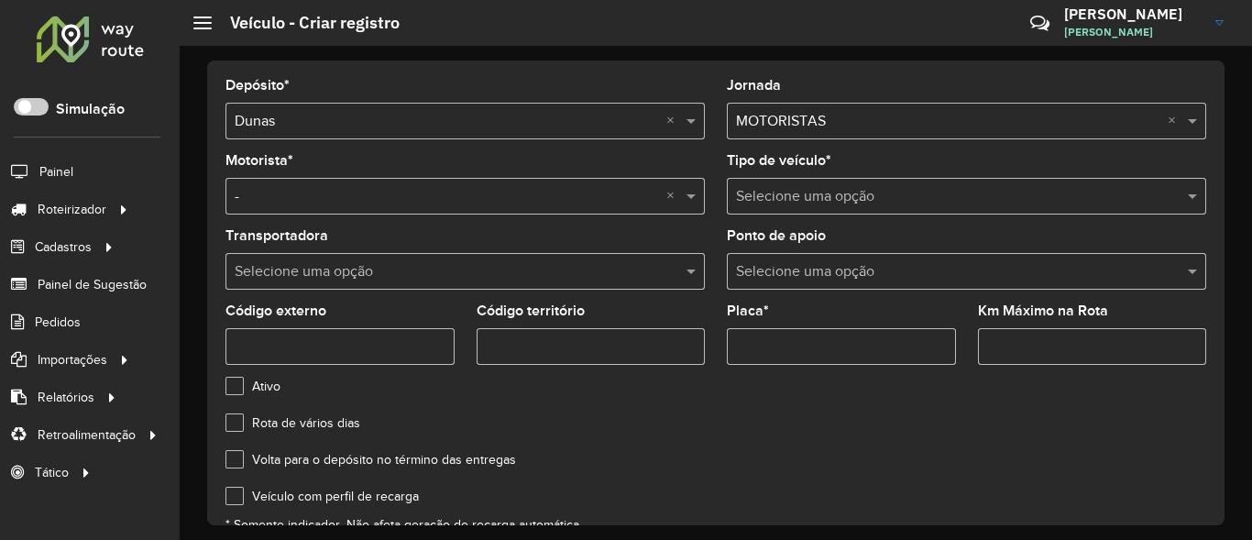
click at [858, 188] on input "text" at bounding box center [948, 197] width 424 height 22
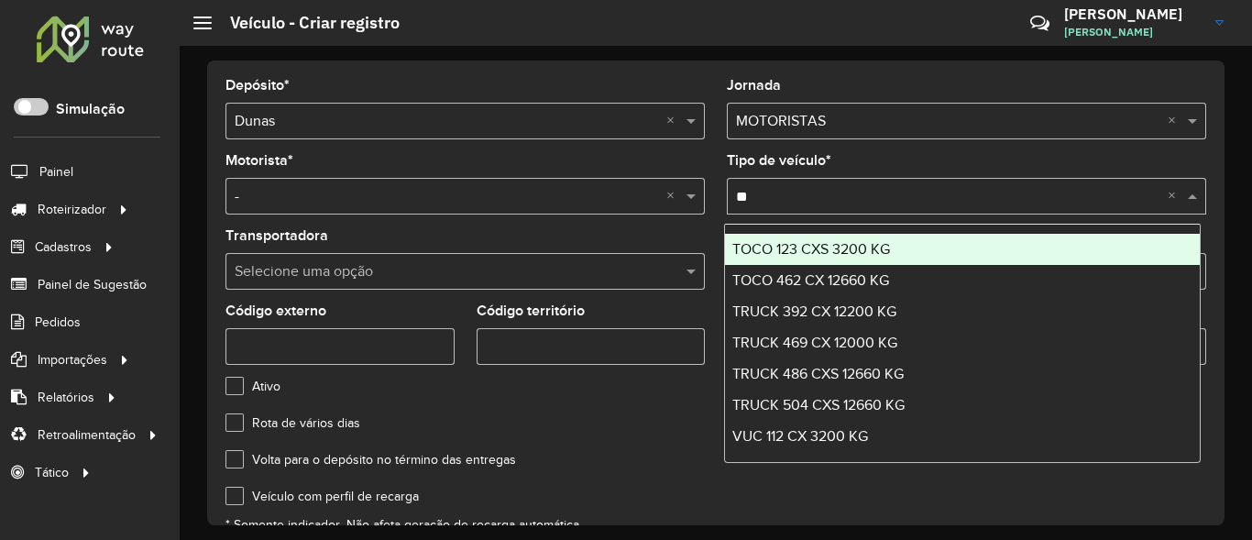
click at [879, 186] on input "**" at bounding box center [948, 197] width 424 height 22
click at [877, 192] on input "**" at bounding box center [948, 197] width 424 height 22
click at [774, 196] on input "**" at bounding box center [948, 197] width 424 height 22
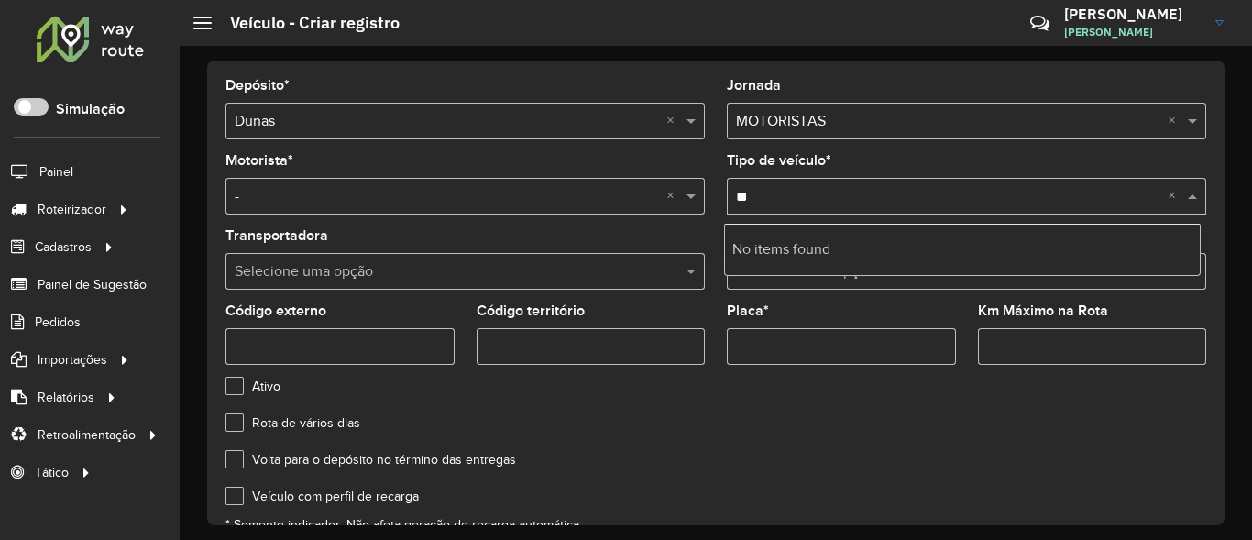
type input "*"
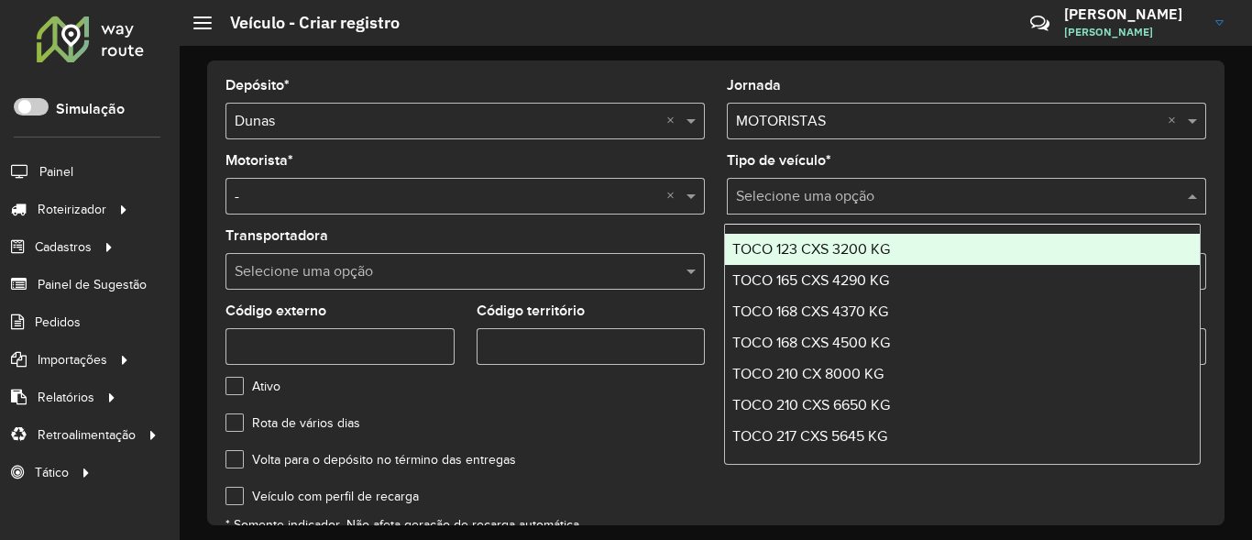
click at [718, 112] on formly-field "Jornada Selecione uma opção × MOTORISTAS ×" at bounding box center [966, 116] width 501 height 75
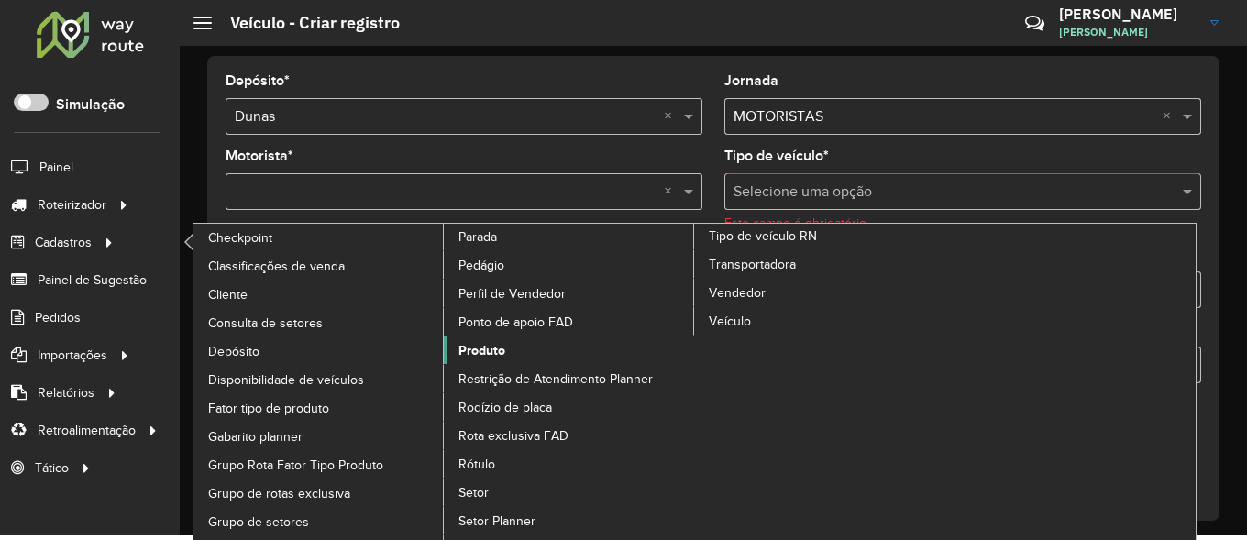
scroll to position [60, 0]
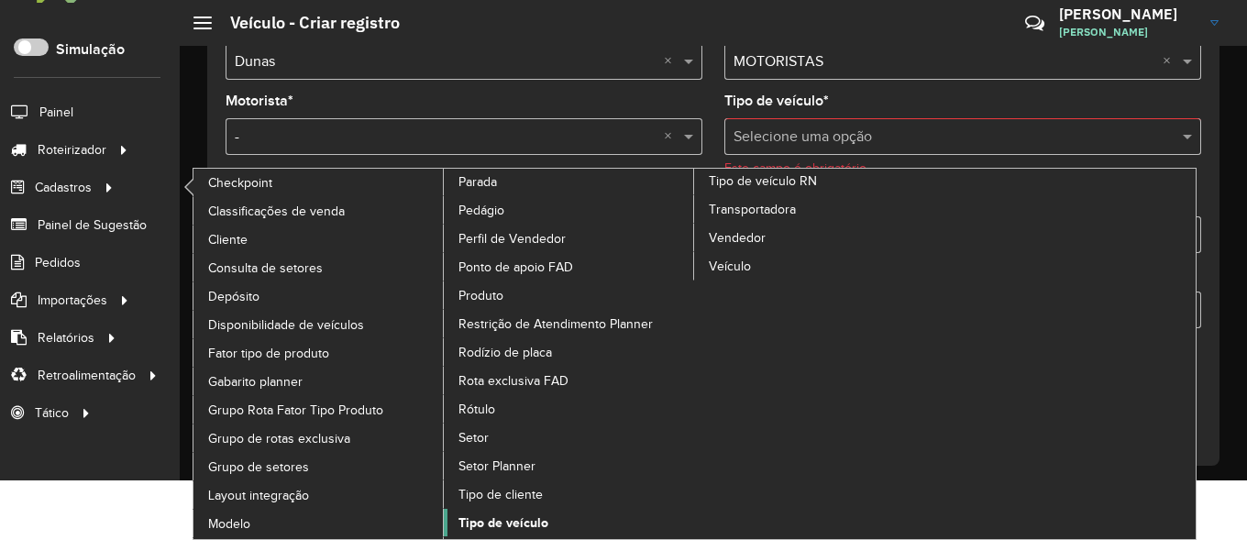
click at [488, 520] on span "Tipo de veículo" at bounding box center [503, 522] width 90 height 19
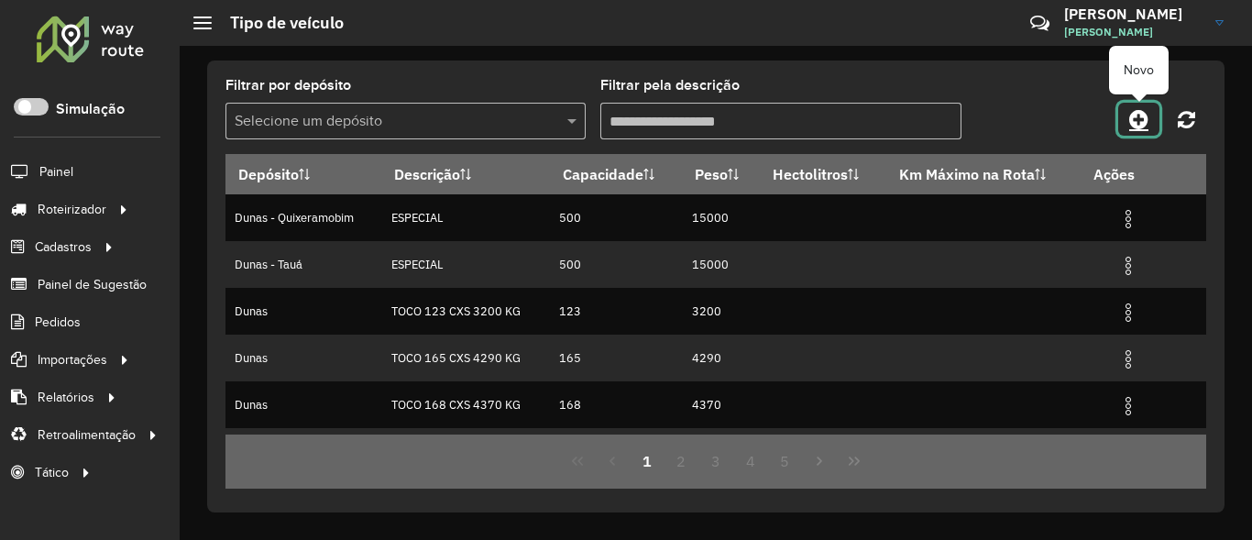
click at [1143, 120] on icon at bounding box center [1138, 119] width 19 height 22
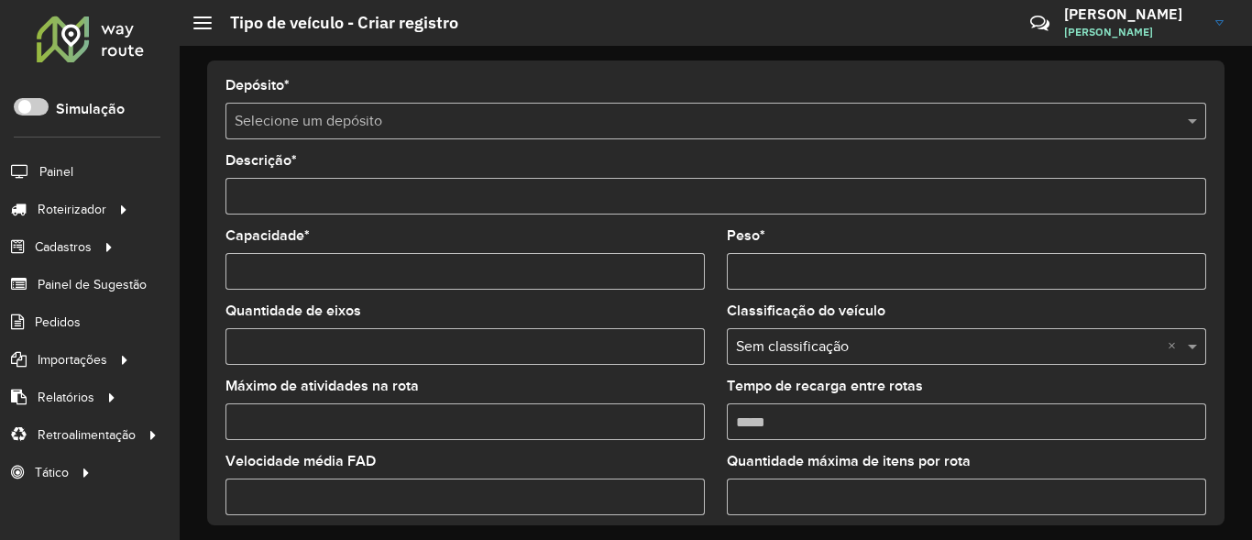
click at [441, 137] on div "Selecione um depósito" at bounding box center [715, 121] width 981 height 37
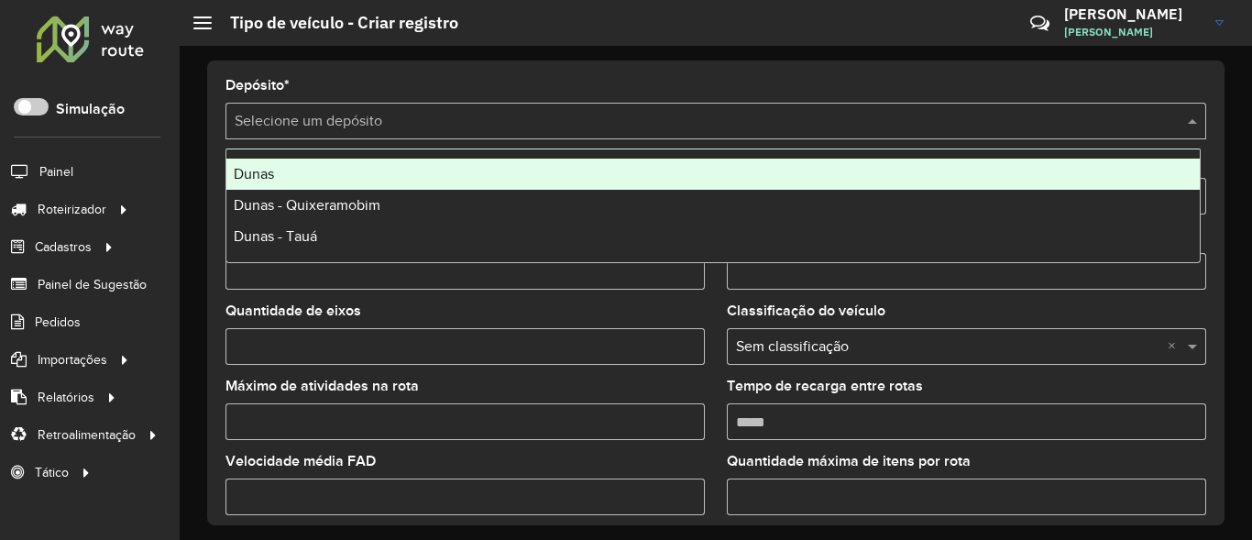
click at [246, 175] on span "Dunas" at bounding box center [254, 174] width 40 height 16
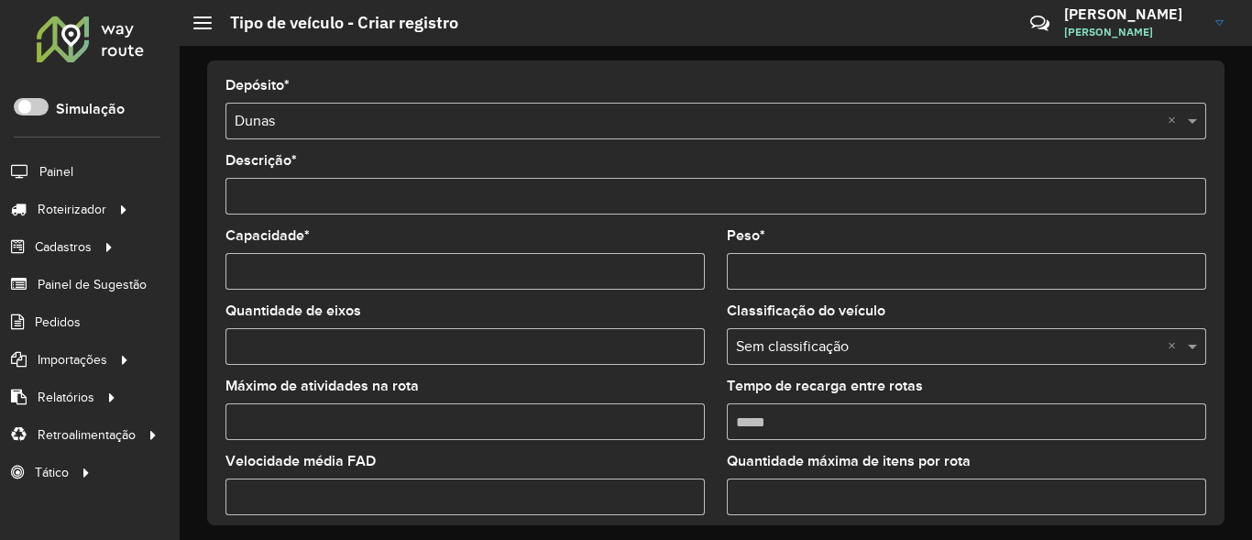
click at [324, 201] on input "Descrição *" at bounding box center [715, 196] width 981 height 37
type input "**********"
click at [340, 261] on input "Capacidade *" at bounding box center [464, 271] width 479 height 37
type input "*******"
click at [840, 259] on input "Peso *" at bounding box center [966, 271] width 479 height 37
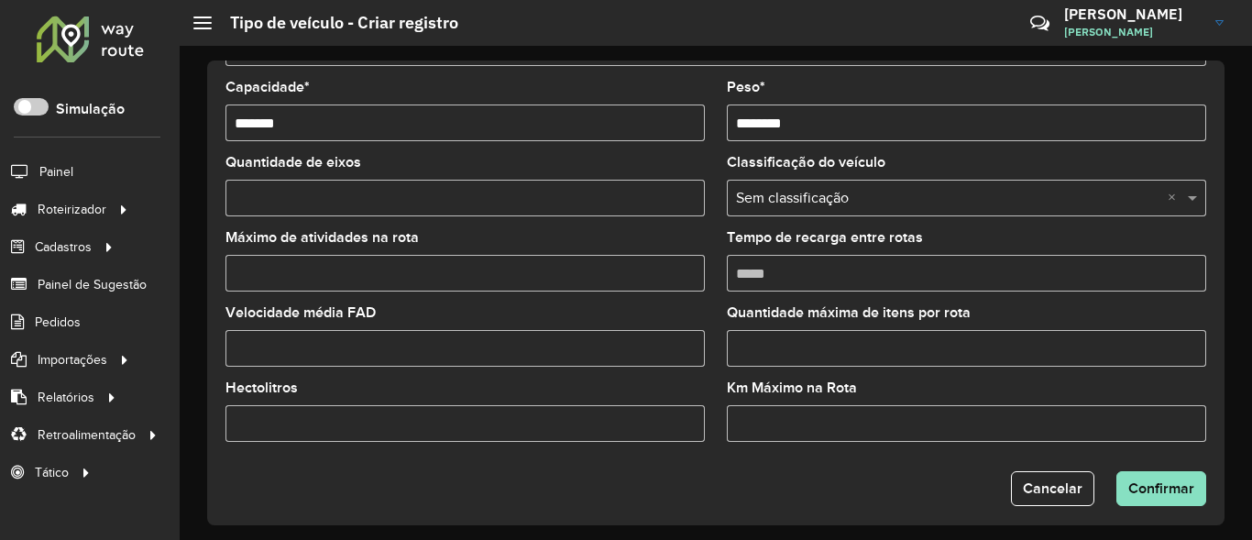
scroll to position [162, 0]
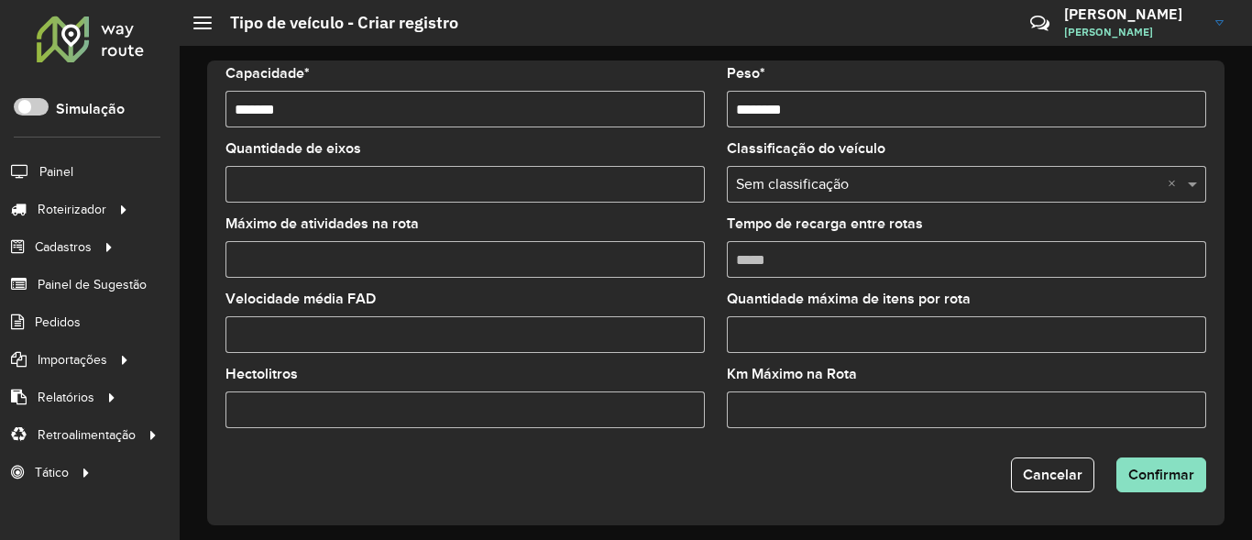
type input "********"
click at [510, 196] on input "Quantidade de eixos" at bounding box center [464, 184] width 479 height 37
click at [690, 186] on input "*" at bounding box center [464, 184] width 479 height 37
click at [690, 193] on input "*" at bounding box center [464, 184] width 479 height 37
click at [686, 185] on input "*" at bounding box center [464, 184] width 479 height 37
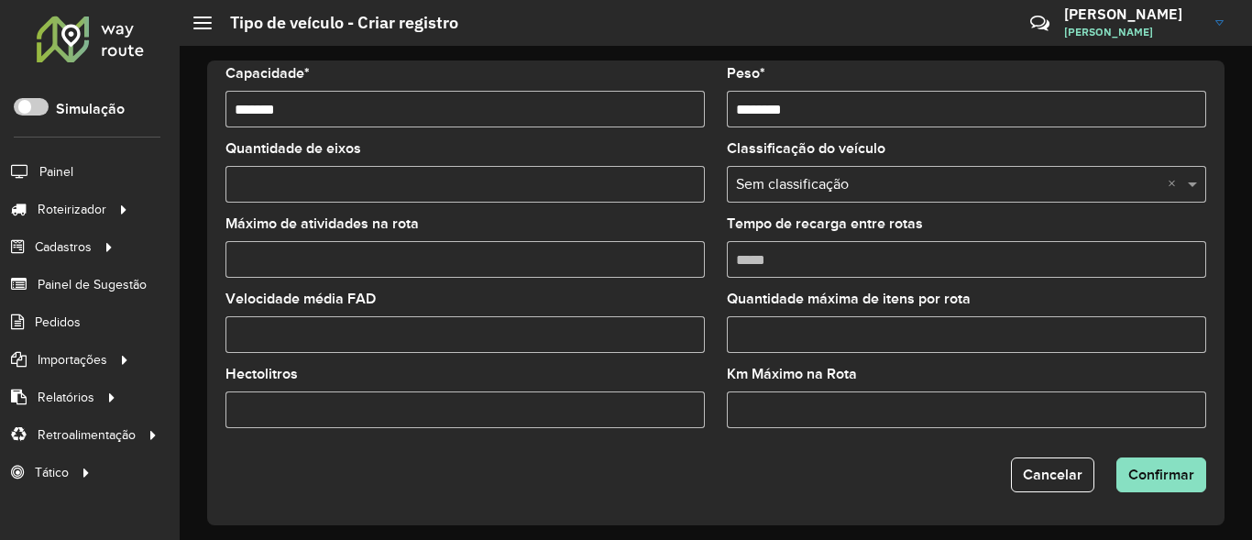
type input "*"
click at [684, 176] on input "*" at bounding box center [464, 184] width 479 height 37
click at [1129, 473] on span "Confirmar" at bounding box center [1161, 475] width 66 height 16
click at [1136, 66] on div "× Erro interno" at bounding box center [1103, 91] width 275 height 55
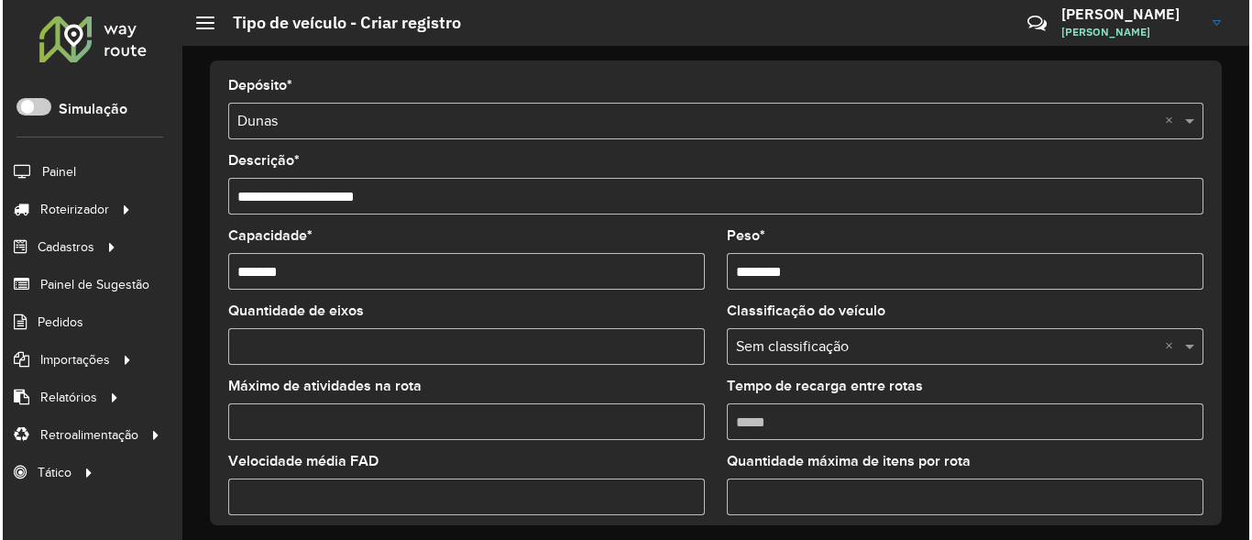
scroll to position [0, 0]
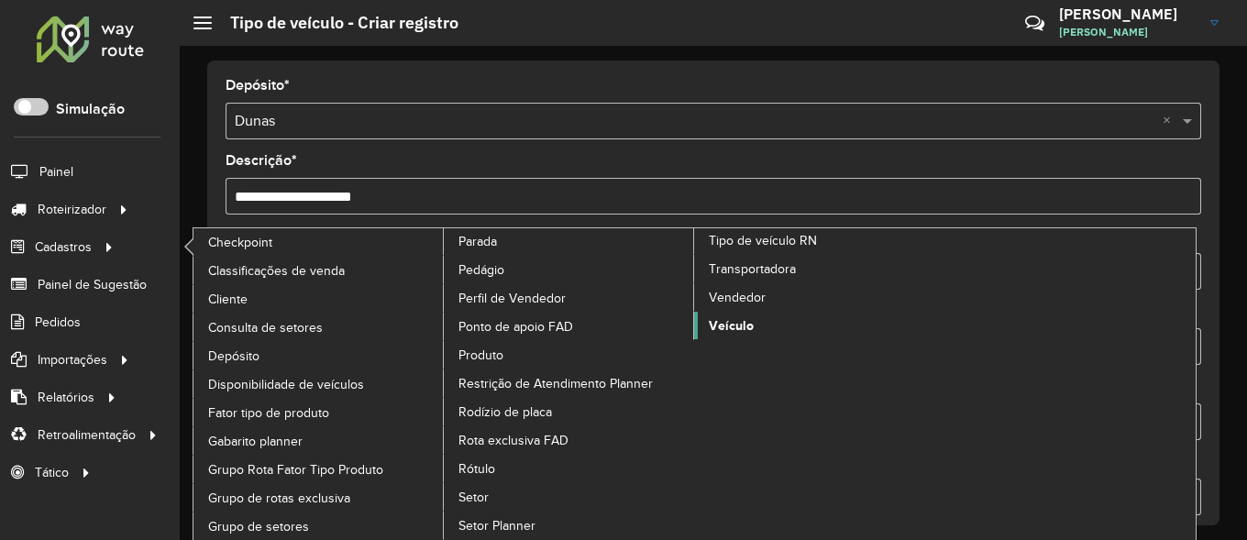
click at [740, 330] on span "Veículo" at bounding box center [731, 325] width 45 height 19
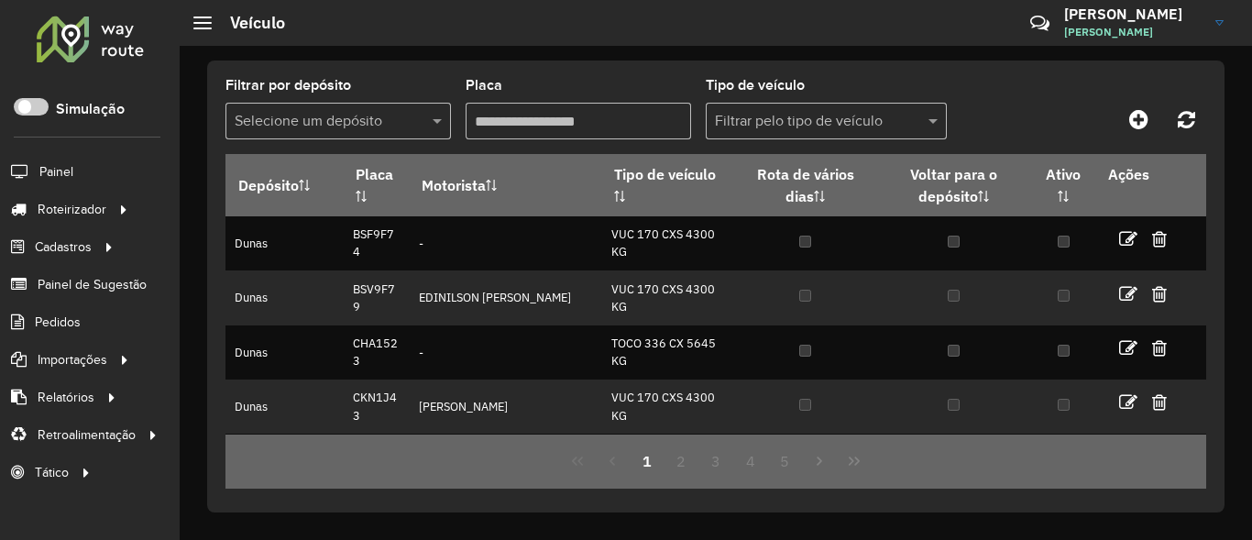
click at [550, 125] on input "Placa" at bounding box center [578, 121] width 225 height 37
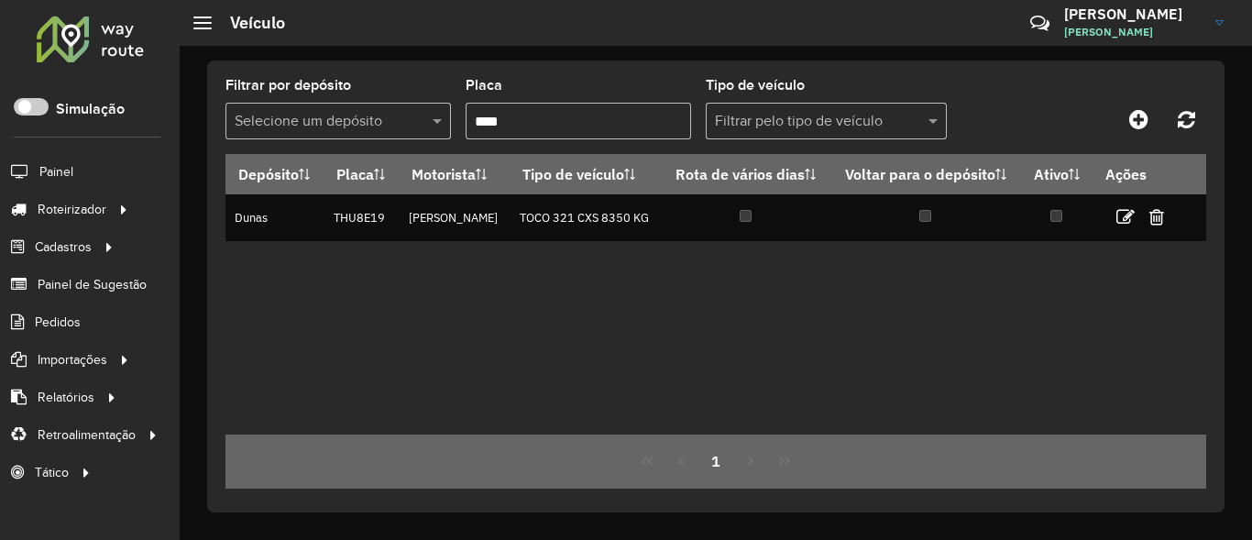
type input "****"
click at [595, 115] on input "****" at bounding box center [578, 121] width 225 height 37
click at [1149, 118] on icon at bounding box center [1138, 119] width 19 height 22
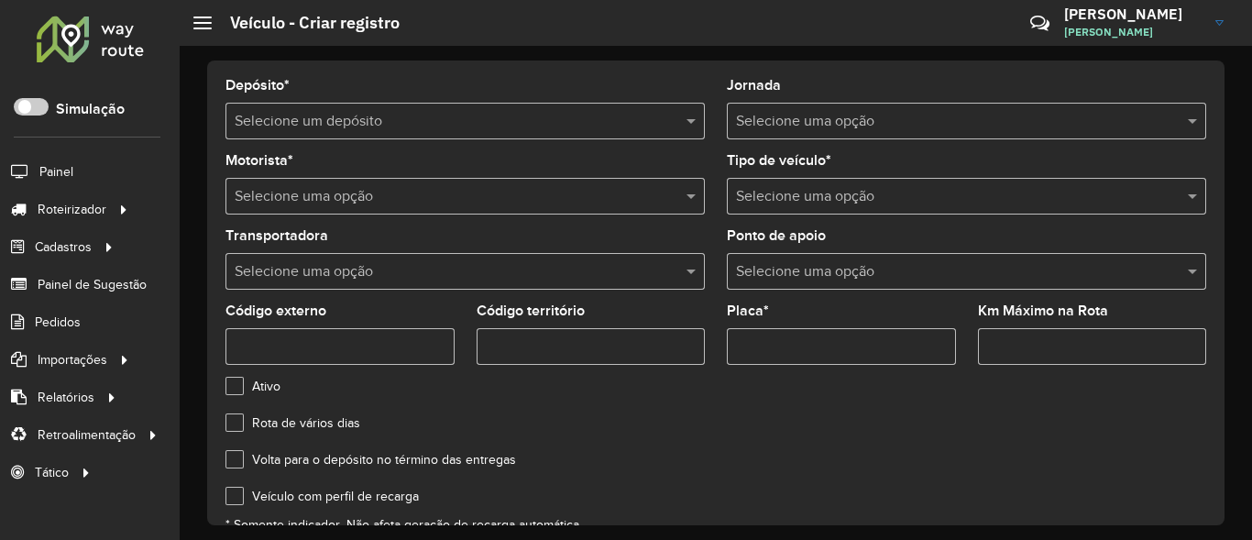
click at [512, 123] on input "text" at bounding box center [447, 122] width 424 height 22
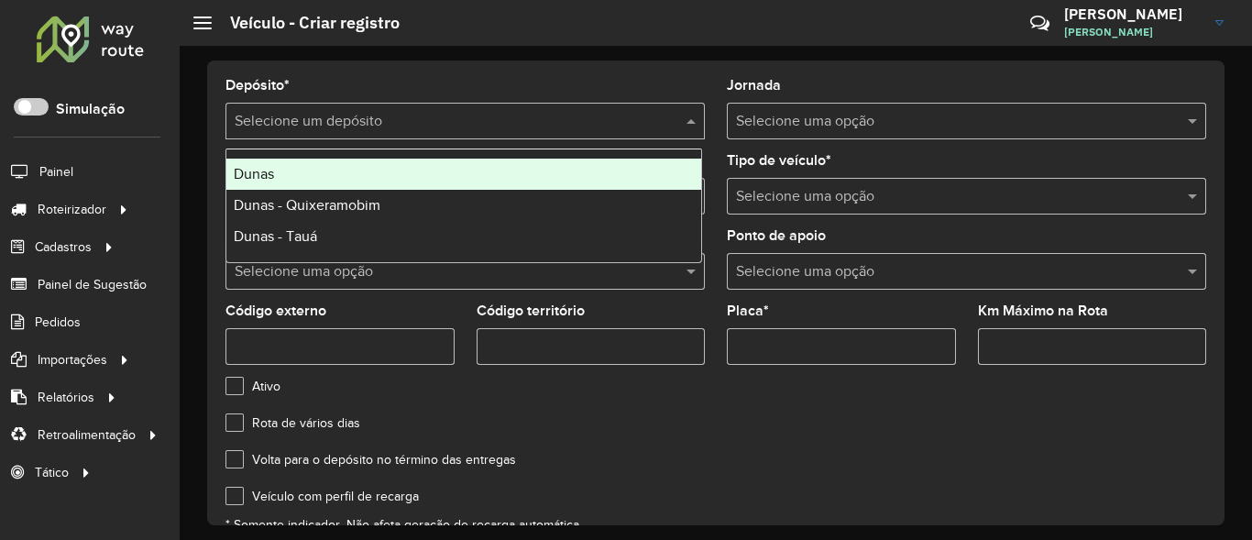
click at [268, 177] on span "Dunas" at bounding box center [254, 174] width 40 height 16
